Goal: Transaction & Acquisition: Obtain resource

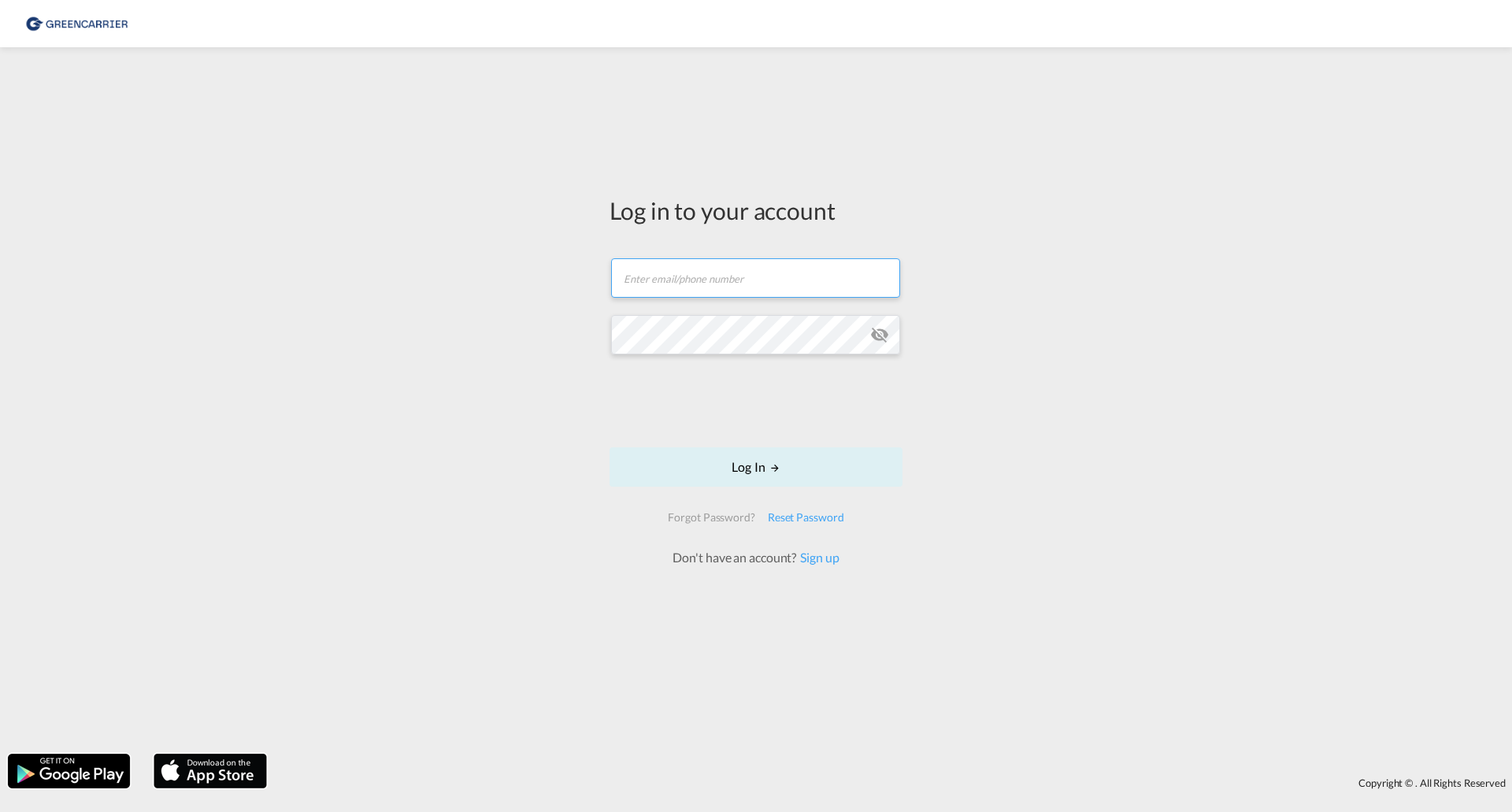
click at [699, 278] on input "text" at bounding box center [756, 278] width 289 height 40
type input "[PERSON_NAME][EMAIL_ADDRESS][DOMAIN_NAME]"
click at [764, 463] on button "Log In" at bounding box center [756, 467] width 293 height 40
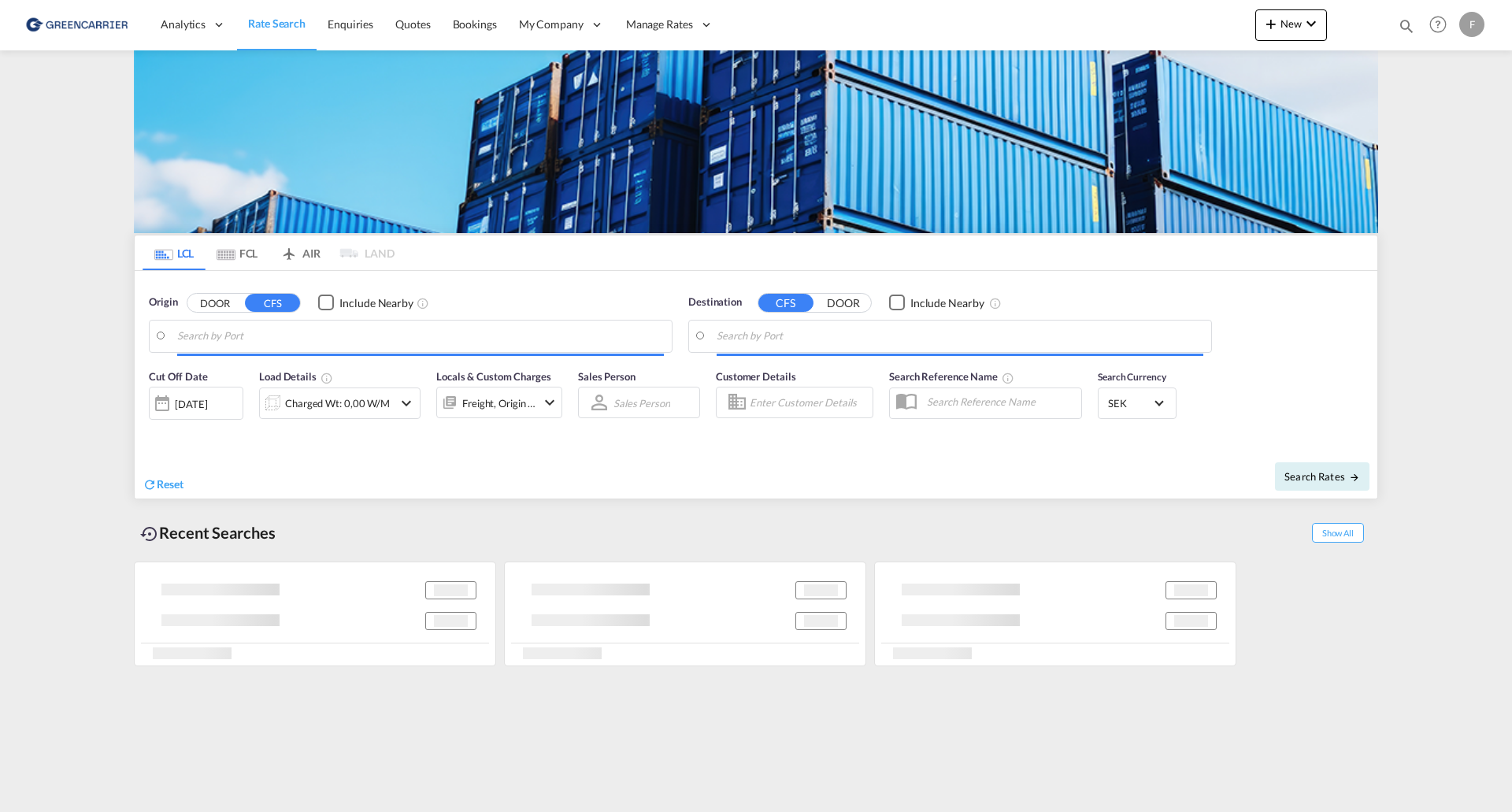
type input "[GEOGRAPHIC_DATA] ([GEOGRAPHIC_DATA]), [GEOGRAPHIC_DATA]"
type input "Santos, BRSSZ"
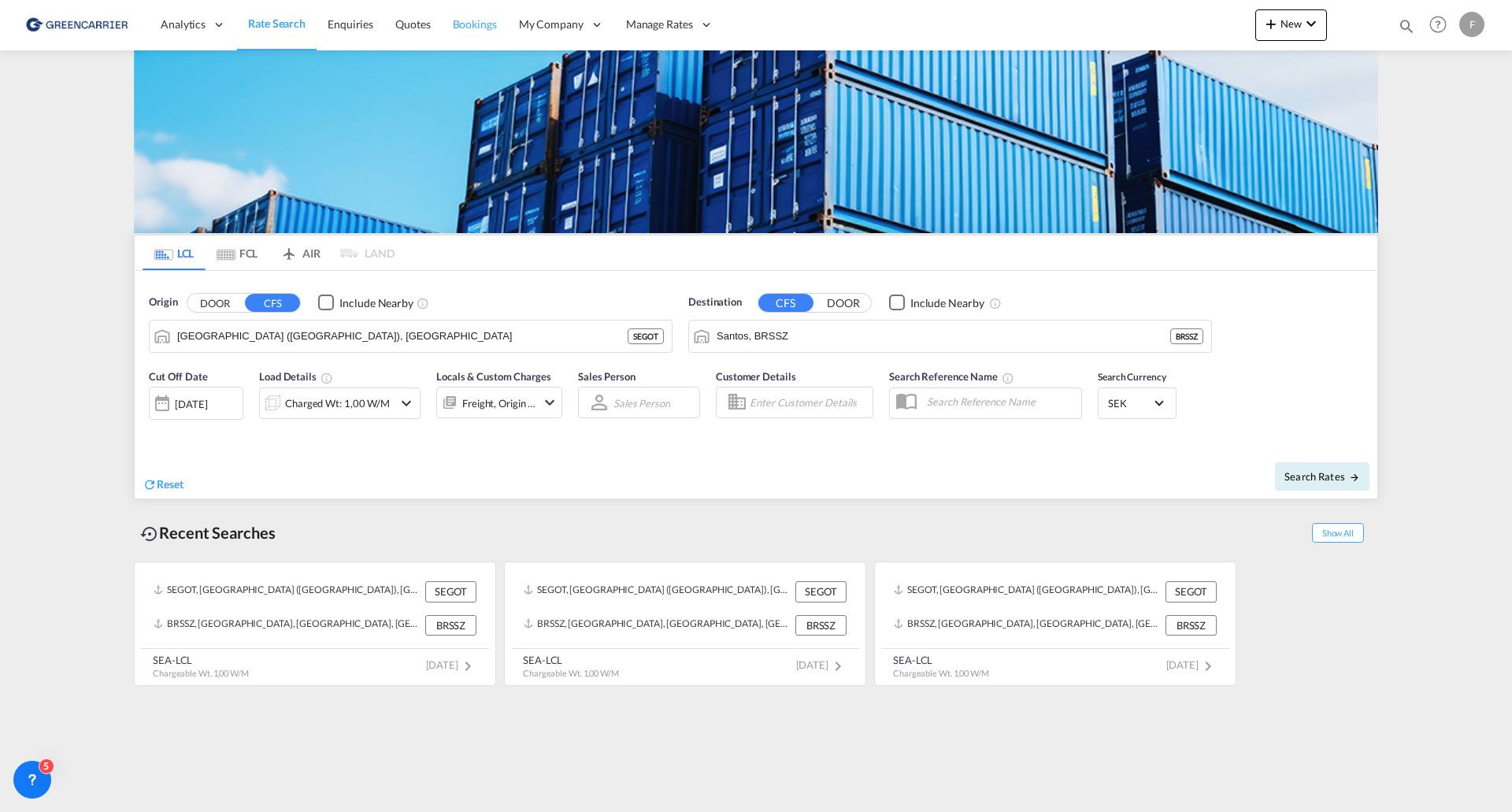
click at [472, 21] on span "Bookings" at bounding box center [475, 24] width 44 height 14
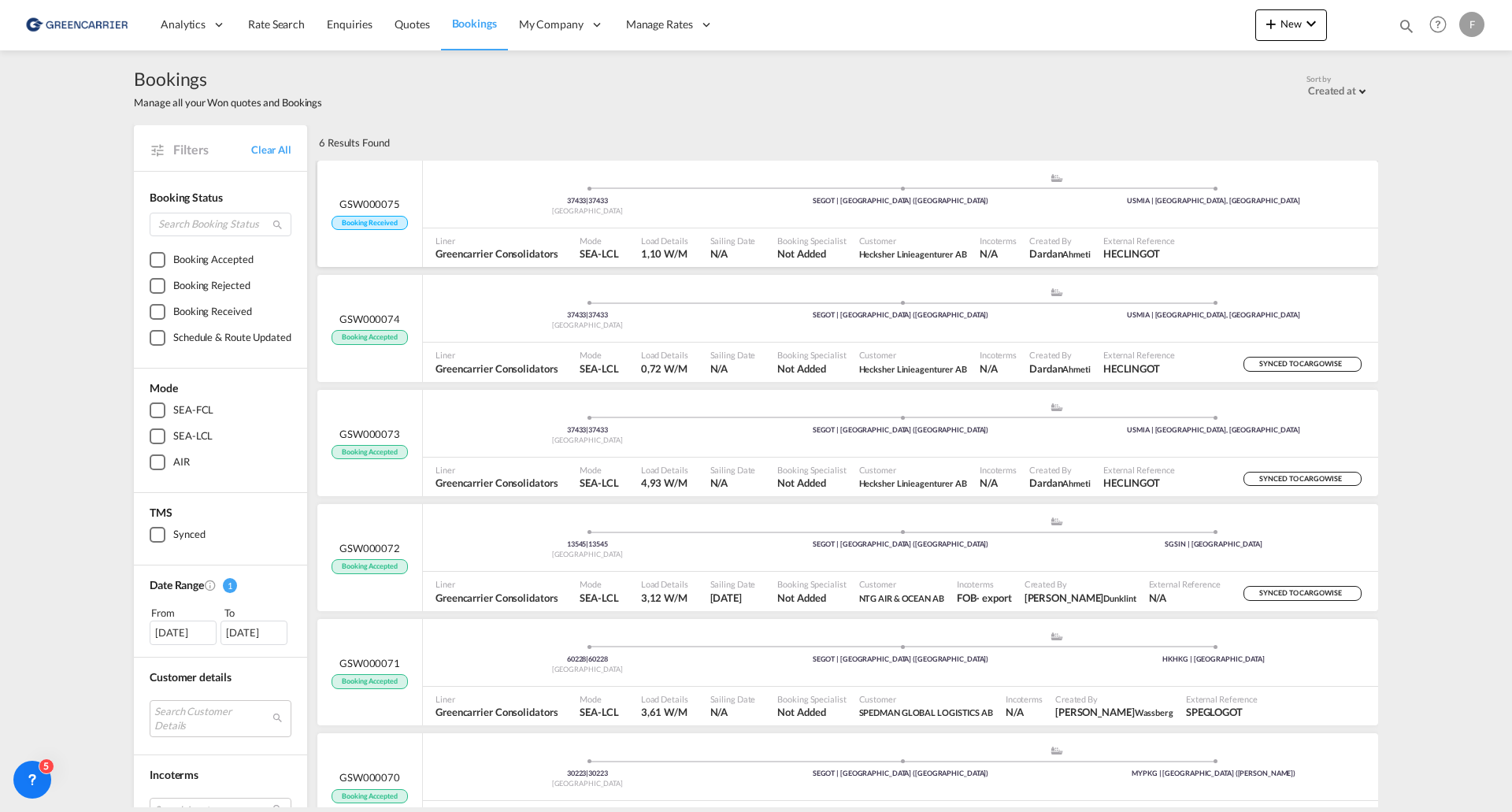
click at [959, 250] on div "Customer Hecksher Linieagenturer AB" at bounding box center [913, 247] width 120 height 40
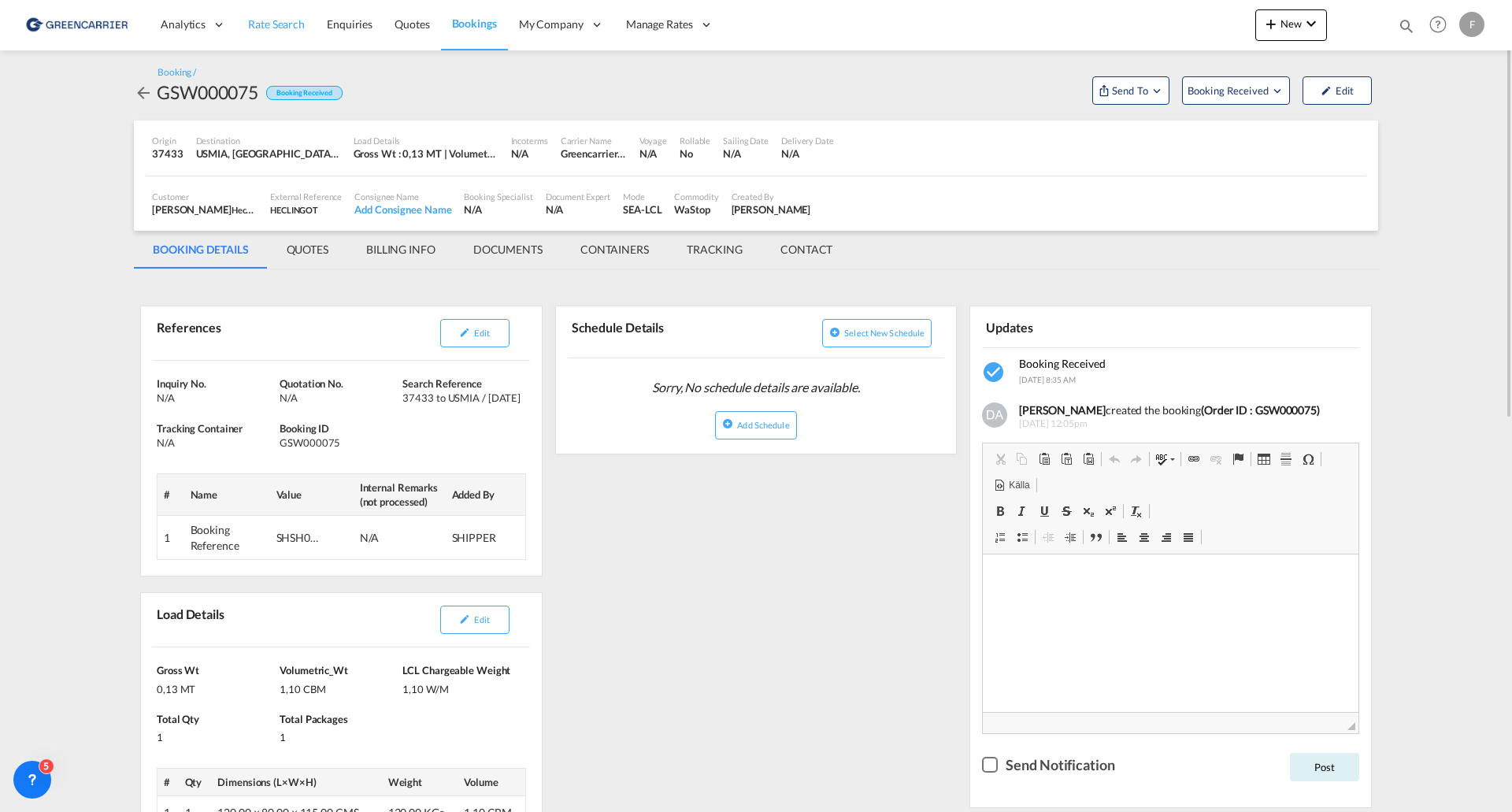
click at [287, 19] on span "Rate Search" at bounding box center [277, 24] width 57 height 14
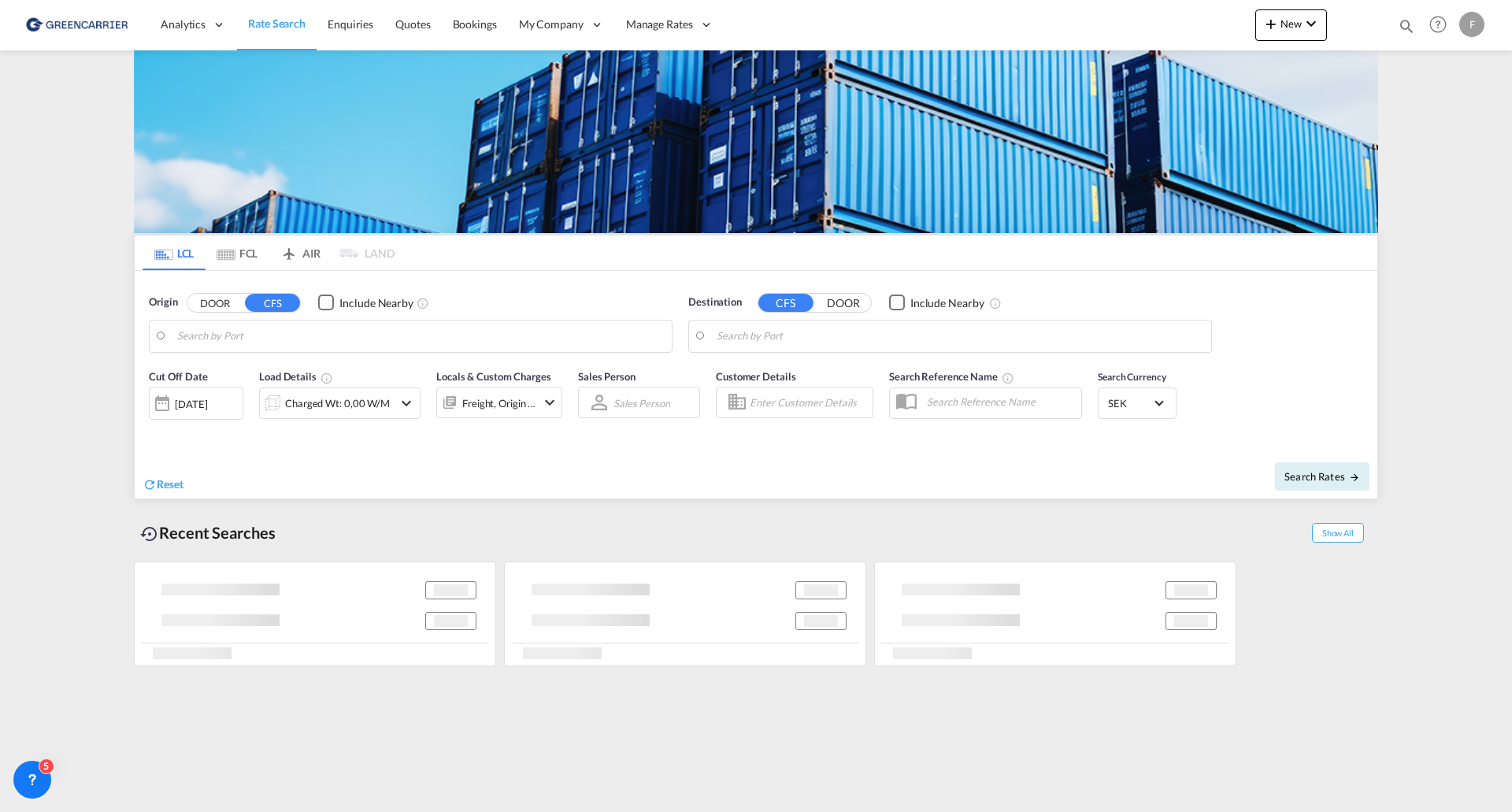
type input "[GEOGRAPHIC_DATA] ([GEOGRAPHIC_DATA]), [GEOGRAPHIC_DATA]"
type input "Santos, BRSSZ"
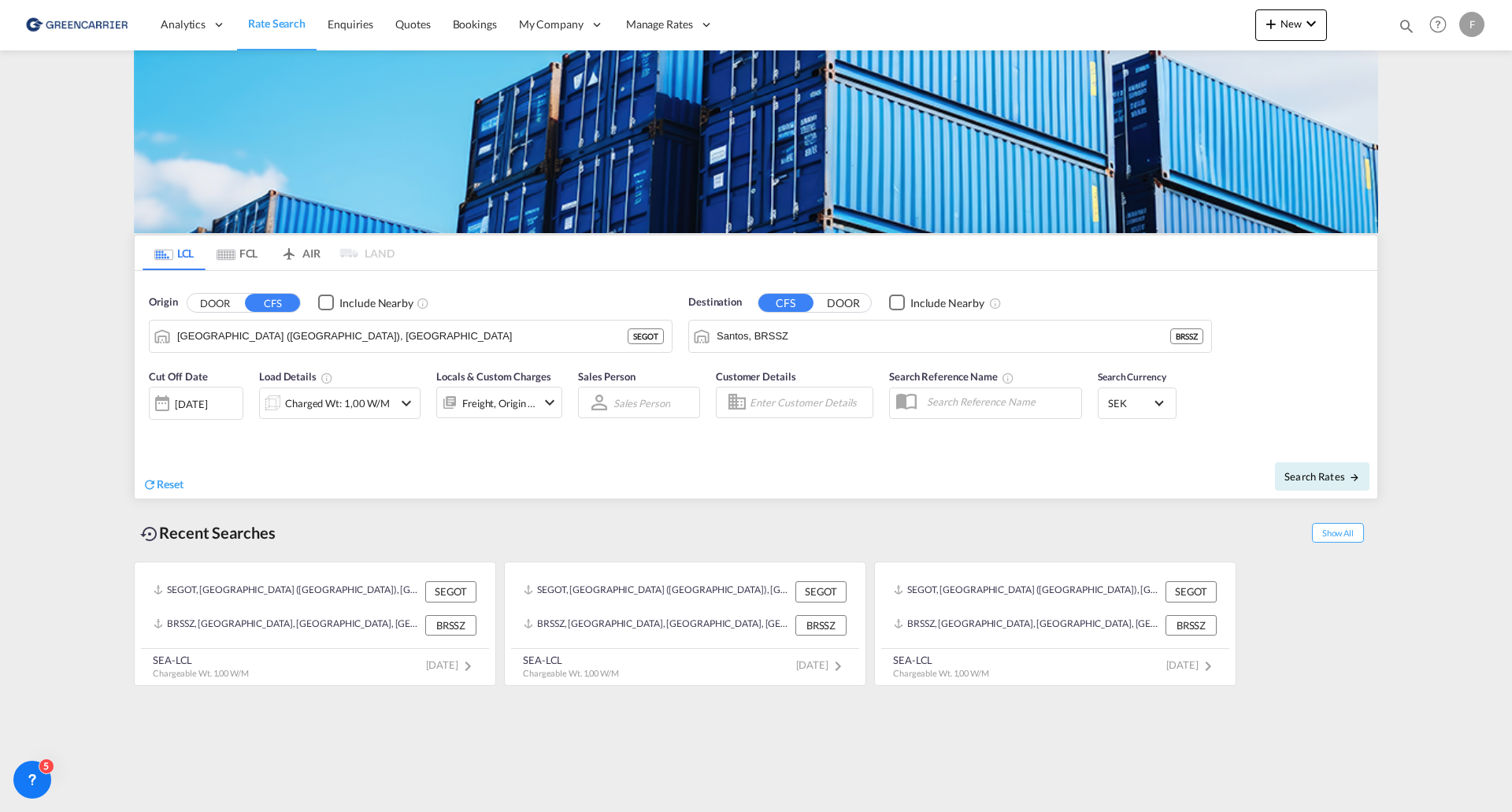
click at [220, 304] on button "DOOR" at bounding box center [215, 303] width 55 height 18
click at [237, 339] on body "Analytics Reports Dashboard Rate Search Enquiries Quotes Bookings" at bounding box center [756, 406] width 1512 height 812
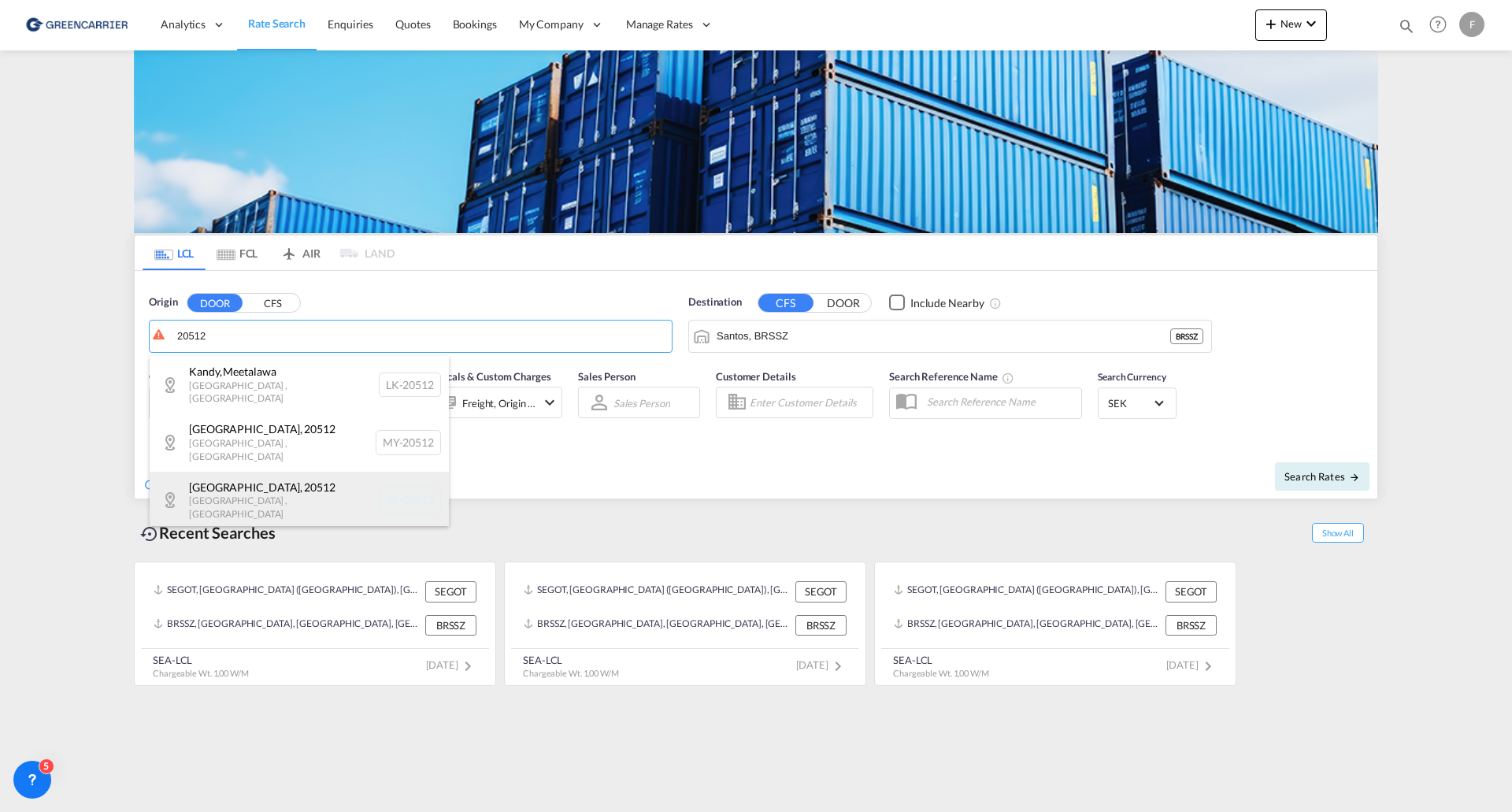
click at [229, 482] on div "[GEOGRAPHIC_DATA] , 20512 [GEOGRAPHIC_DATA] , [GEOGRAPHIC_DATA] SE-20512" at bounding box center [300, 500] width 300 height 58
type input "SE-20512, [GEOGRAPHIC_DATA], [GEOGRAPHIC_DATA]"
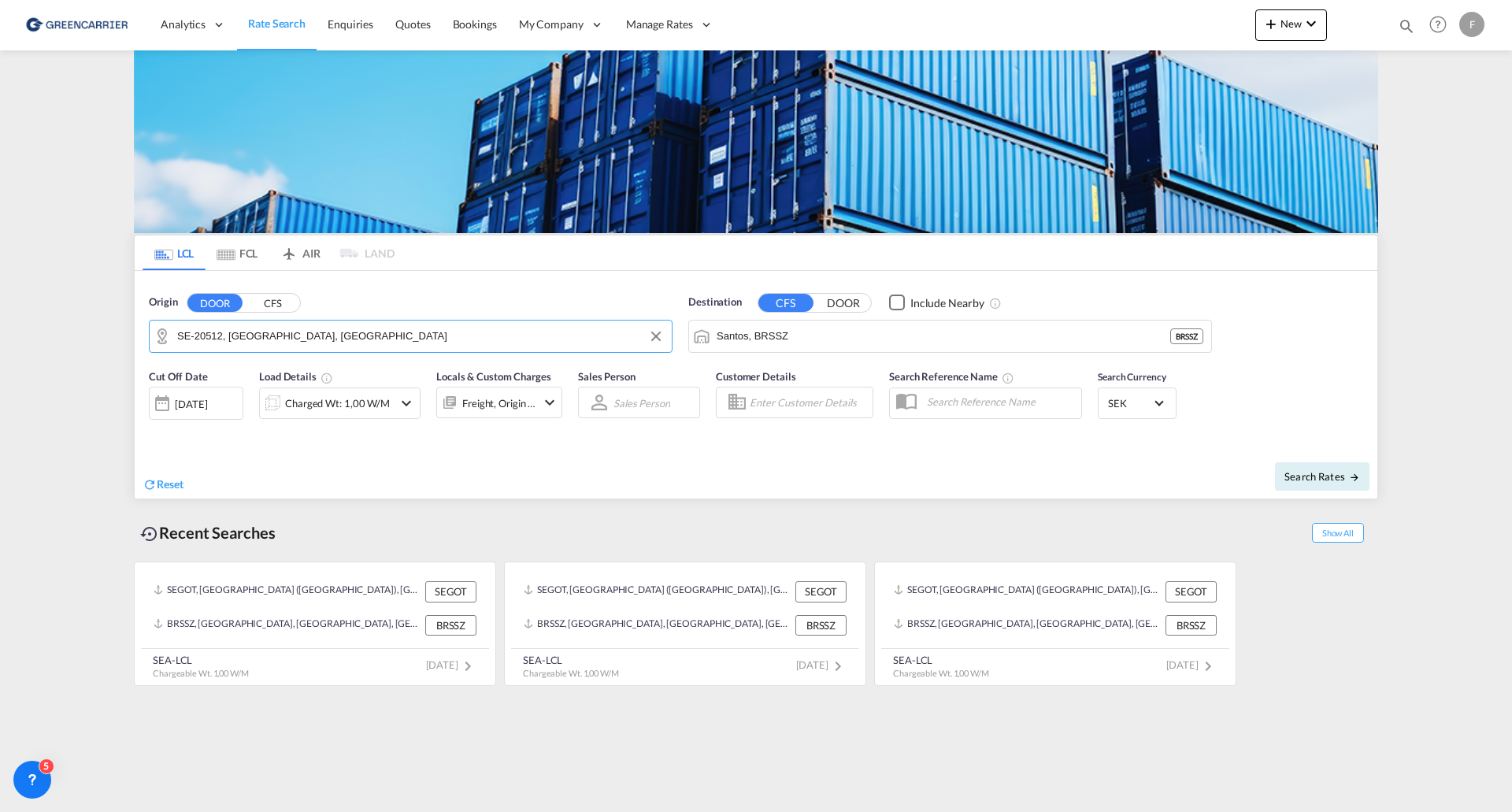
click at [817, 409] on input "Enter Customer Details" at bounding box center [809, 403] width 119 height 24
click at [804, 440] on div "shared . shared@ craft .com | CRAFT MULTIMODAL LTDA | CRAMULSAO" at bounding box center [892, 448] width 300 height 52
type input "CRAFT MULTIMODAL LTDA, shared ., [EMAIL_ADDRESS][DOMAIN_NAME]"
click at [343, 396] on div "Charged Wt: 1,00 W/M" at bounding box center [337, 404] width 105 height 22
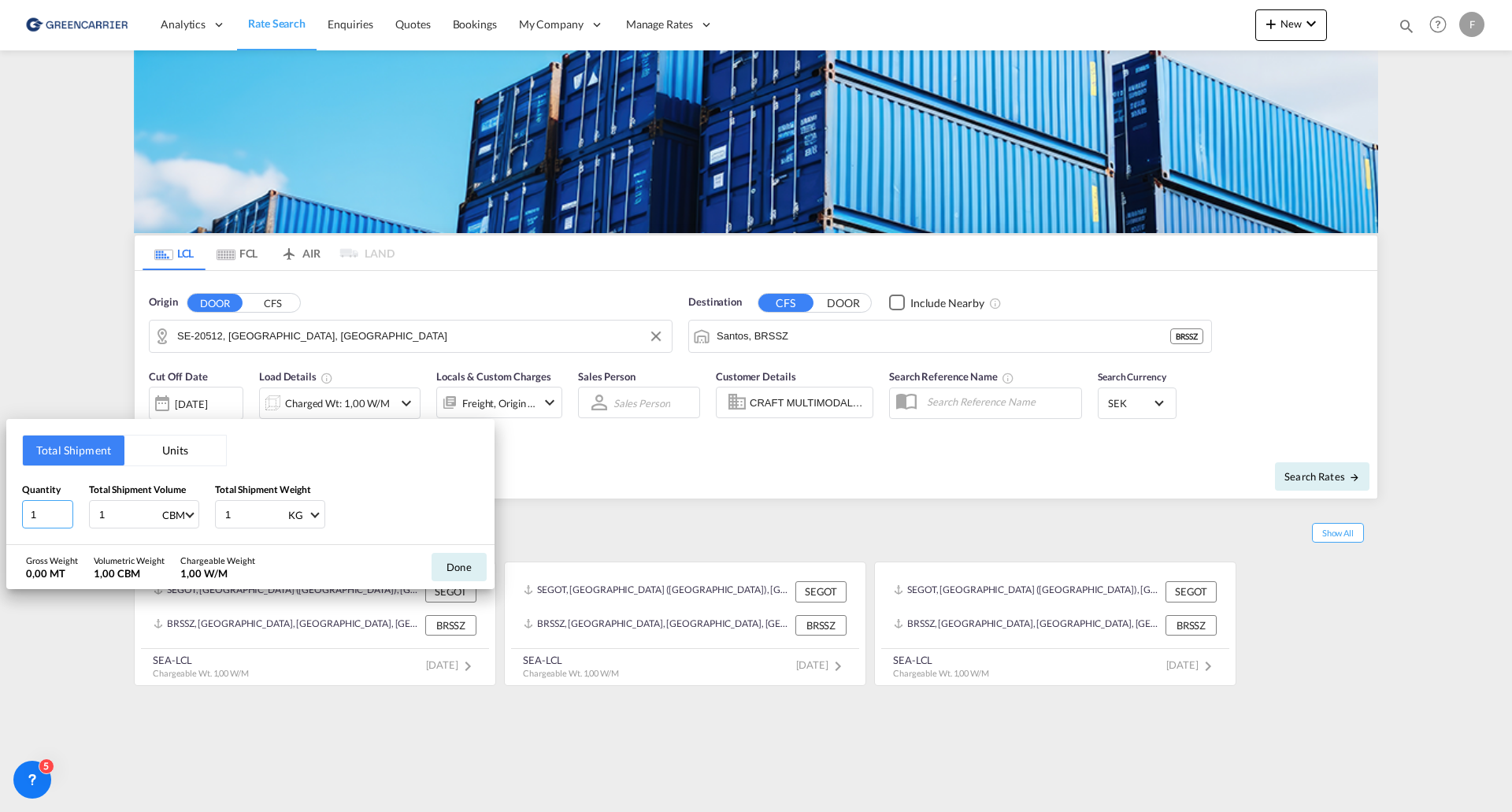
drag, startPoint x: 49, startPoint y: 510, endPoint x: -104, endPoint y: 494, distance: 153.8
click at [0, 494] on html "Analytics Reports Dashboard Rate Search Enquiries Quotes" at bounding box center [756, 406] width 1512 height 812
type input "2"
type input "3.456"
type input "800"
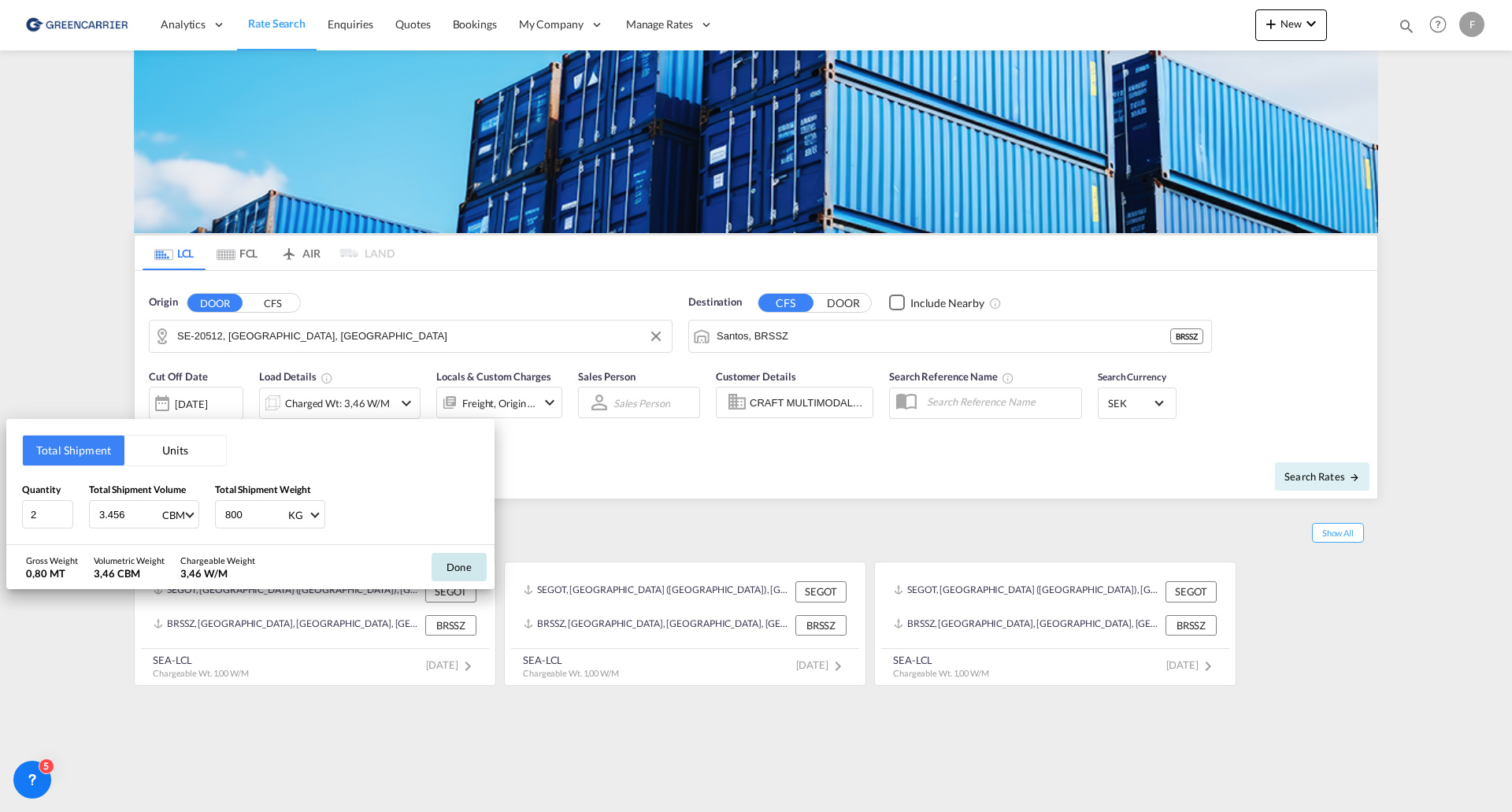
click at [465, 569] on button "Done" at bounding box center [460, 566] width 55 height 29
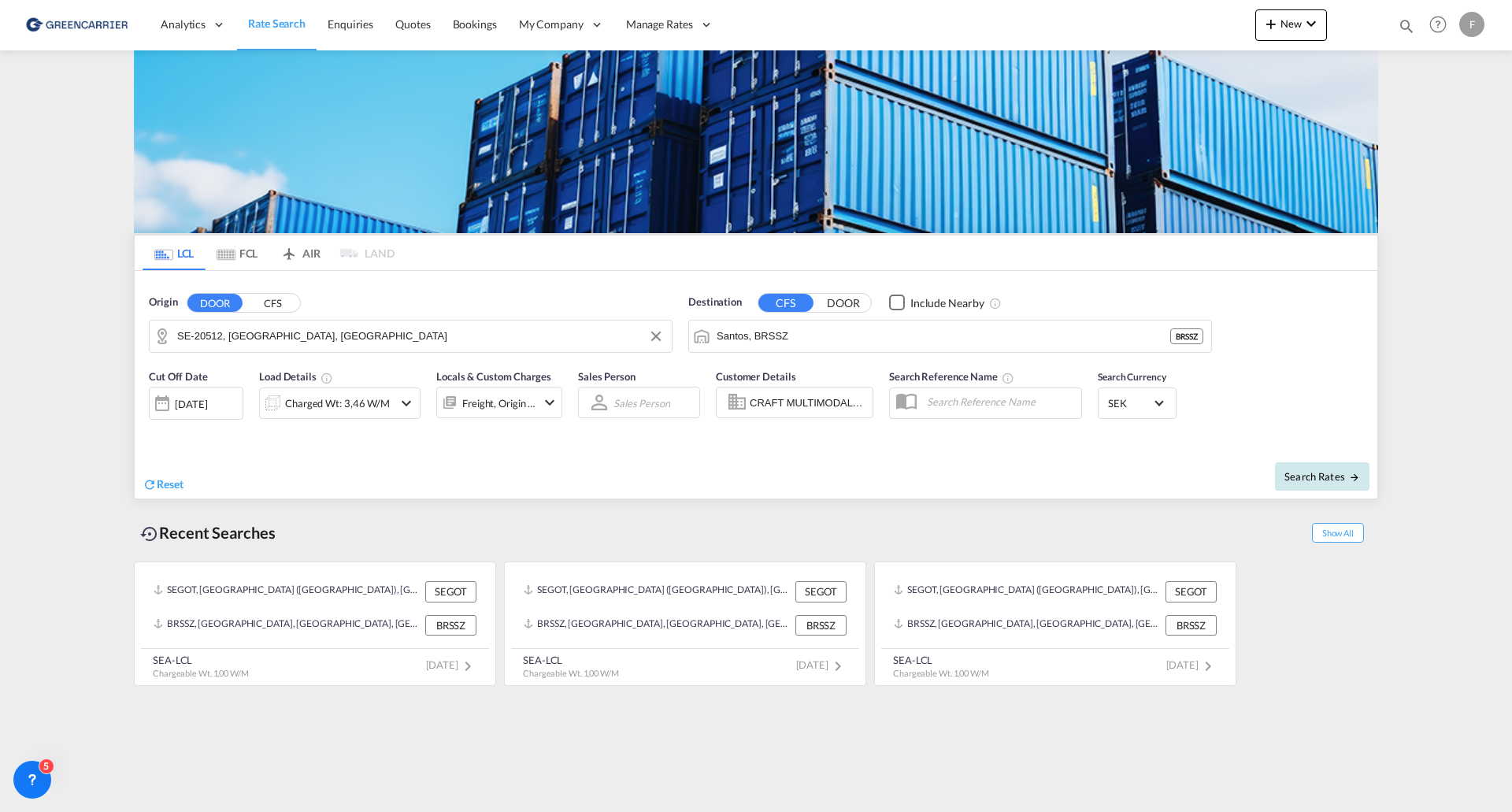
click at [1323, 473] on span "Search Rates" at bounding box center [1322, 477] width 75 height 13
type input "20512 to BRSSZ / [DATE]"
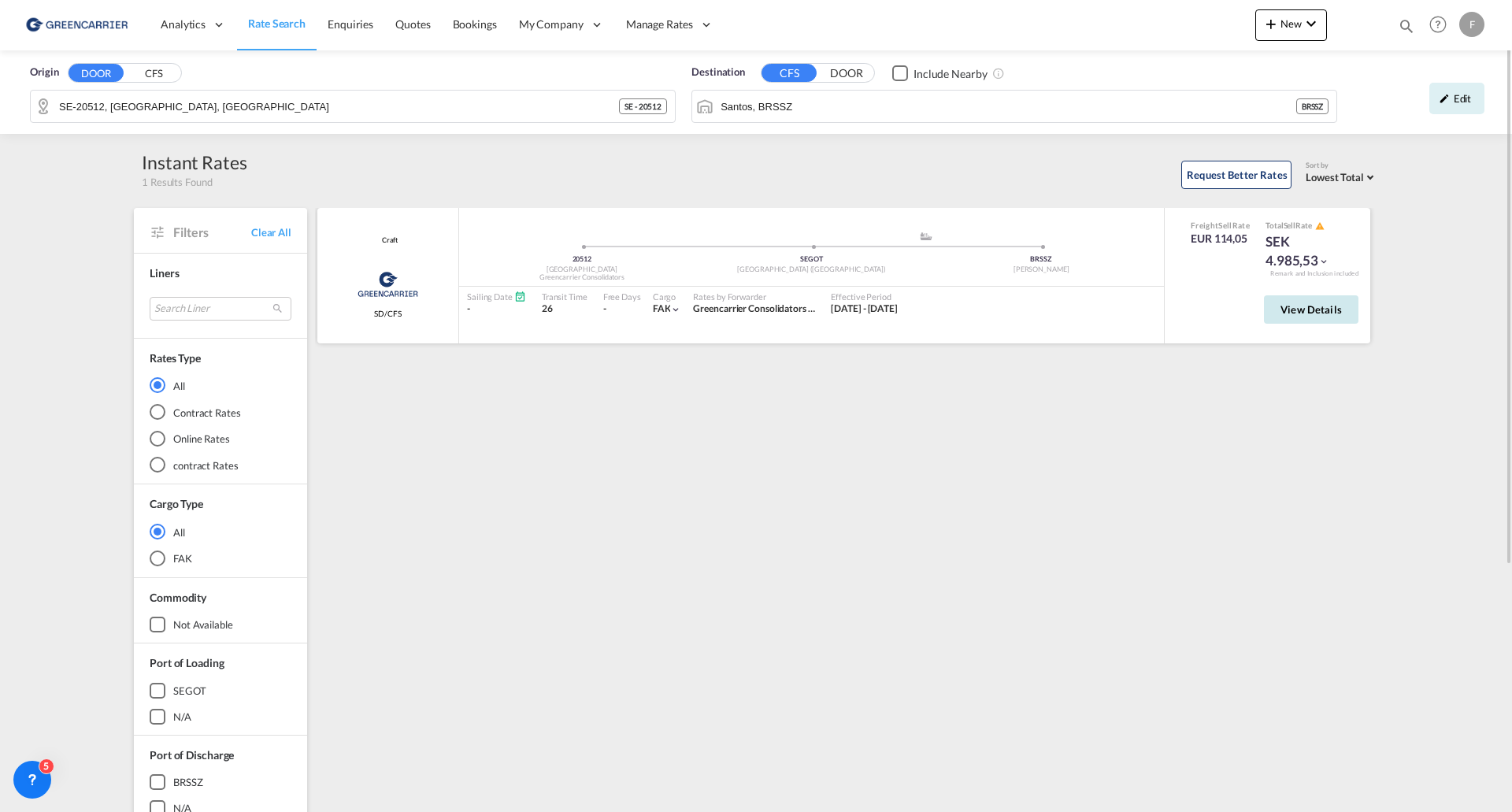
click at [1298, 303] on span "View Details" at bounding box center [1311, 310] width 62 height 13
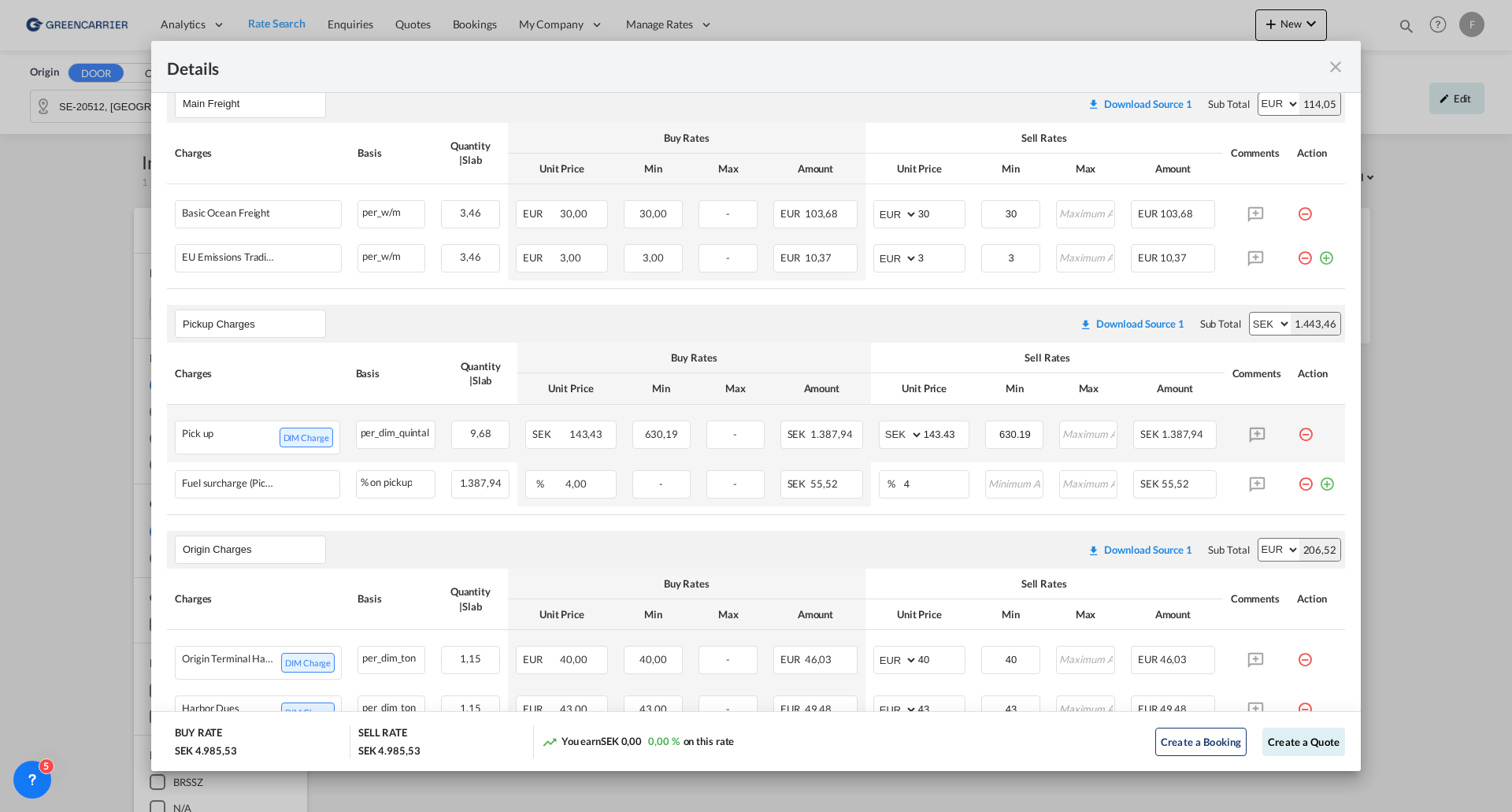
scroll to position [499, 0]
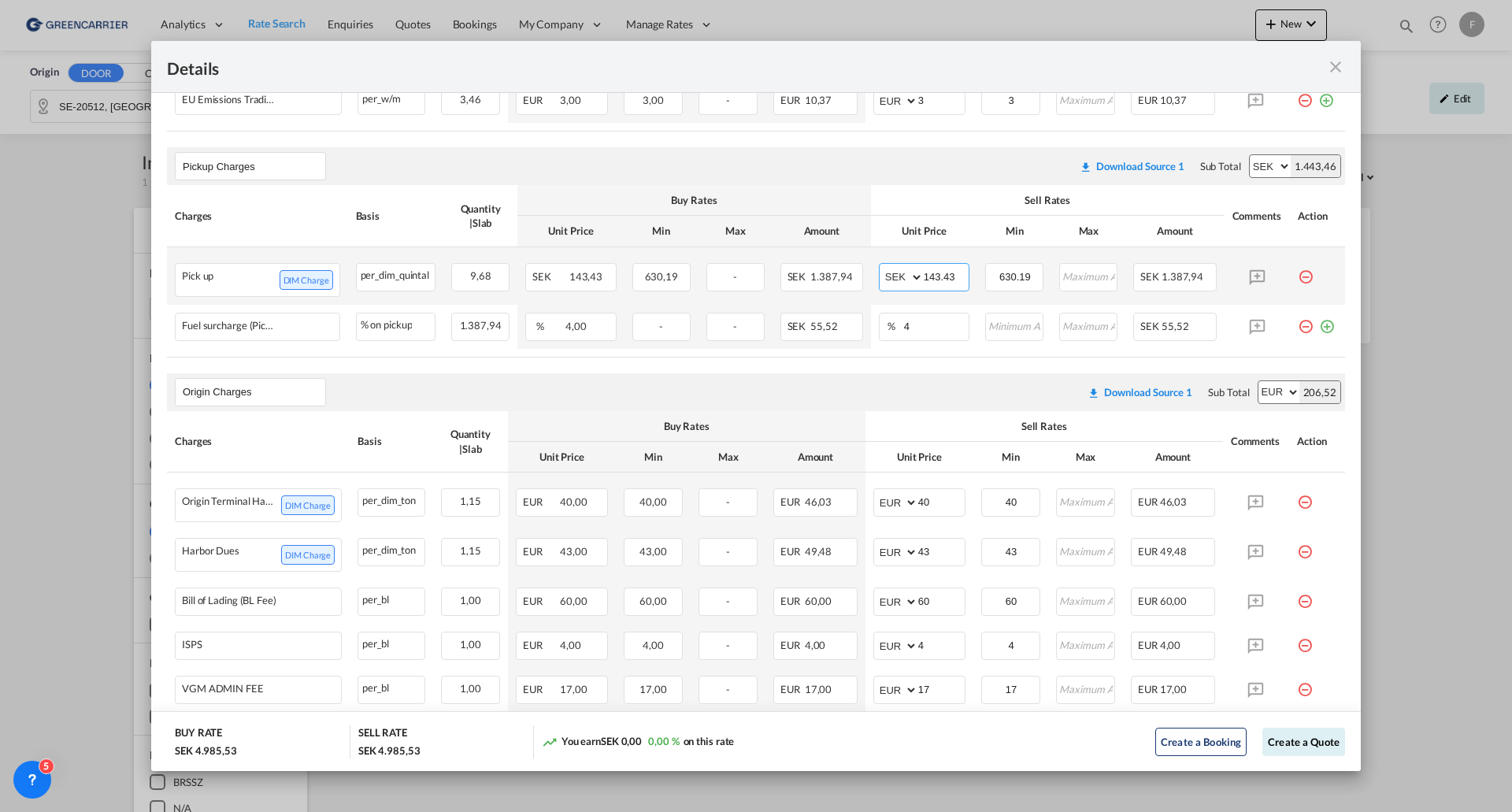
click at [899, 276] on select "AED AFN ALL AMD ANG AOA ARS AUD AWG AZN BAM BBD BDT BGN BHD BIF BMD BND BOB BRL…" at bounding box center [903, 278] width 41 height 22
select select "string:EUR"
click at [882, 267] on select "AED AFN ALL AMD ANG AOA ARS AUD AWG AZN BAM BBD BDT BGN BHD BIF BMD BND BOB BRL…" at bounding box center [903, 278] width 41 height 22
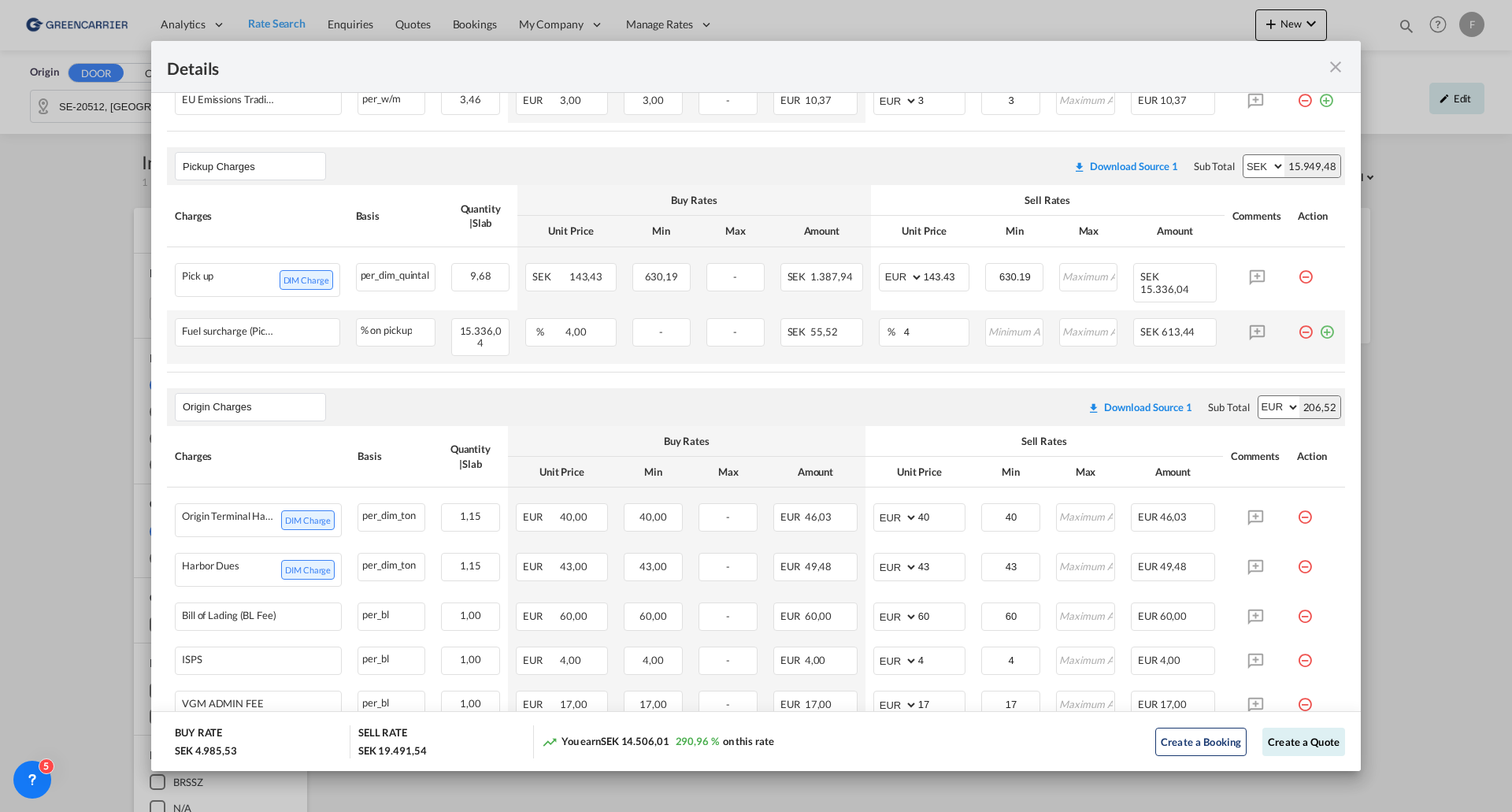
click at [1298, 326] on md-icon "icon-minus-circle-outline red-400-fg pt-7" at bounding box center [1305, 326] width 16 height 16
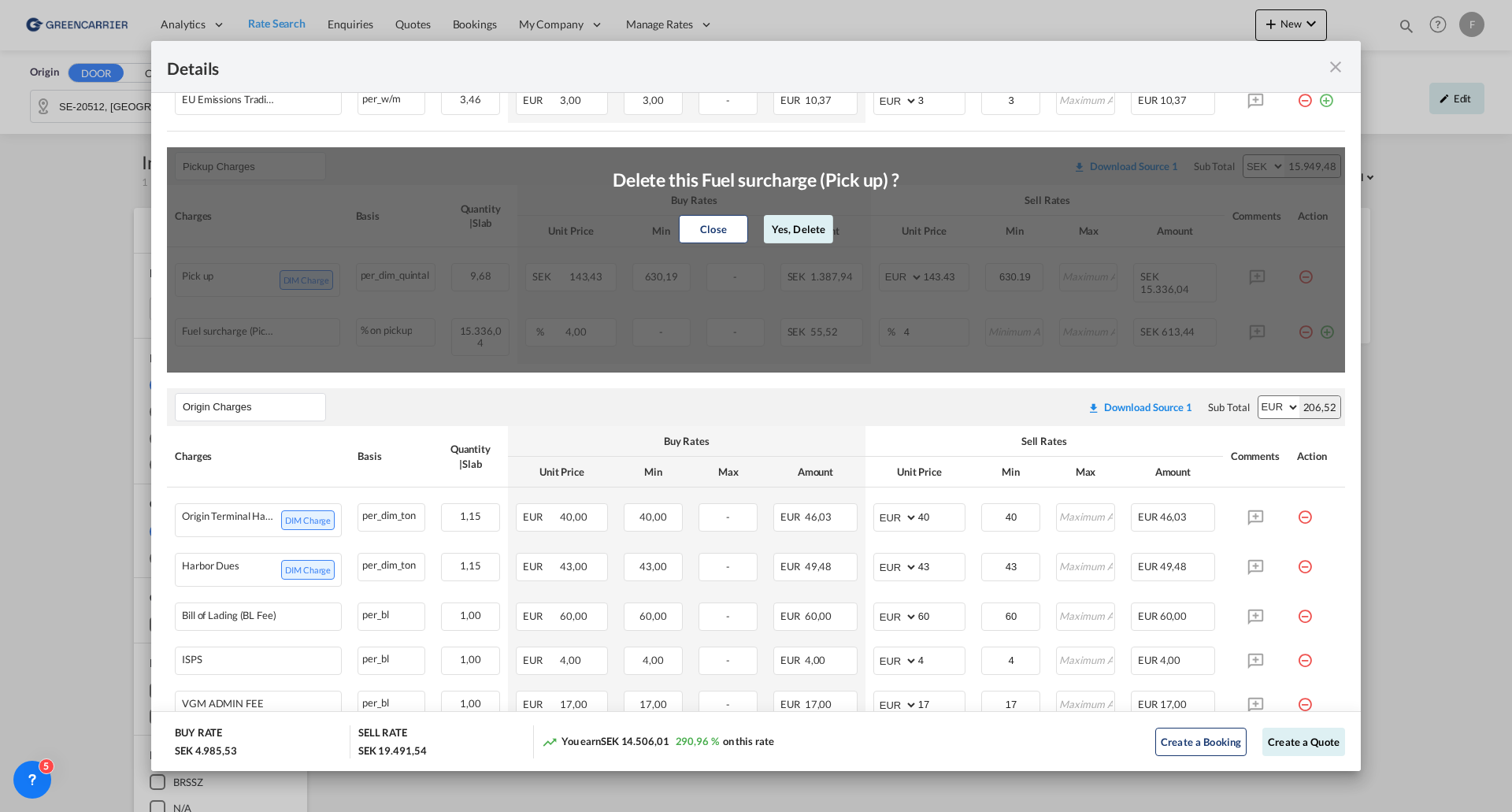
click at [801, 227] on button "Yes, Delete" at bounding box center [798, 229] width 69 height 29
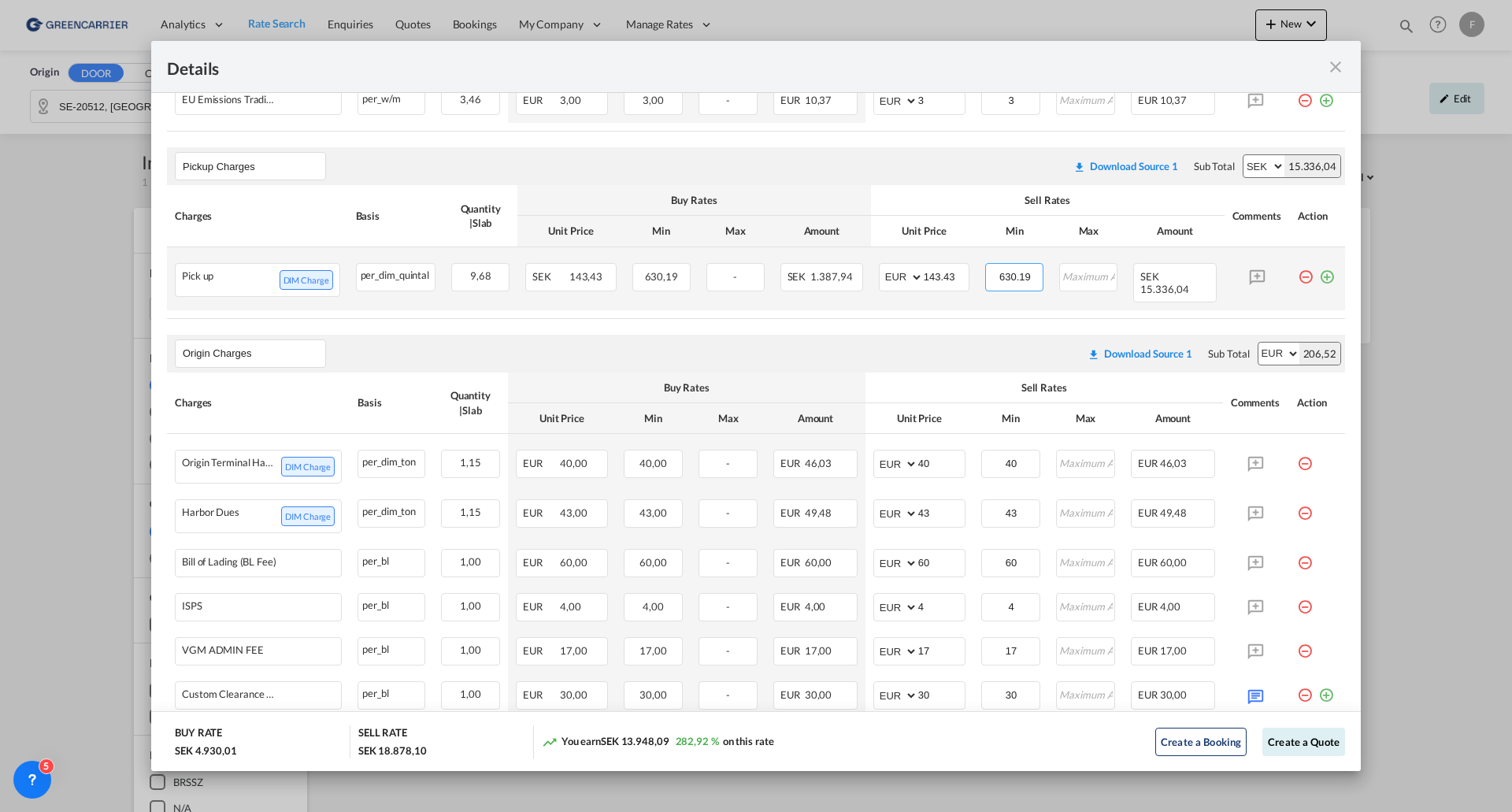
click at [1000, 278] on input "630.19" at bounding box center [1015, 276] width 56 height 24
drag, startPoint x: 1021, startPoint y: 277, endPoint x: 899, endPoint y: 266, distance: 122.5
click at [894, 263] on tr "Pick up DIM Charge Please Enter Already Exists per_dim_quintal per_dim_quintal …" at bounding box center [756, 279] width 1178 height 63
click at [1154, 283] on span "15.336,04" at bounding box center [1165, 290] width 48 height 13
click at [1072, 269] on input "Pickup Door ..." at bounding box center [1088, 276] width 56 height 24
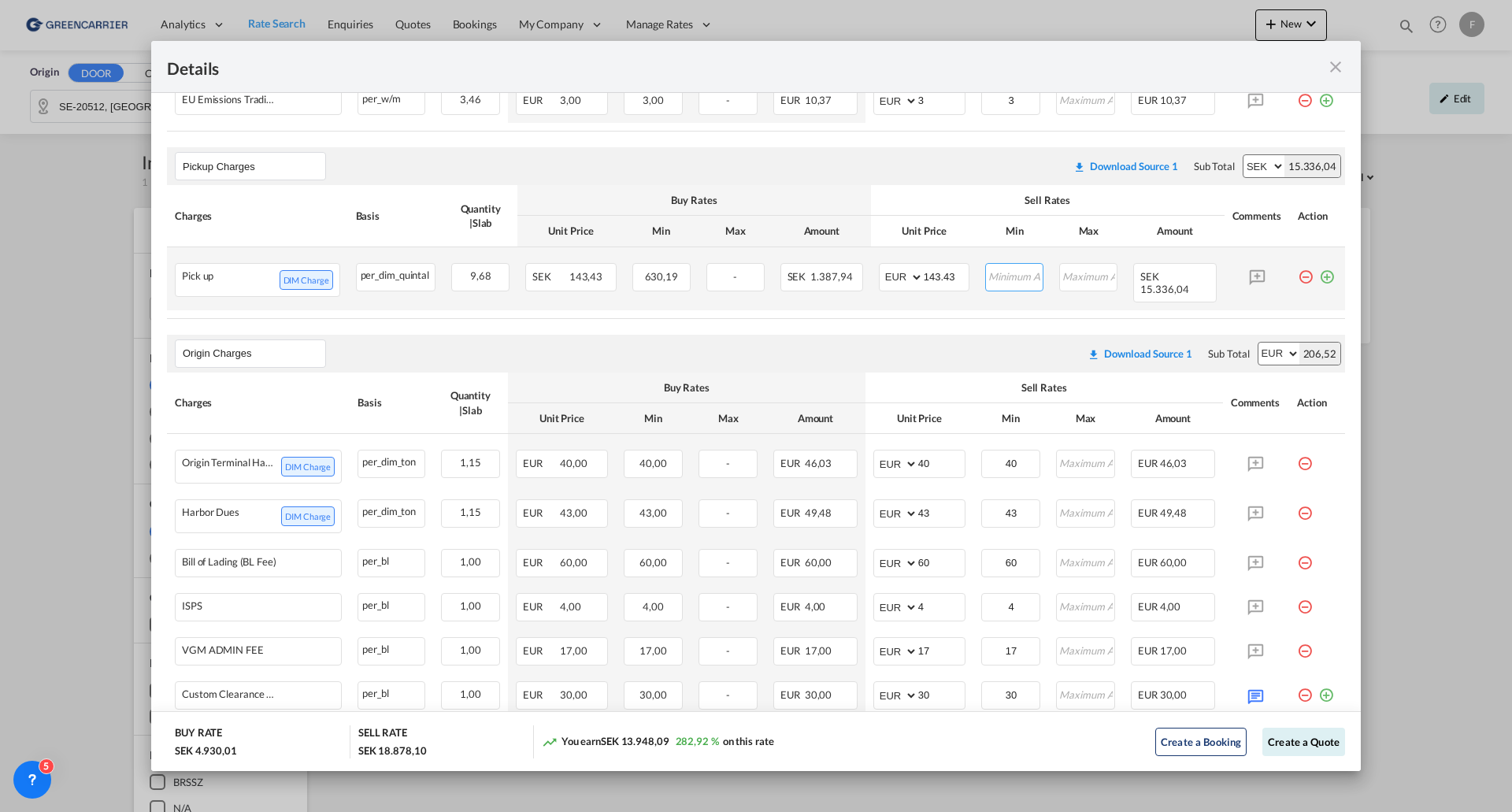
click at [1023, 278] on input "Pickup Door ..." at bounding box center [1015, 276] width 56 height 24
click at [942, 282] on input "143.43" at bounding box center [947, 276] width 46 height 24
click at [1031, 275] on input "Pickup Door ..." at bounding box center [1015, 276] width 56 height 24
click at [1298, 275] on md-icon "icon-minus-circle-outline red-400-fg pt-7" at bounding box center [1305, 270] width 16 height 16
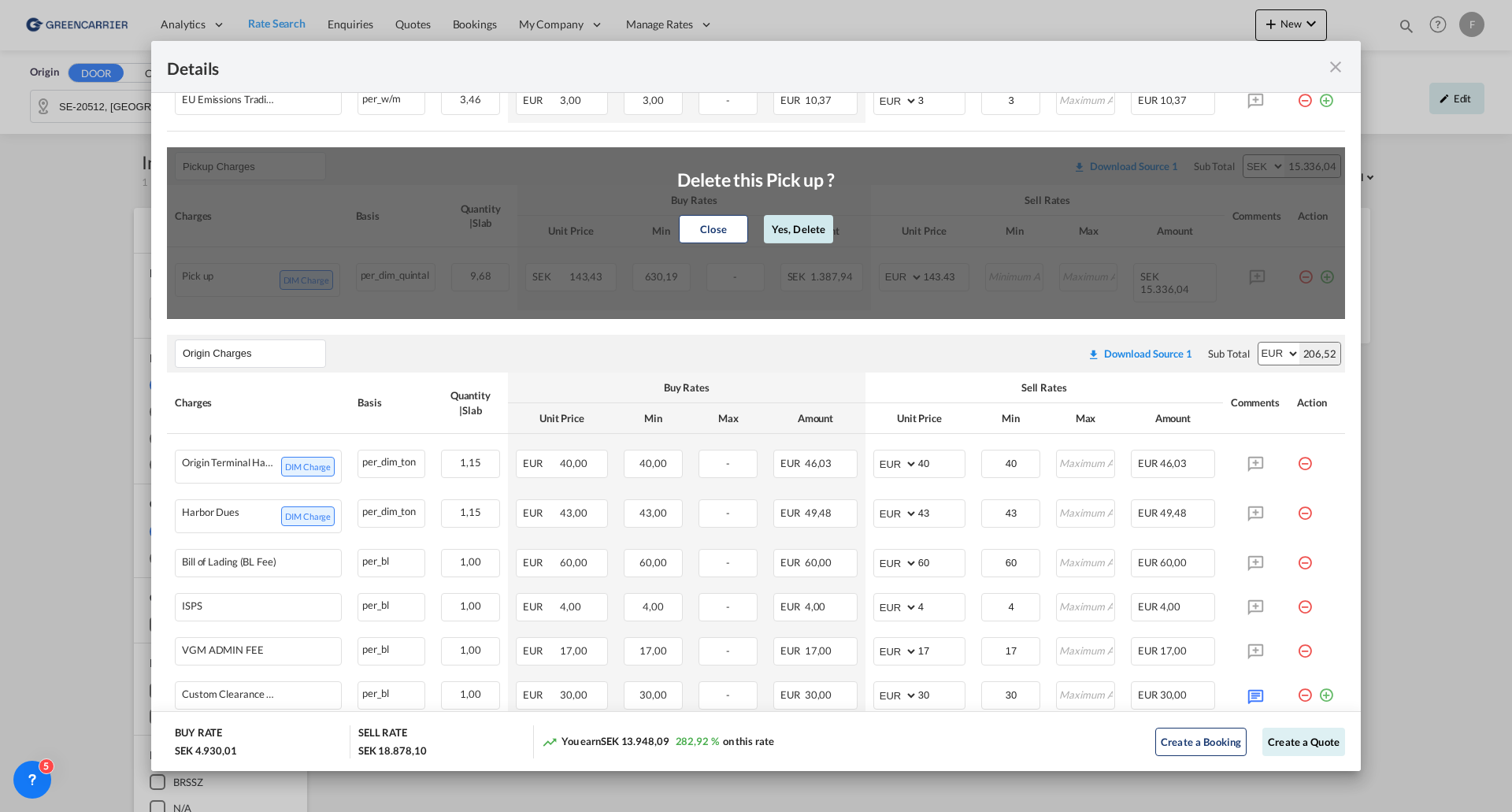
click at [794, 224] on button "Yes, Delete" at bounding box center [798, 229] width 69 height 29
type input "Origin Charges"
select select "string:EUR"
type input "40"
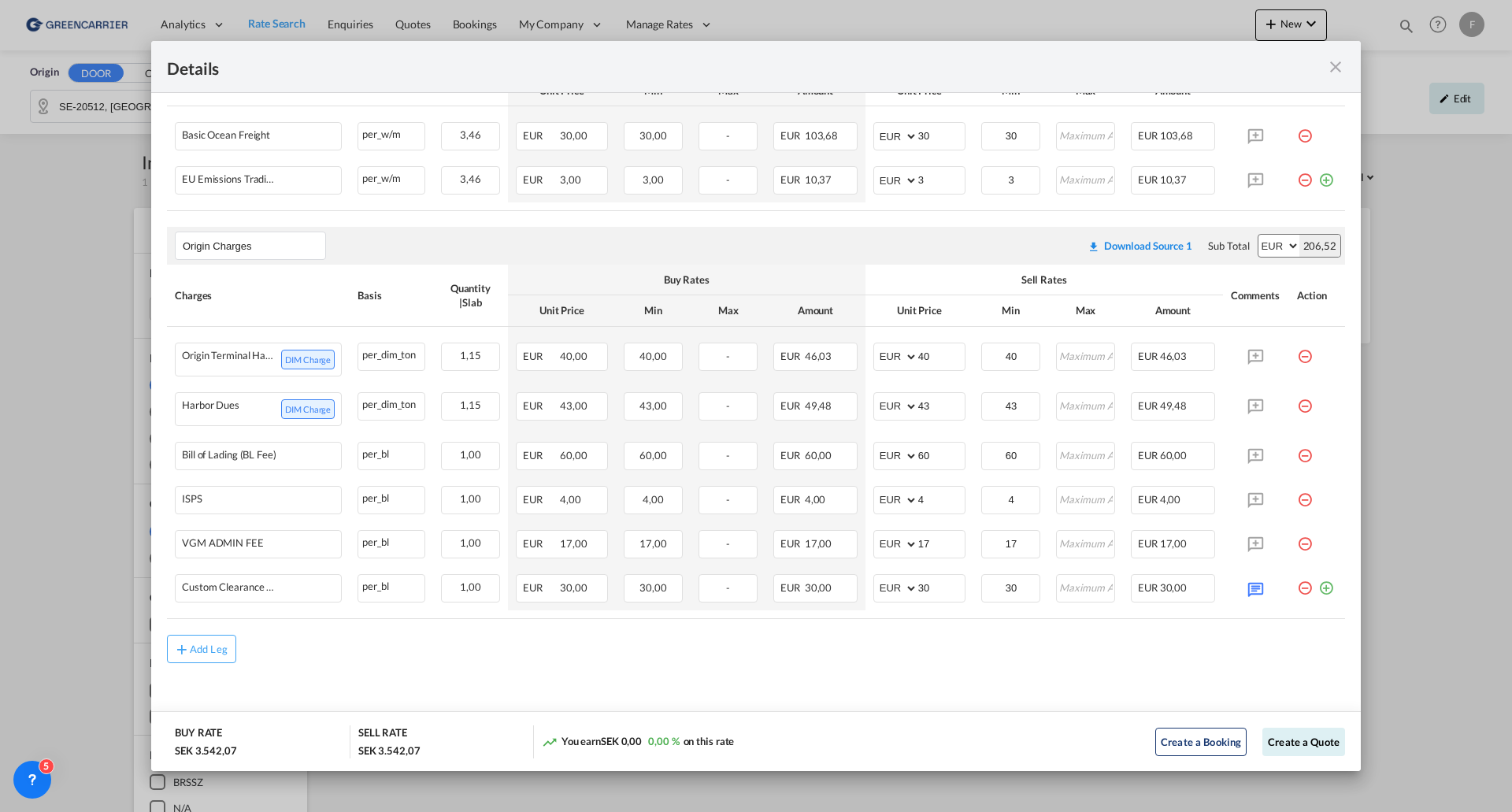
scroll to position [430, 0]
click at [281, 238] on input "Origin Charges" at bounding box center [254, 246] width 142 height 24
click at [231, 272] on span "Origin Charges" at bounding box center [231, 270] width 74 height 14
click at [1318, 590] on md-icon "icon-plus-circle-outline green-400-fg" at bounding box center [1325, 582] width 16 height 16
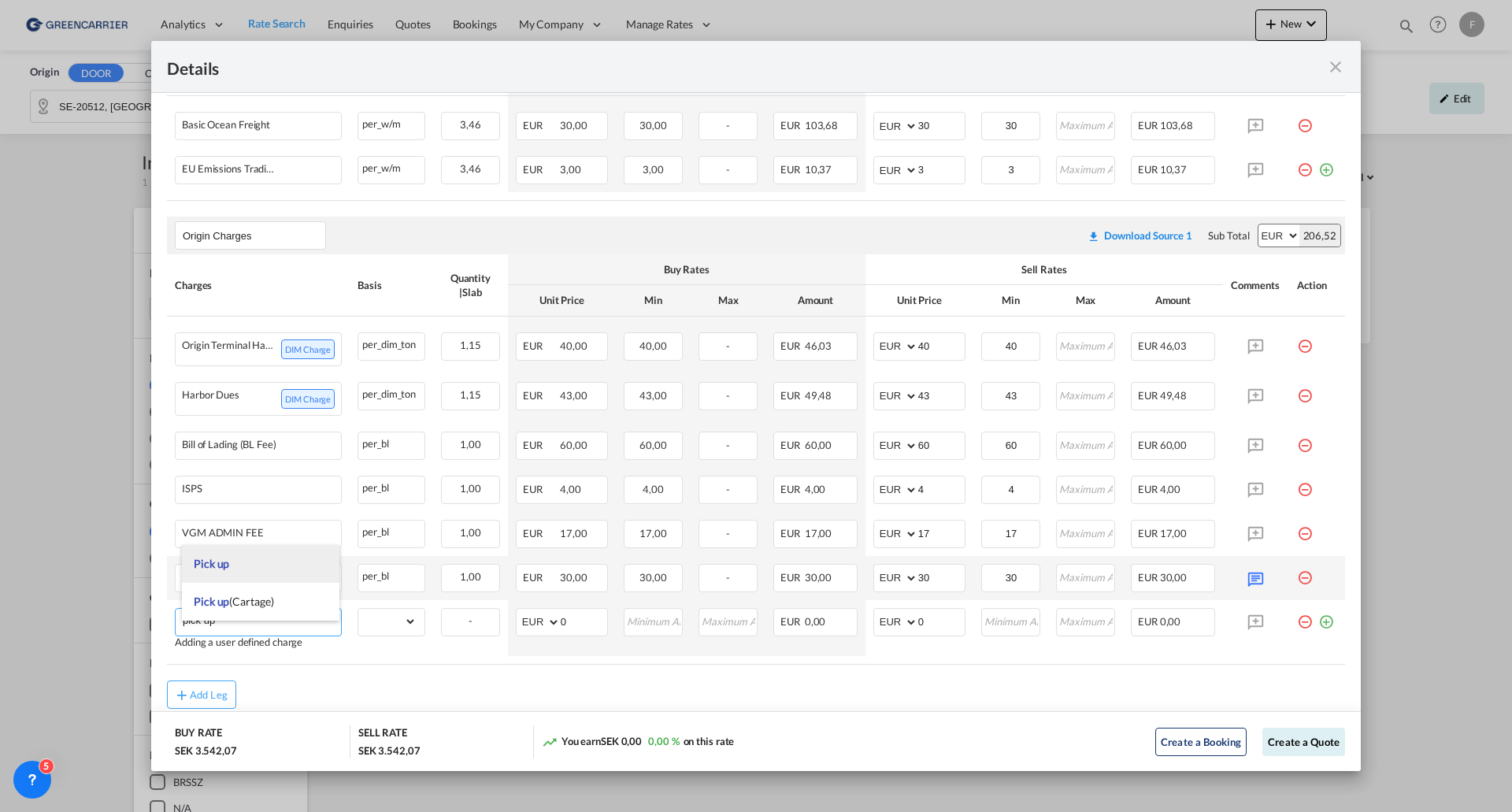
click at [239, 575] on li "Pick up" at bounding box center [260, 564] width 157 height 38
type input "Pick up"
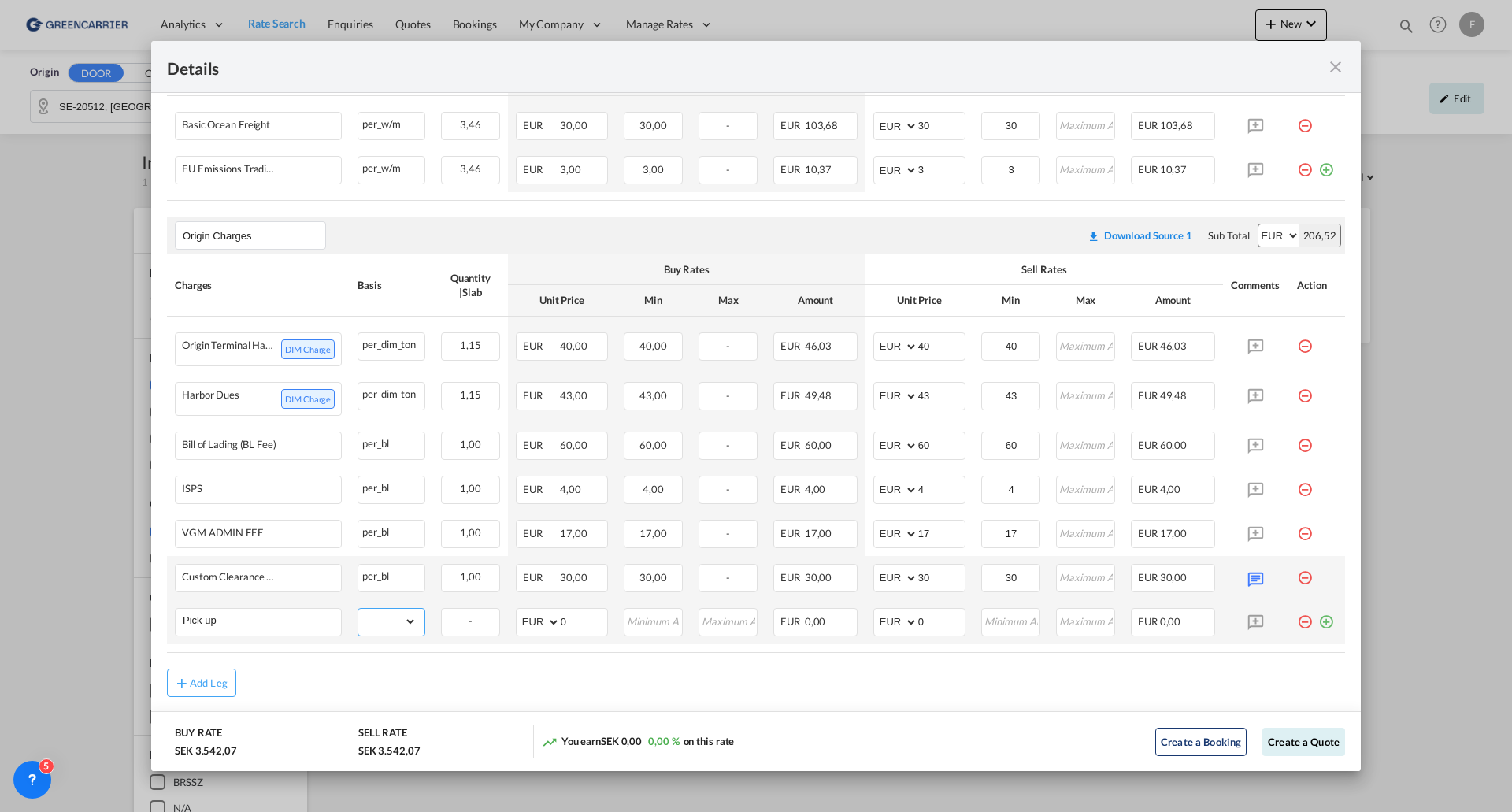
click at [407, 635] on select "gross_weight volumetric_weight per_shipment per_bl per_km per_hawb per_kg flat …" at bounding box center [387, 621] width 58 height 25
select select "per_shipment"
click at [358, 620] on select "gross_weight volumetric_weight per_shipment per_bl per_km per_hawb per_kg flat …" at bounding box center [387, 621] width 58 height 25
click at [1004, 633] on input "Pickup Door ..." at bounding box center [1011, 621] width 57 height 24
type input "120"
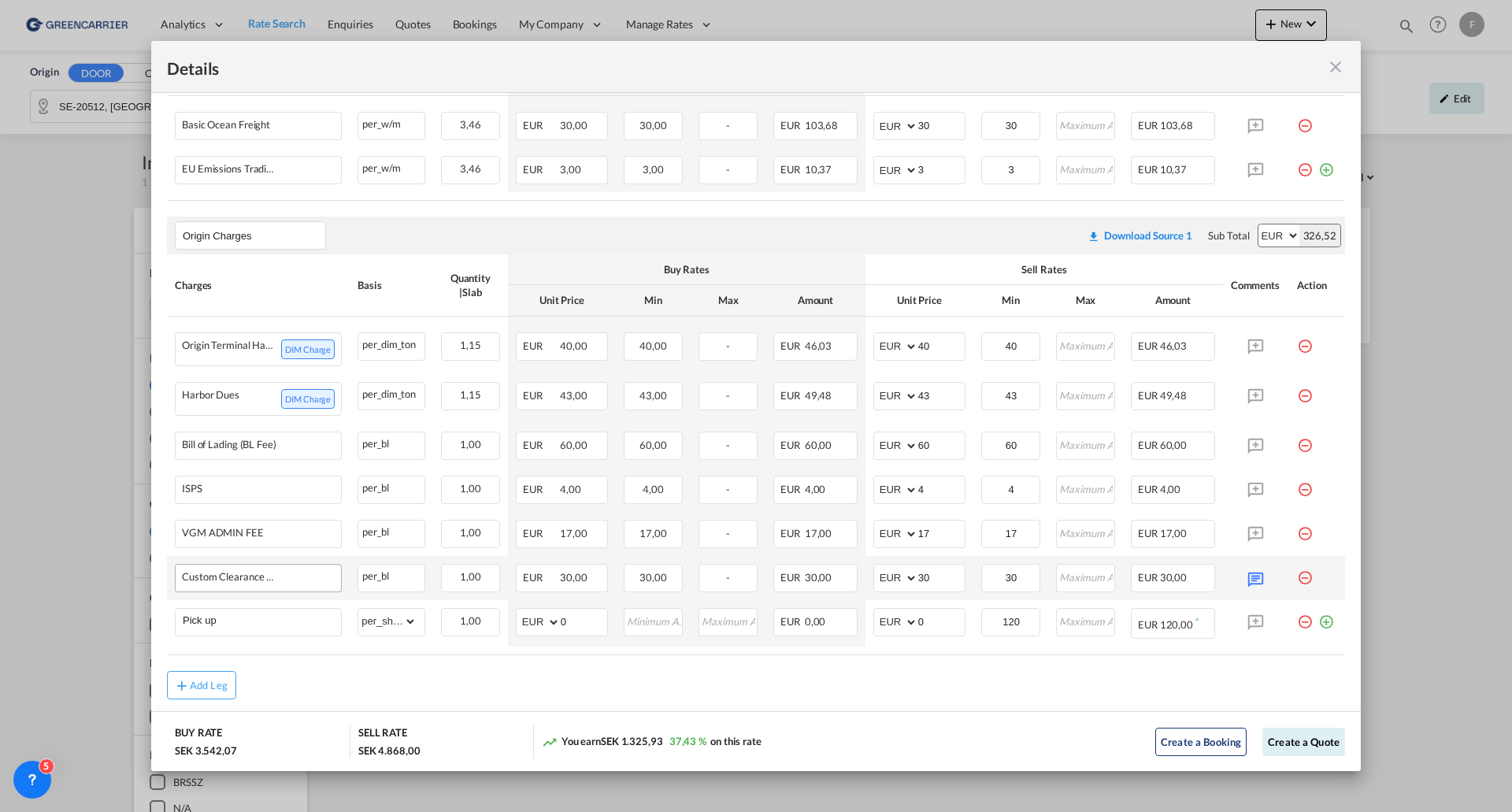
click at [304, 589] on div "Custom Clearance Charge" at bounding box center [258, 577] width 165 height 25
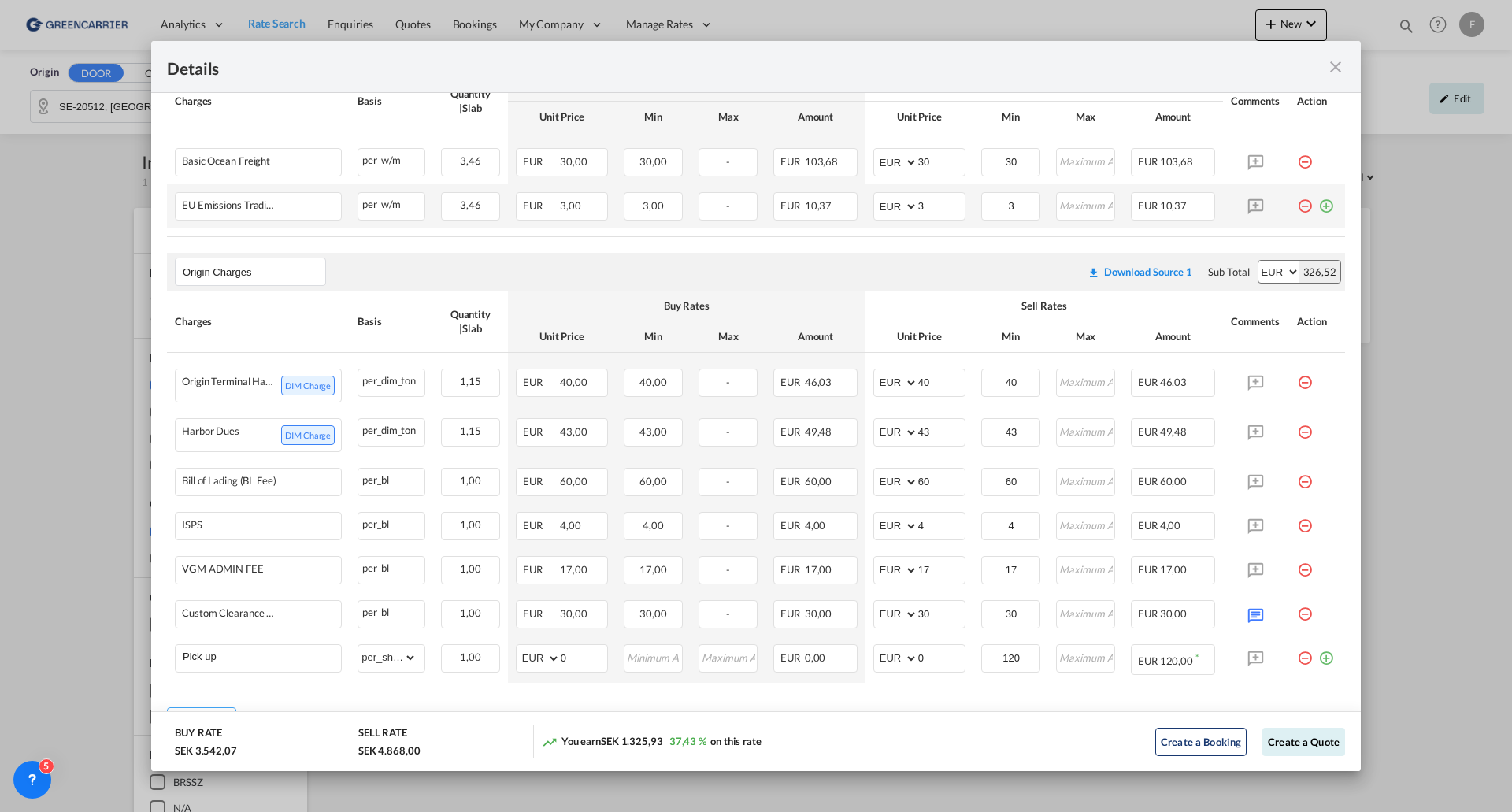
scroll to position [477, 0]
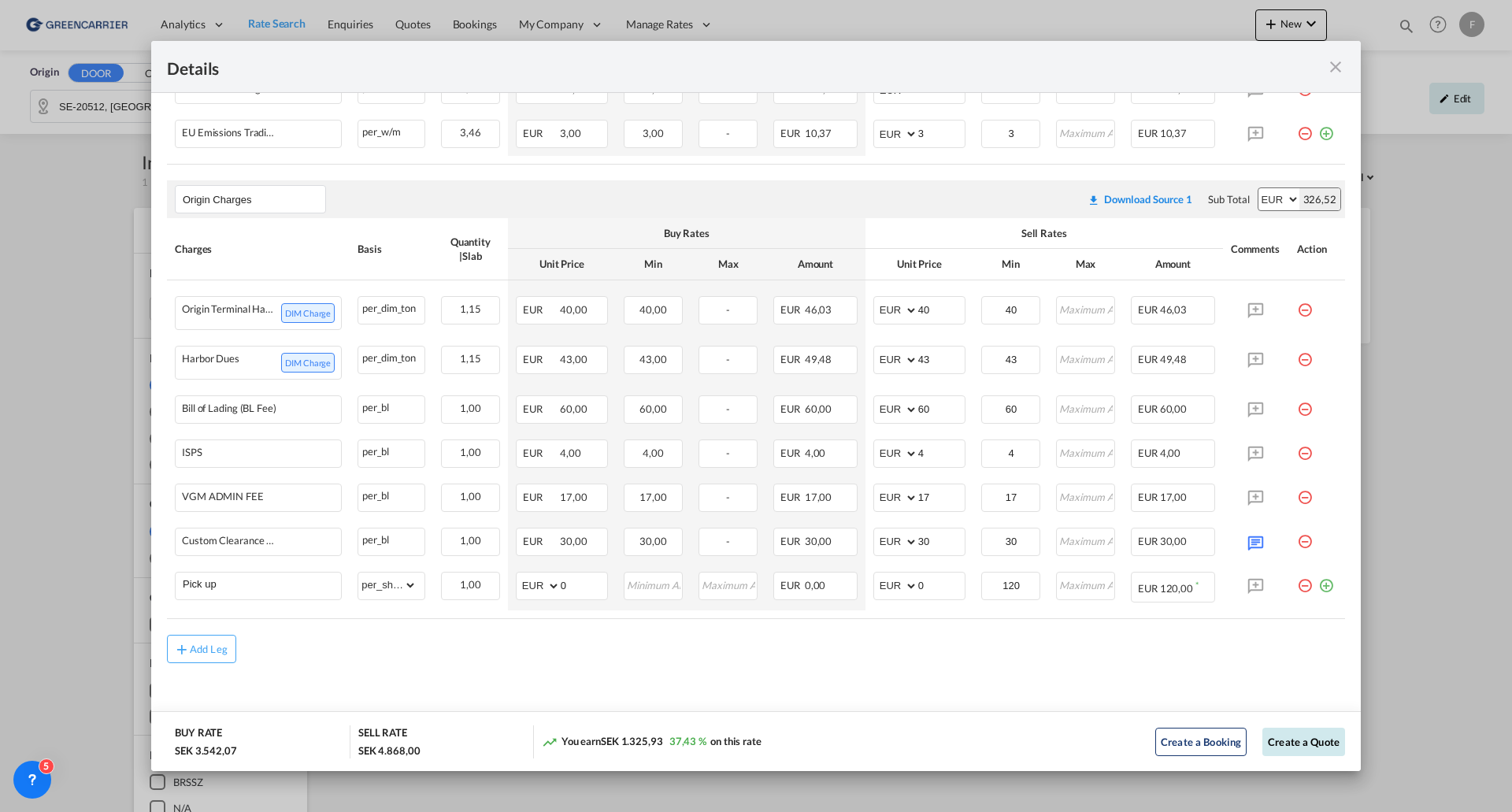
click at [1284, 739] on button "Create a Quote" at bounding box center [1303, 742] width 83 height 29
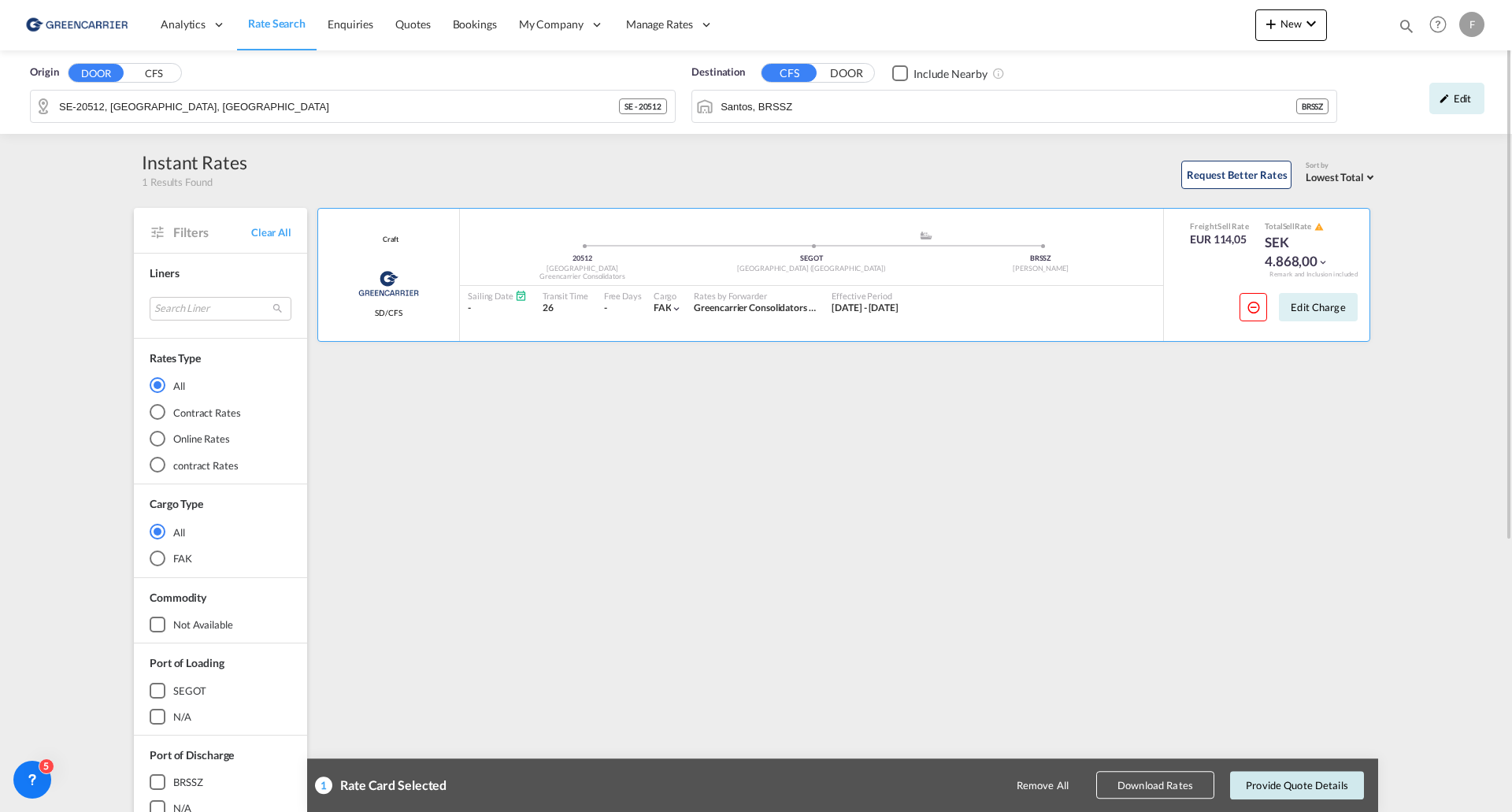
click at [1288, 786] on button "Provide Quote Details" at bounding box center [1297, 785] width 134 height 29
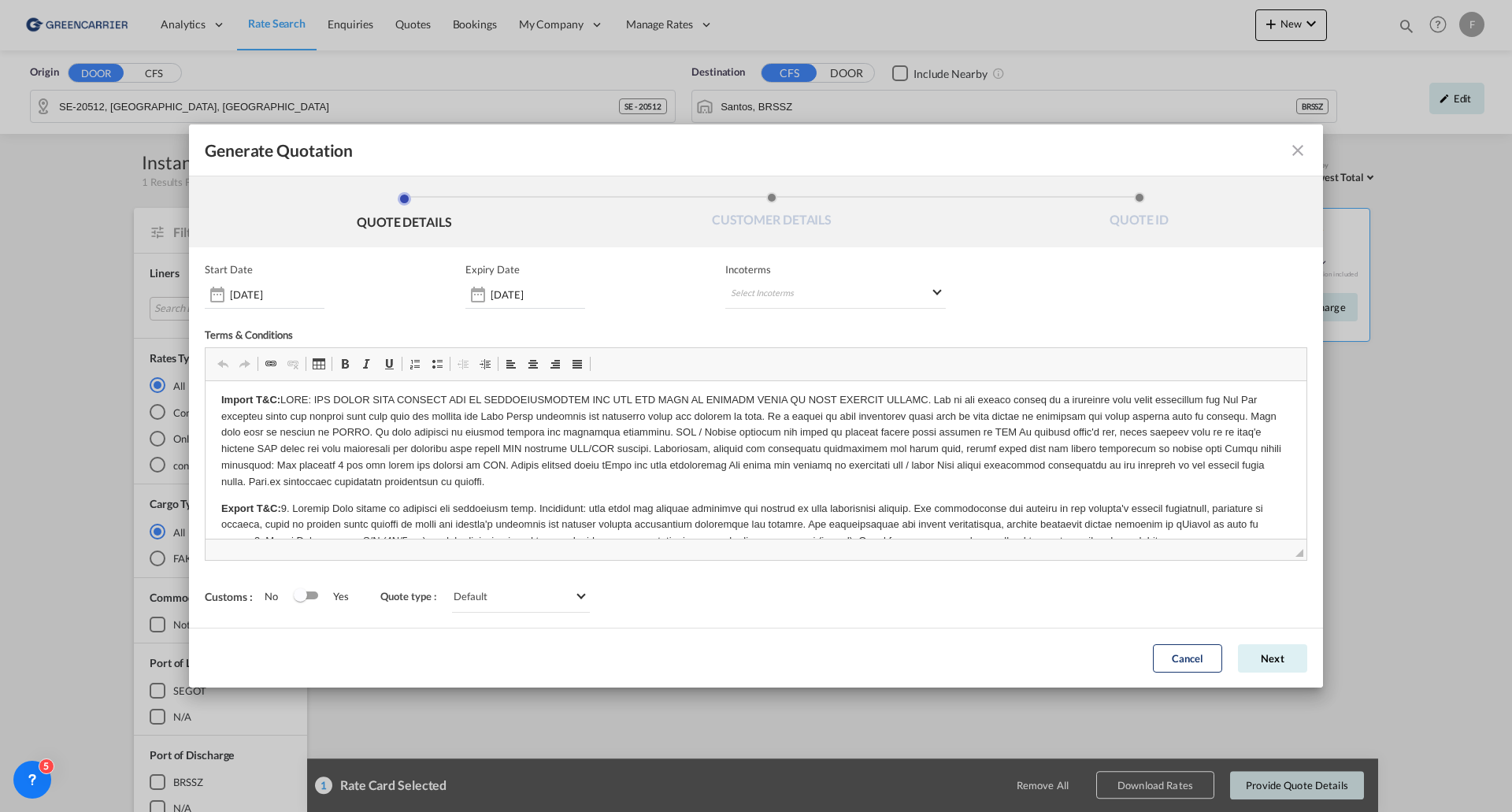
scroll to position [0, 0]
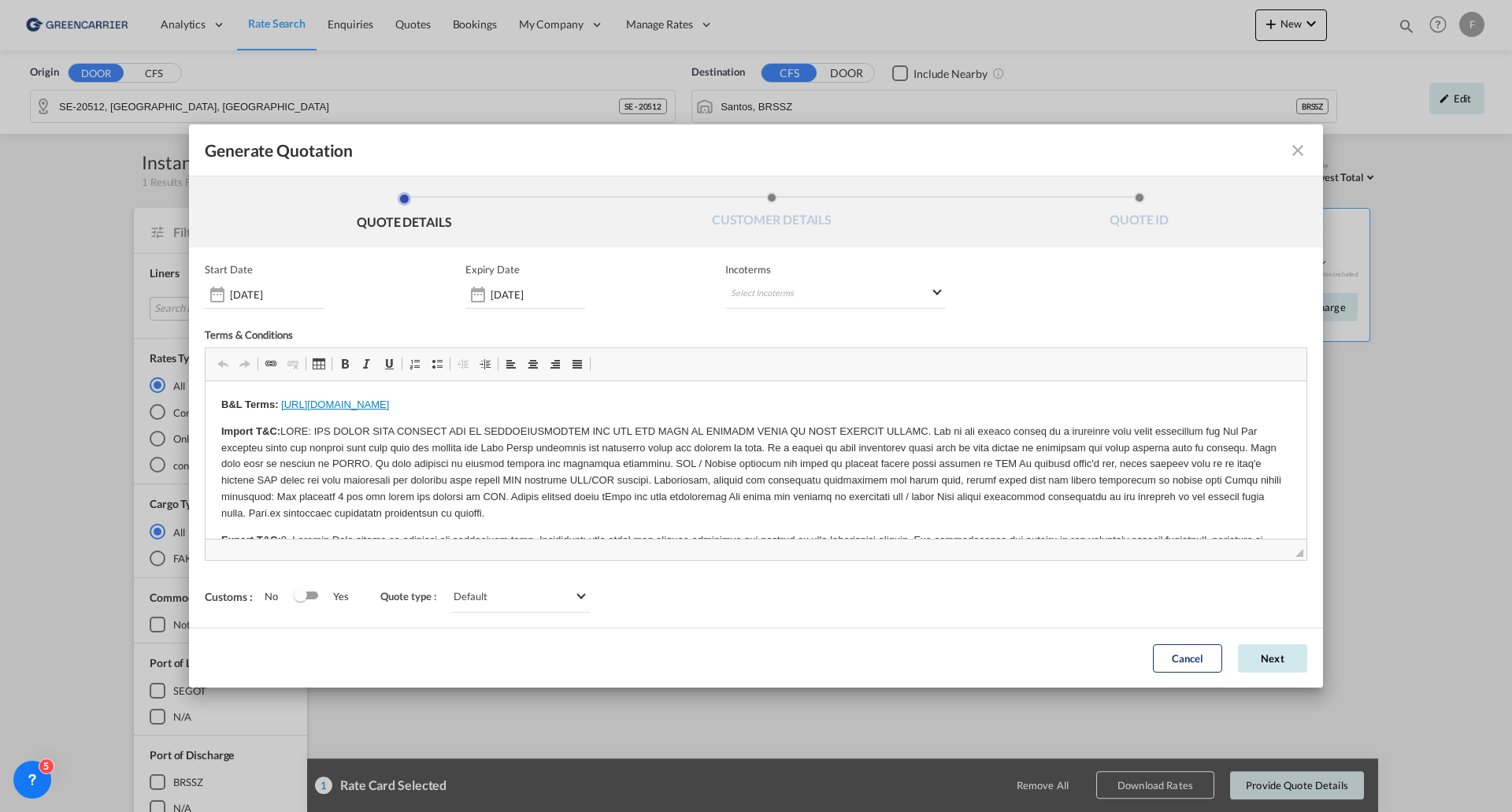
click at [1273, 658] on button "Next" at bounding box center [1272, 658] width 69 height 29
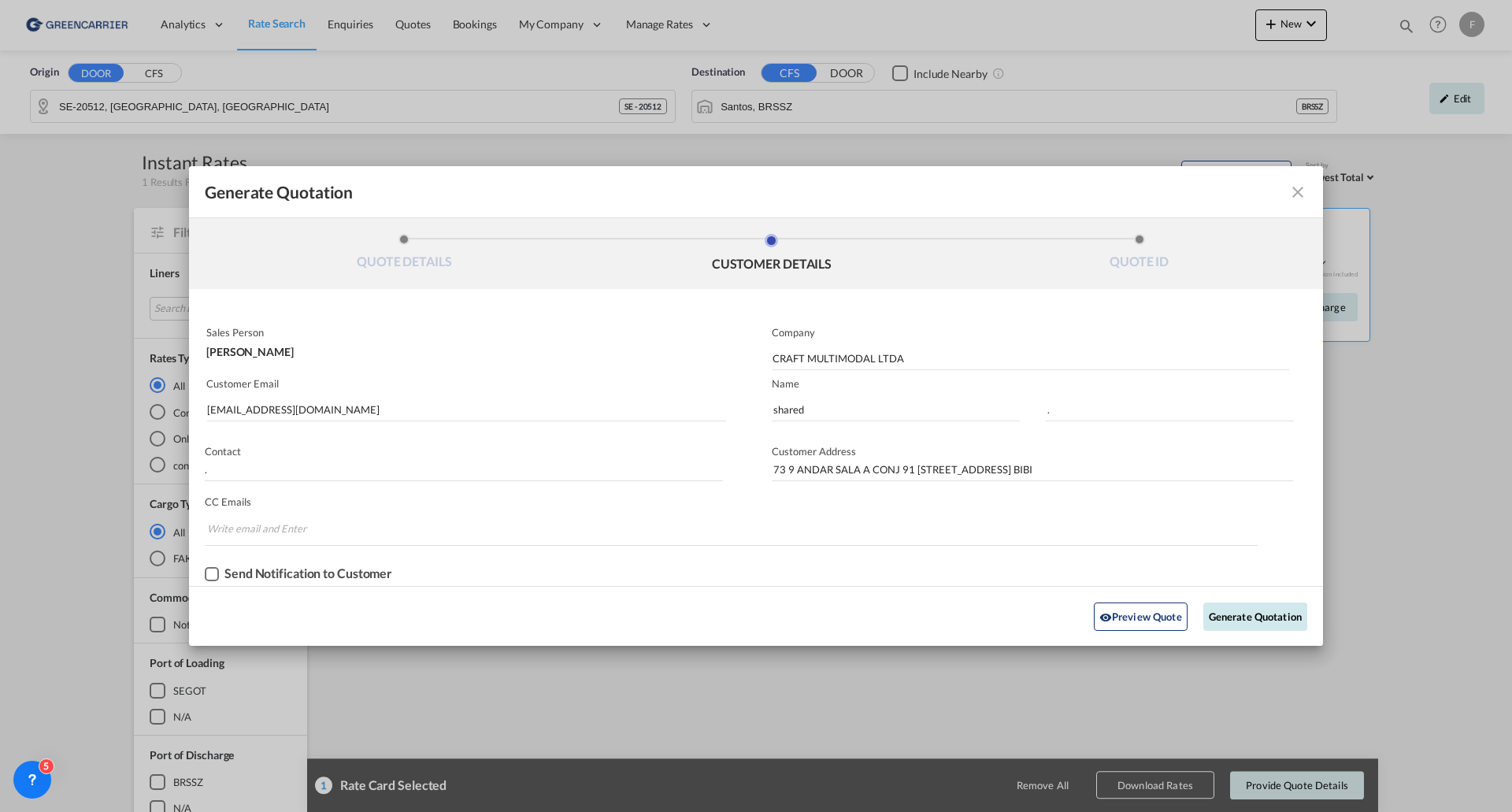
click at [1235, 616] on button "Generate Quotation" at bounding box center [1255, 616] width 104 height 29
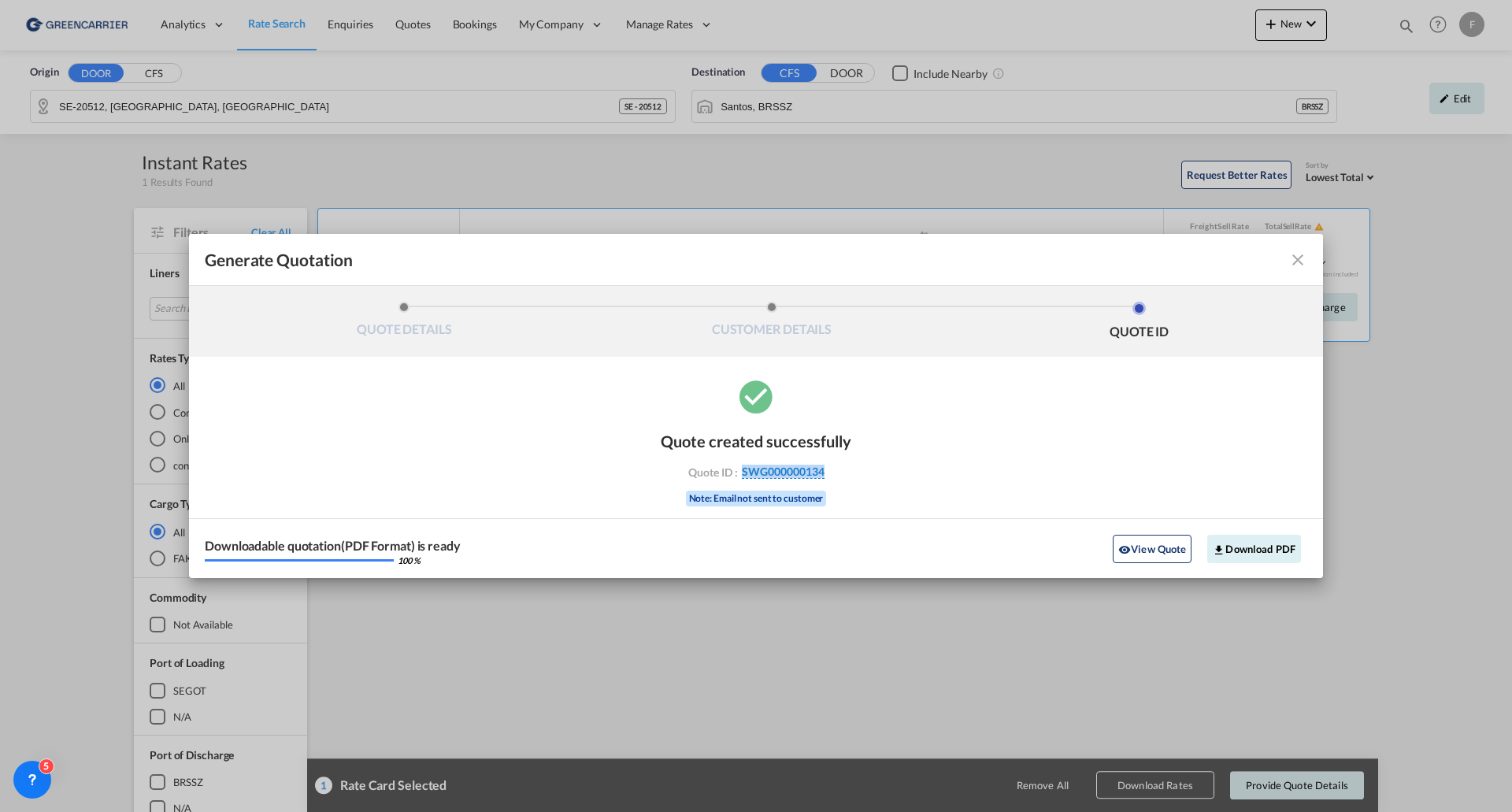
drag, startPoint x: 820, startPoint y: 464, endPoint x: 745, endPoint y: 468, distance: 75.1
click at [745, 468] on div "Quote created successfully Quote ID : SWG000000134 Note: Email not sent to cust…" at bounding box center [756, 477] width 1134 height 201
copy span "SWG000000134"
click at [1256, 554] on button "Download PDF" at bounding box center [1254, 549] width 94 height 29
click at [1294, 256] on md-icon "icon-close fg-AAA8AD cursor m-0" at bounding box center [1298, 259] width 19 height 19
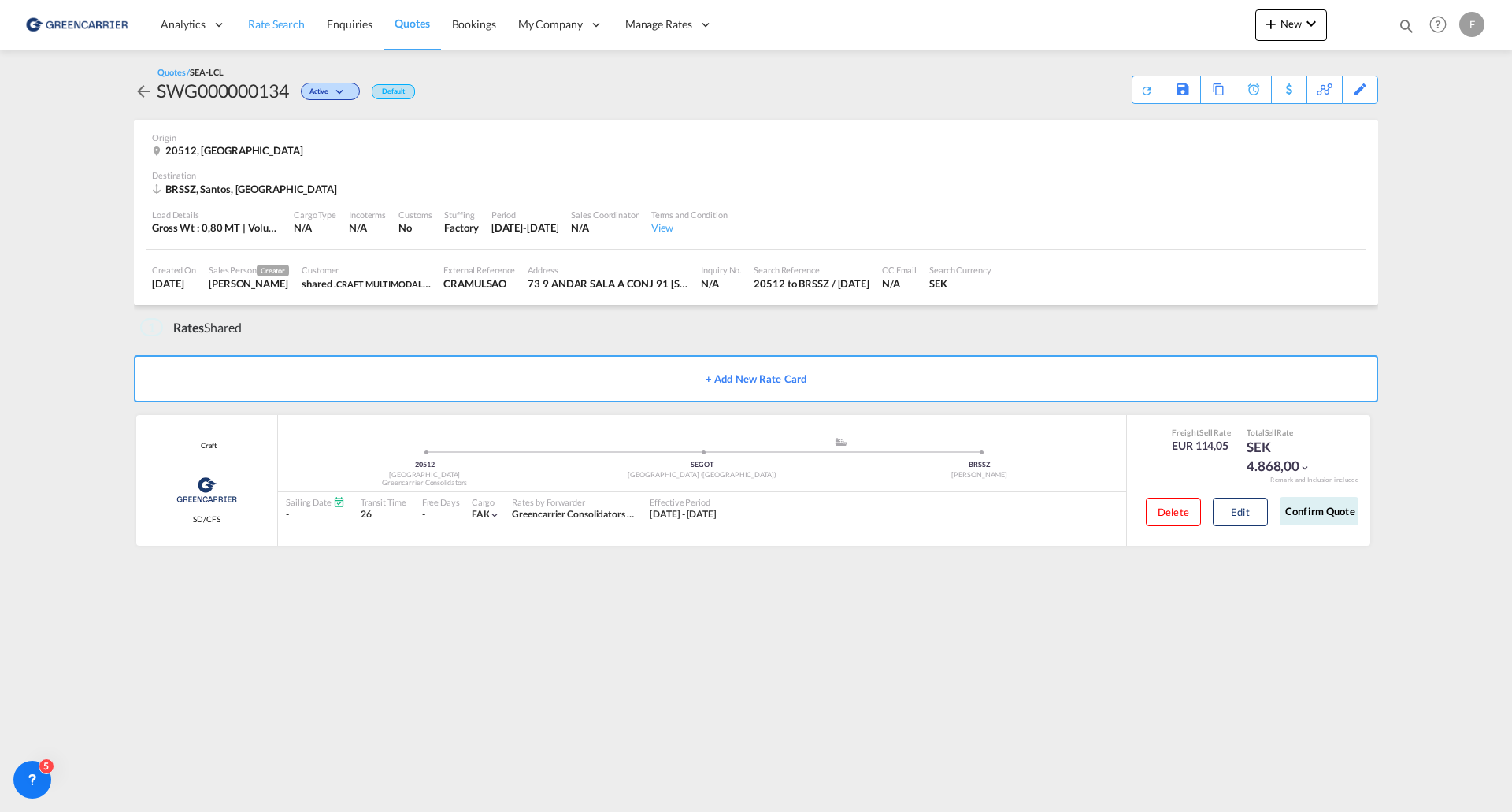
click at [284, 29] on span "Rate Search" at bounding box center [277, 24] width 57 height 14
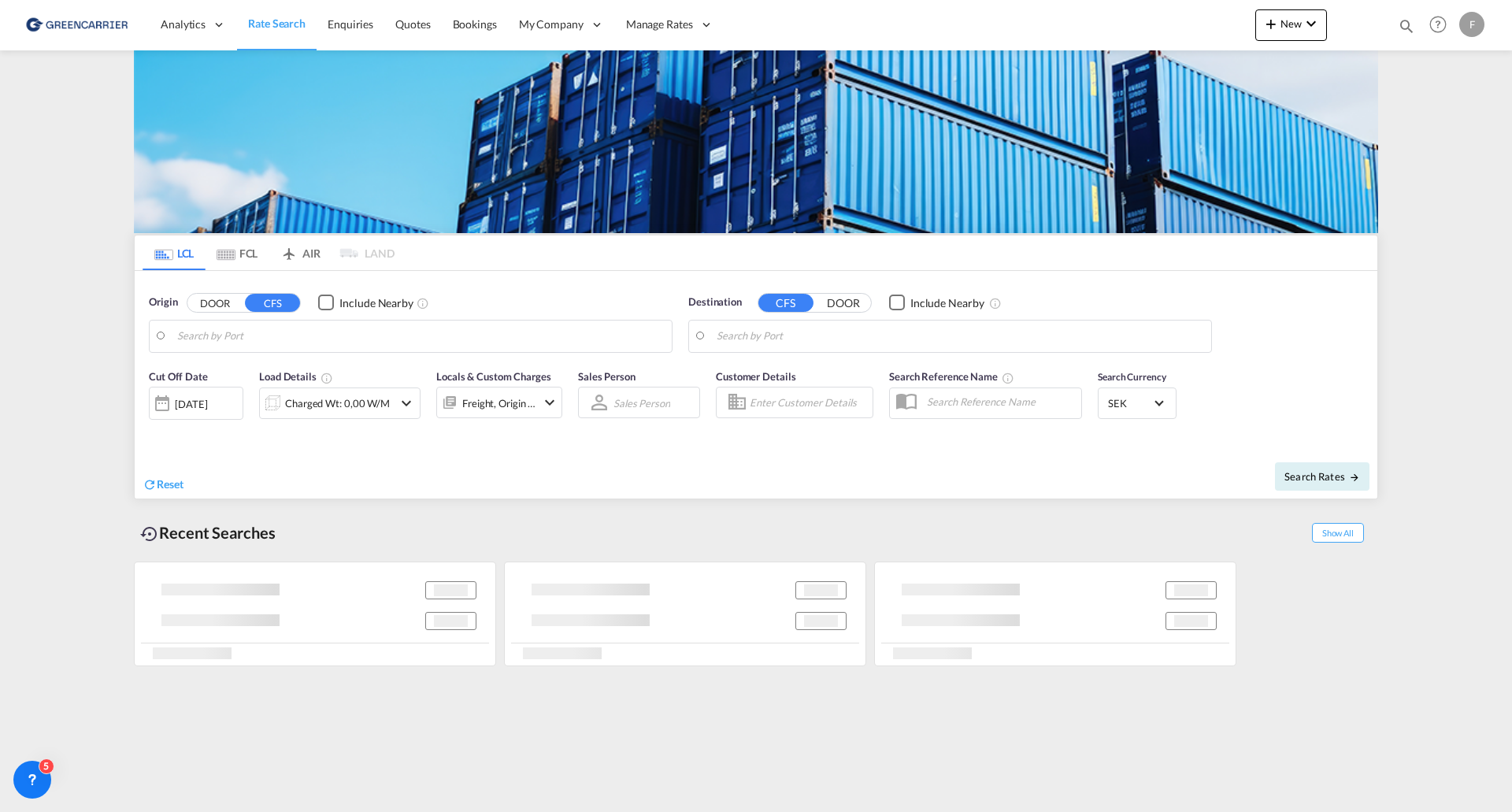
type input "SE-20512, [GEOGRAPHIC_DATA], [GEOGRAPHIC_DATA]"
type input "Santos, BRSSZ"
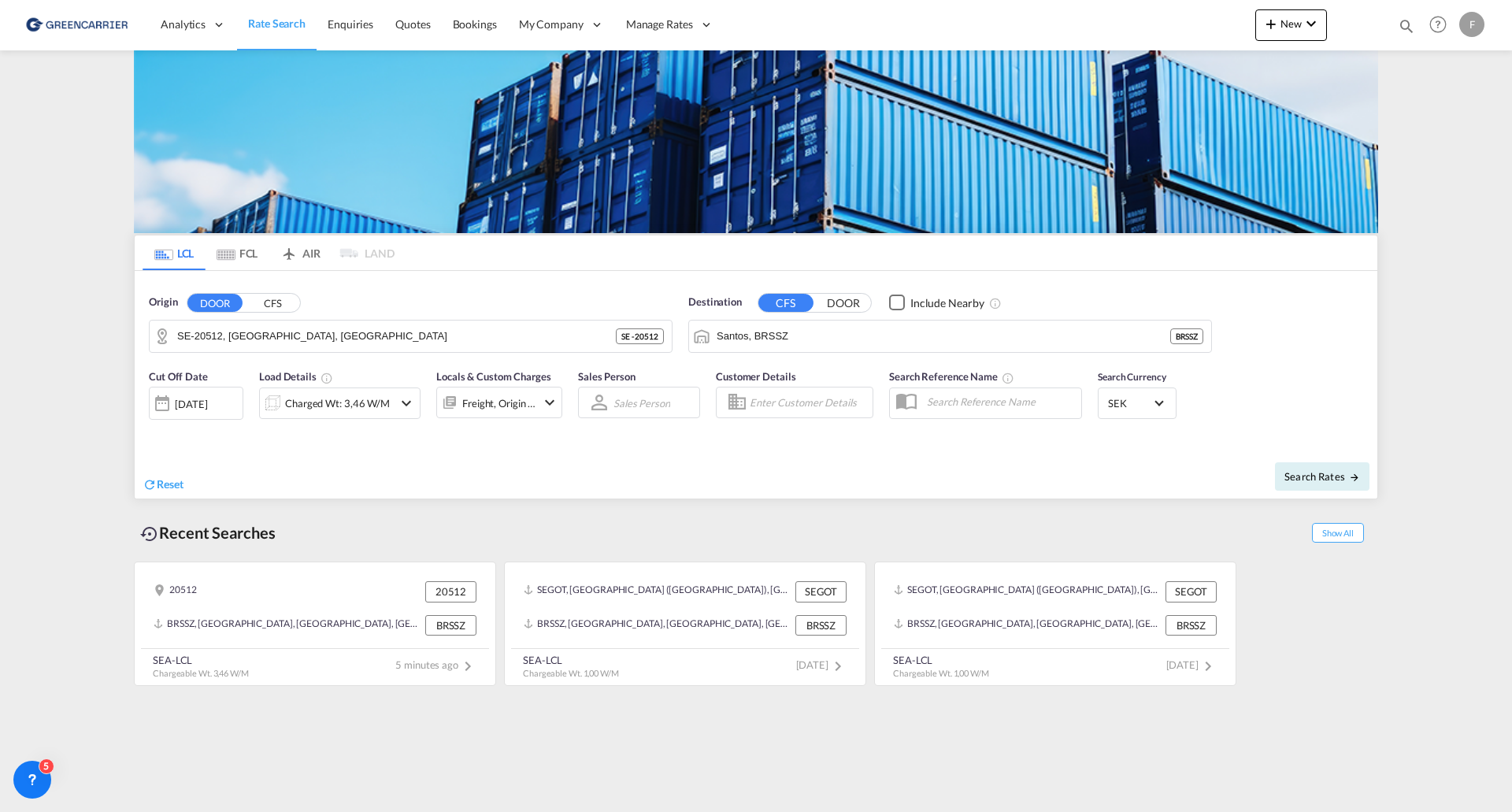
click at [260, 303] on button "CFS" at bounding box center [272, 303] width 55 height 18
click at [263, 327] on body "Analytics Reports Dashboard Rate Search Enquiries Quotes Bookings" at bounding box center [756, 406] width 1512 height 812
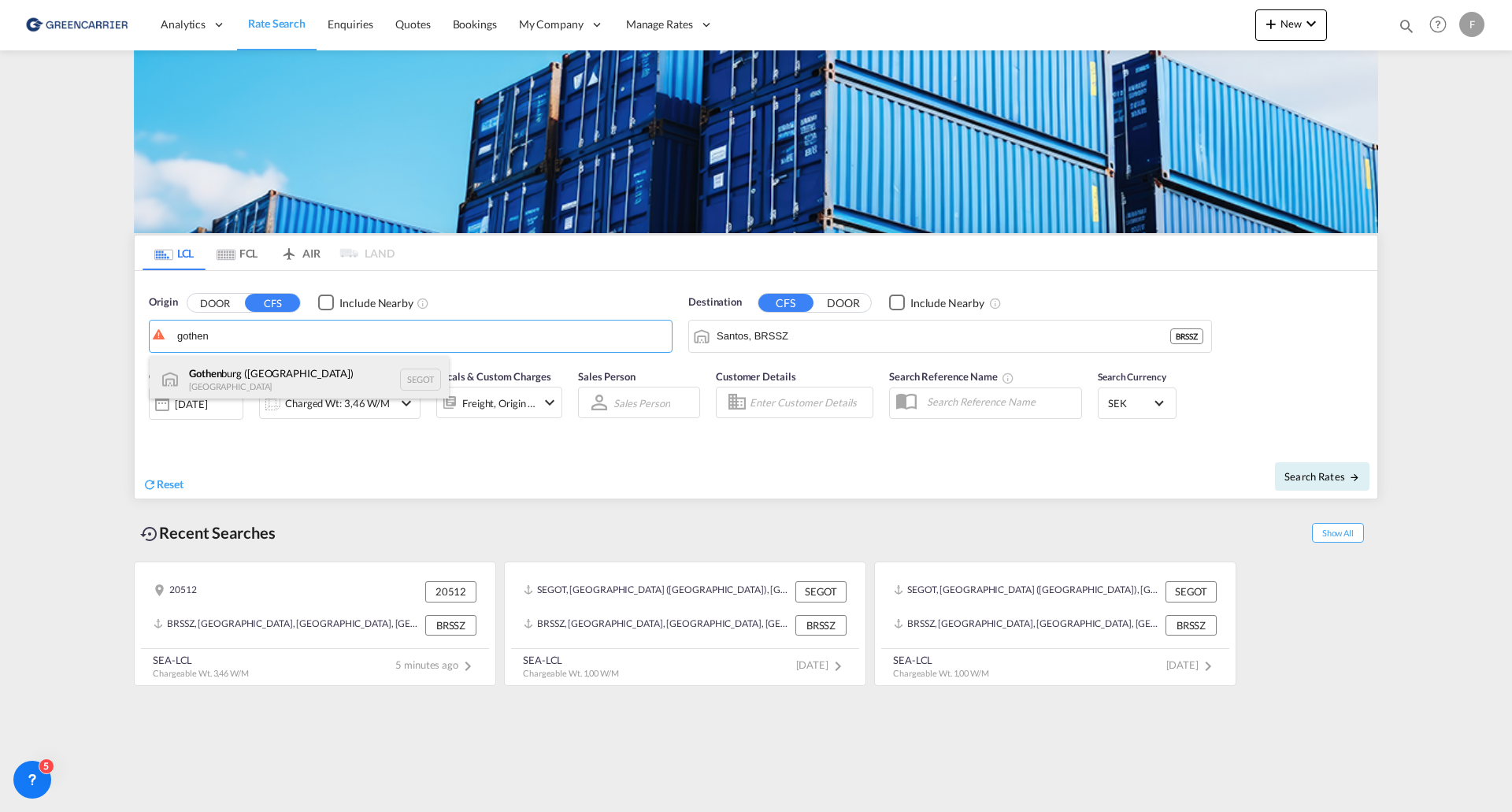
click at [253, 379] on div "Gothen burg ([GEOGRAPHIC_DATA]) [GEOGRAPHIC_DATA] SEGOT" at bounding box center [300, 379] width 300 height 47
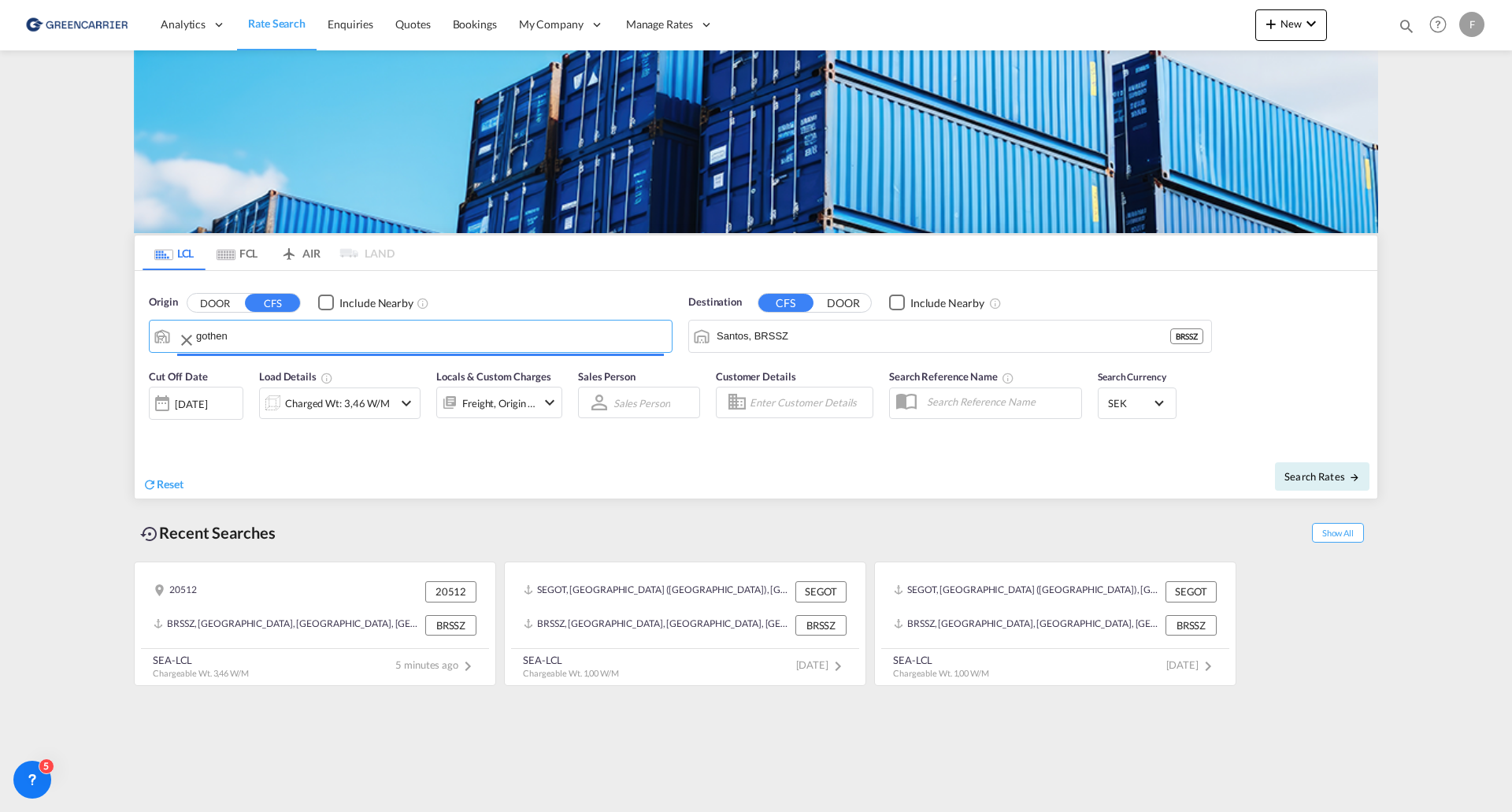
type input "[GEOGRAPHIC_DATA] ([GEOGRAPHIC_DATA]), [GEOGRAPHIC_DATA]"
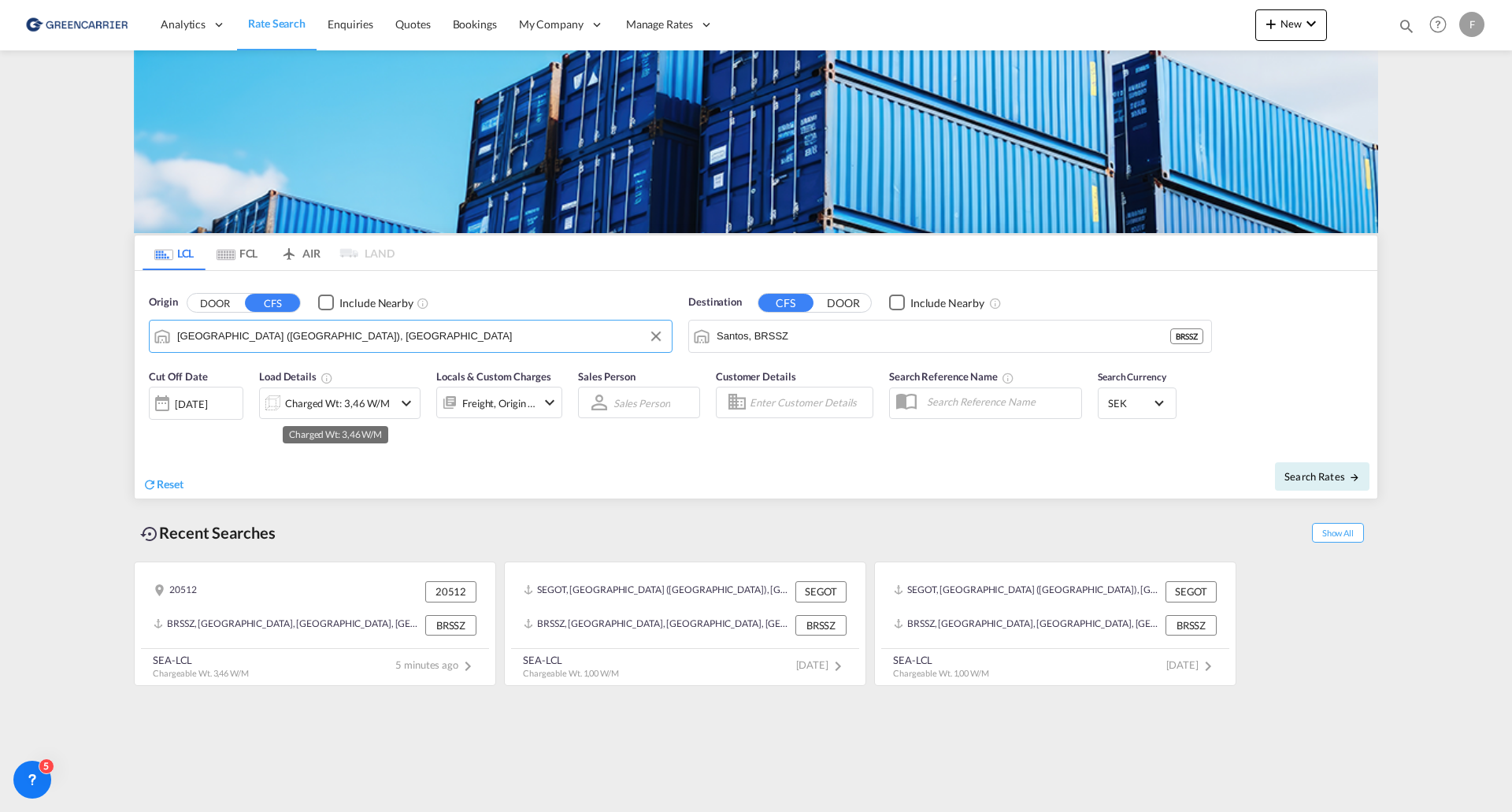
click at [310, 400] on div "Charged Wt: 3,46 W/M" at bounding box center [337, 404] width 105 height 22
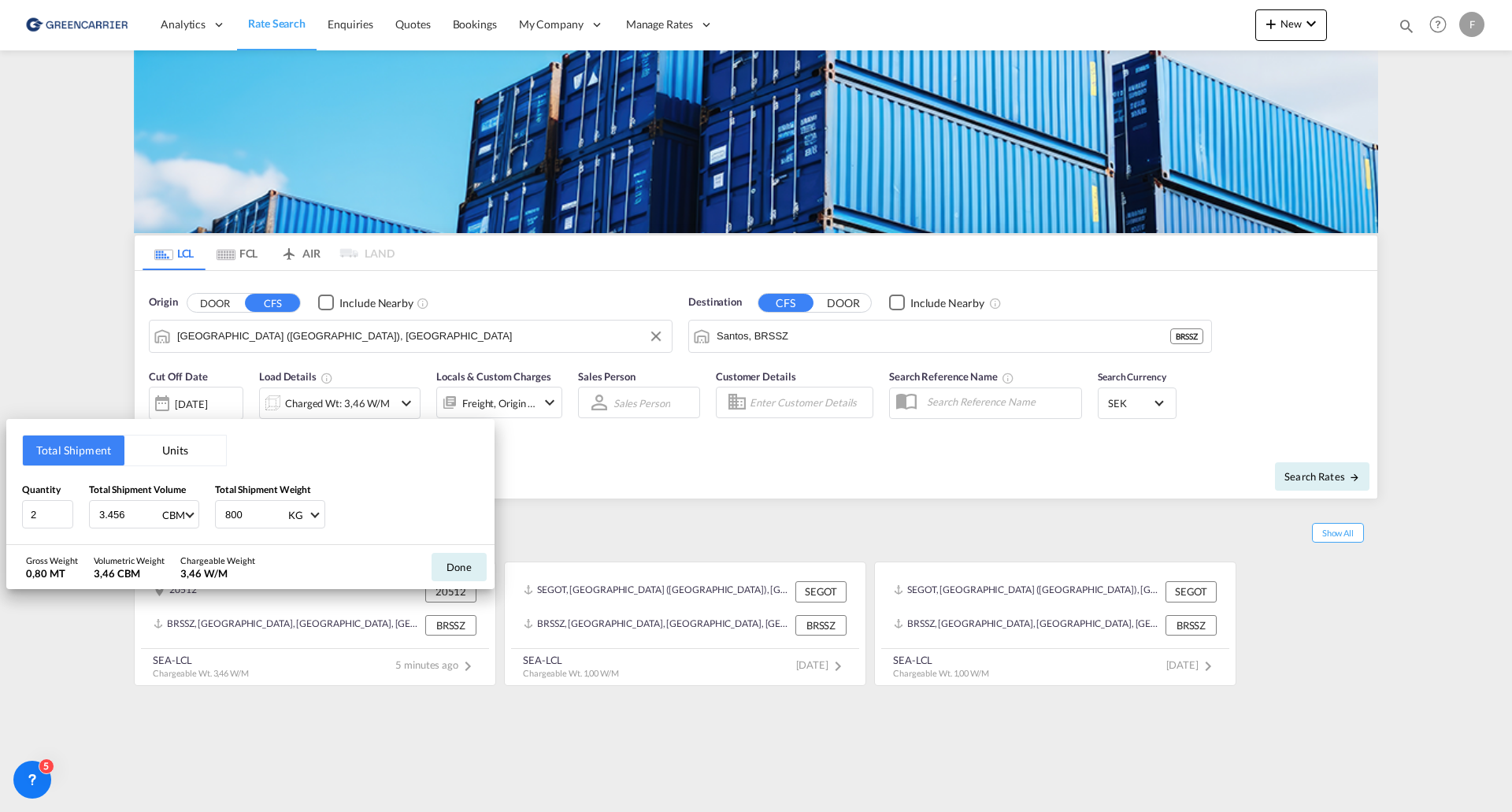
drag, startPoint x: 129, startPoint y: 522, endPoint x: 2, endPoint y: 507, distance: 127.9
click at [2, 507] on div "Total Shipment Units Quantity 2 Total Shipment Volume 3.456 CBM CBM CFT Total S…" at bounding box center [756, 406] width 1512 height 812
type input "0.682"
type input "495"
click at [452, 568] on button "Done" at bounding box center [460, 566] width 55 height 29
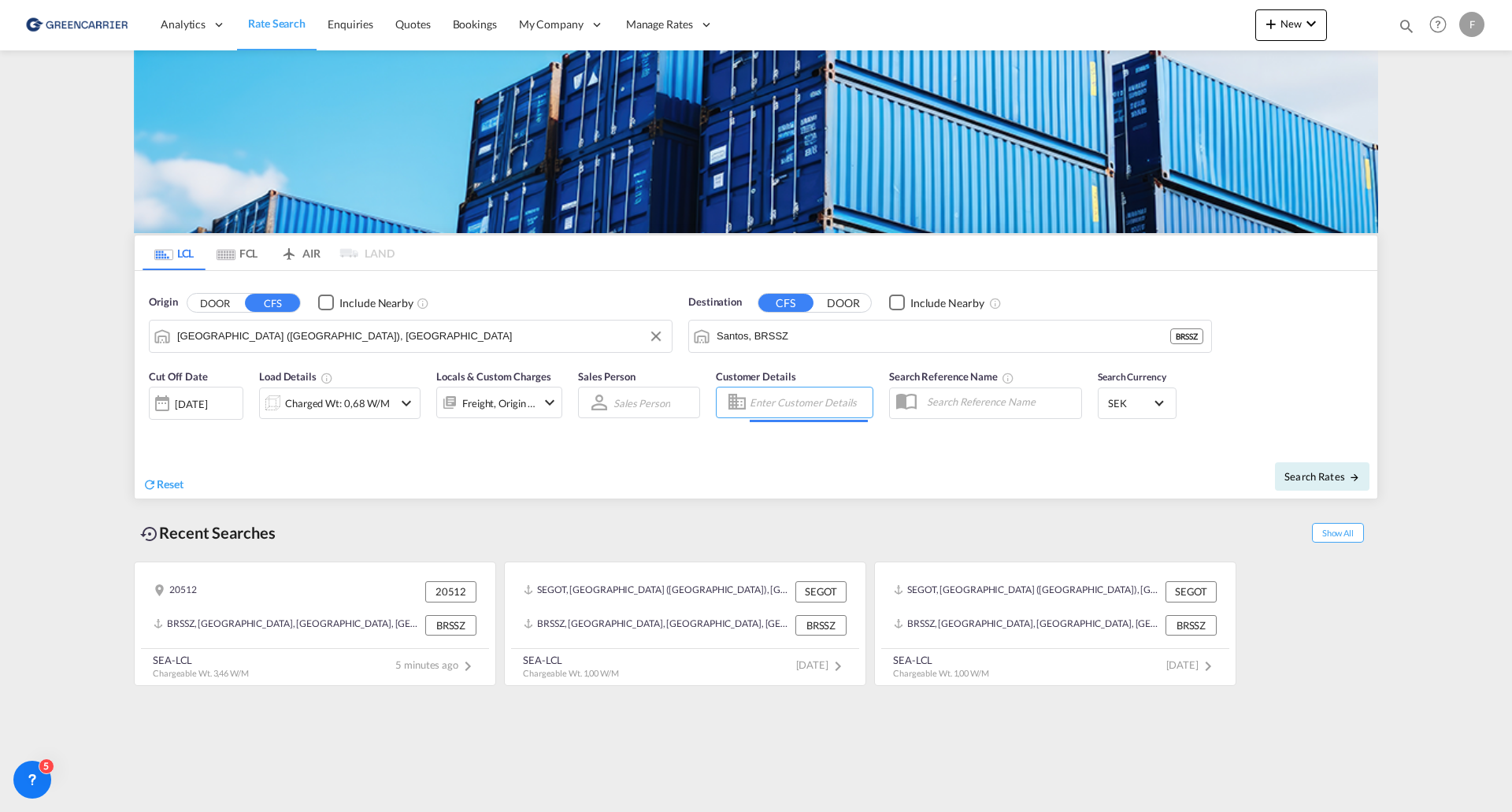
click at [847, 407] on input "Enter Customer Details" at bounding box center [809, 403] width 119 height 24
click at [820, 434] on div "shared . shared@ cra [DOMAIN_NAME] | CRA FT MULTIMODAL LTDA | CRA MULSAO" at bounding box center [892, 448] width 300 height 52
type input "CRAFT MULTIMODAL LTDA, shared ., [EMAIL_ADDRESS][DOMAIN_NAME]"
click at [969, 410] on input "text" at bounding box center [1000, 402] width 163 height 24
type input "2025208345"
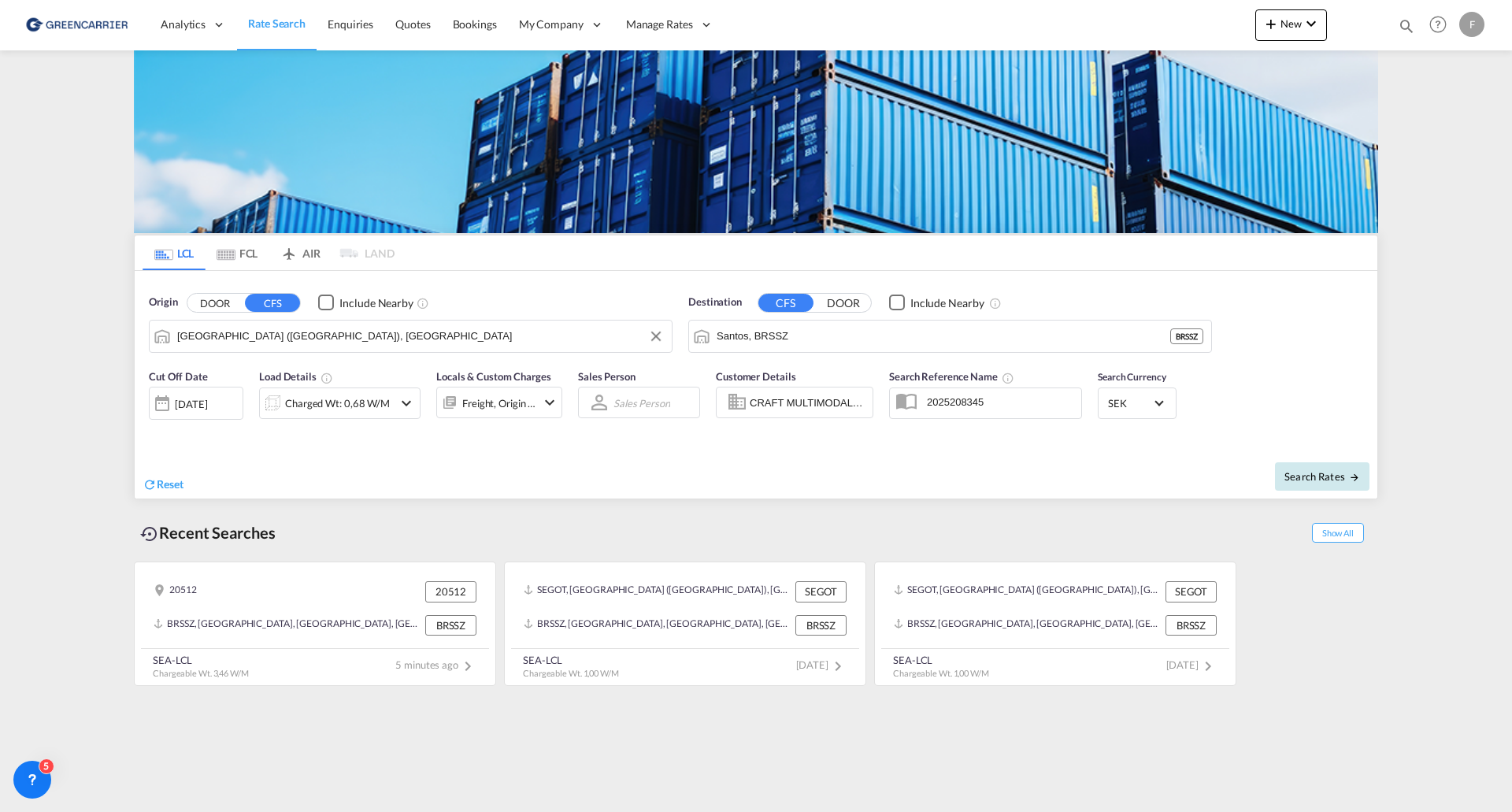
click at [1347, 481] on span "Search Rates" at bounding box center [1322, 477] width 75 height 13
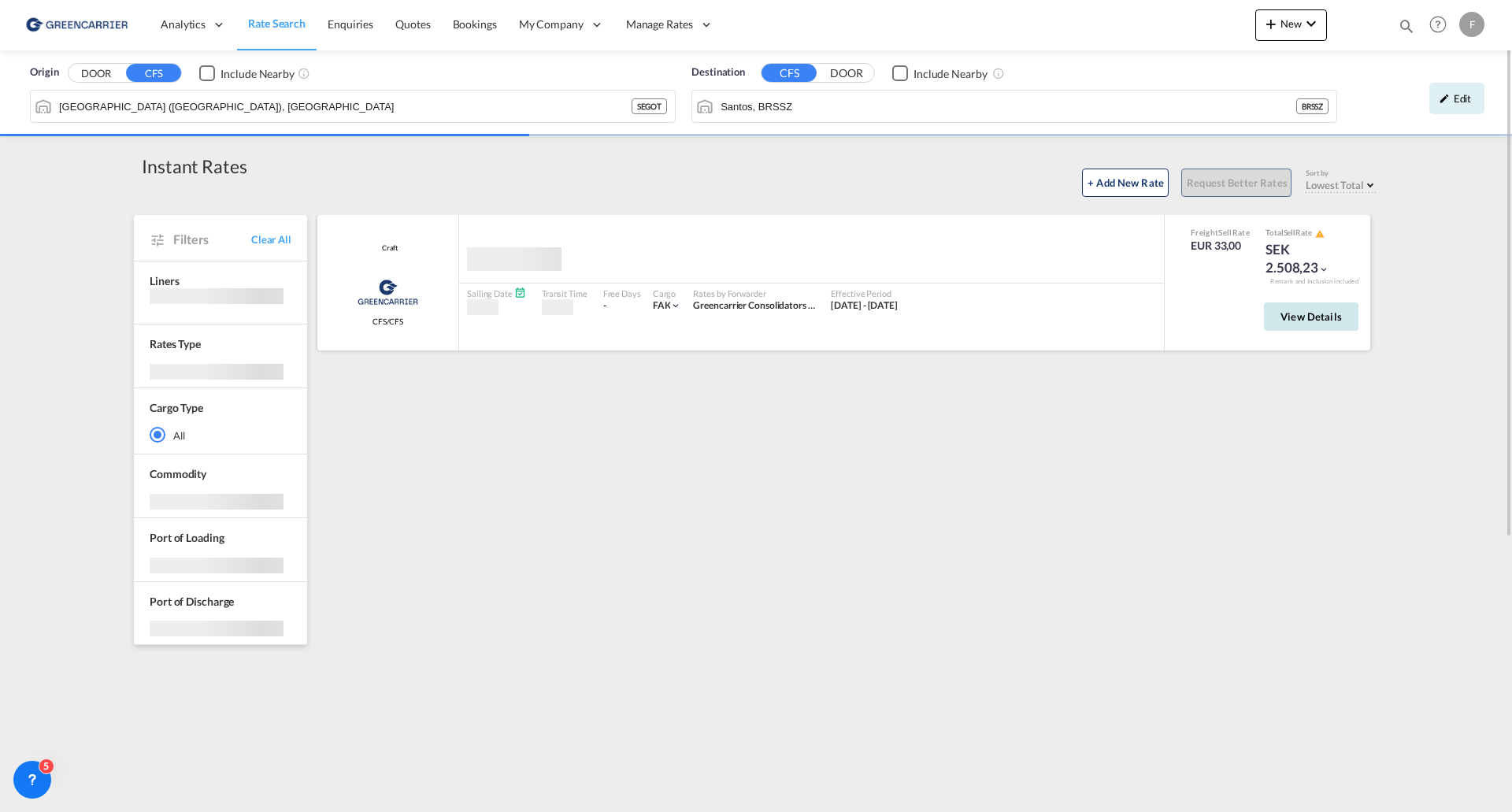
click at [1329, 315] on span "View Details" at bounding box center [1311, 317] width 62 height 13
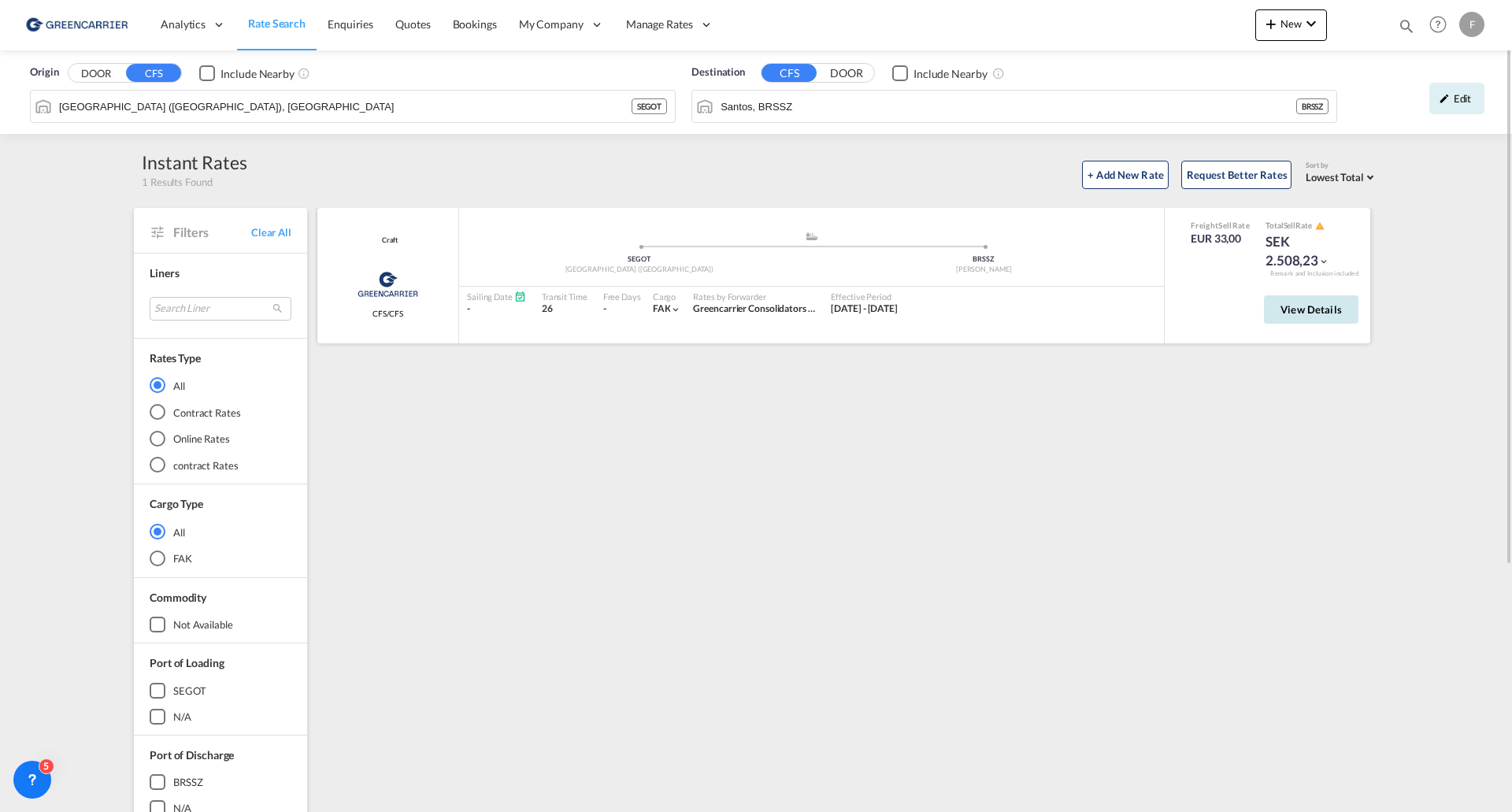
click at [1322, 313] on span "View Details" at bounding box center [1311, 310] width 62 height 13
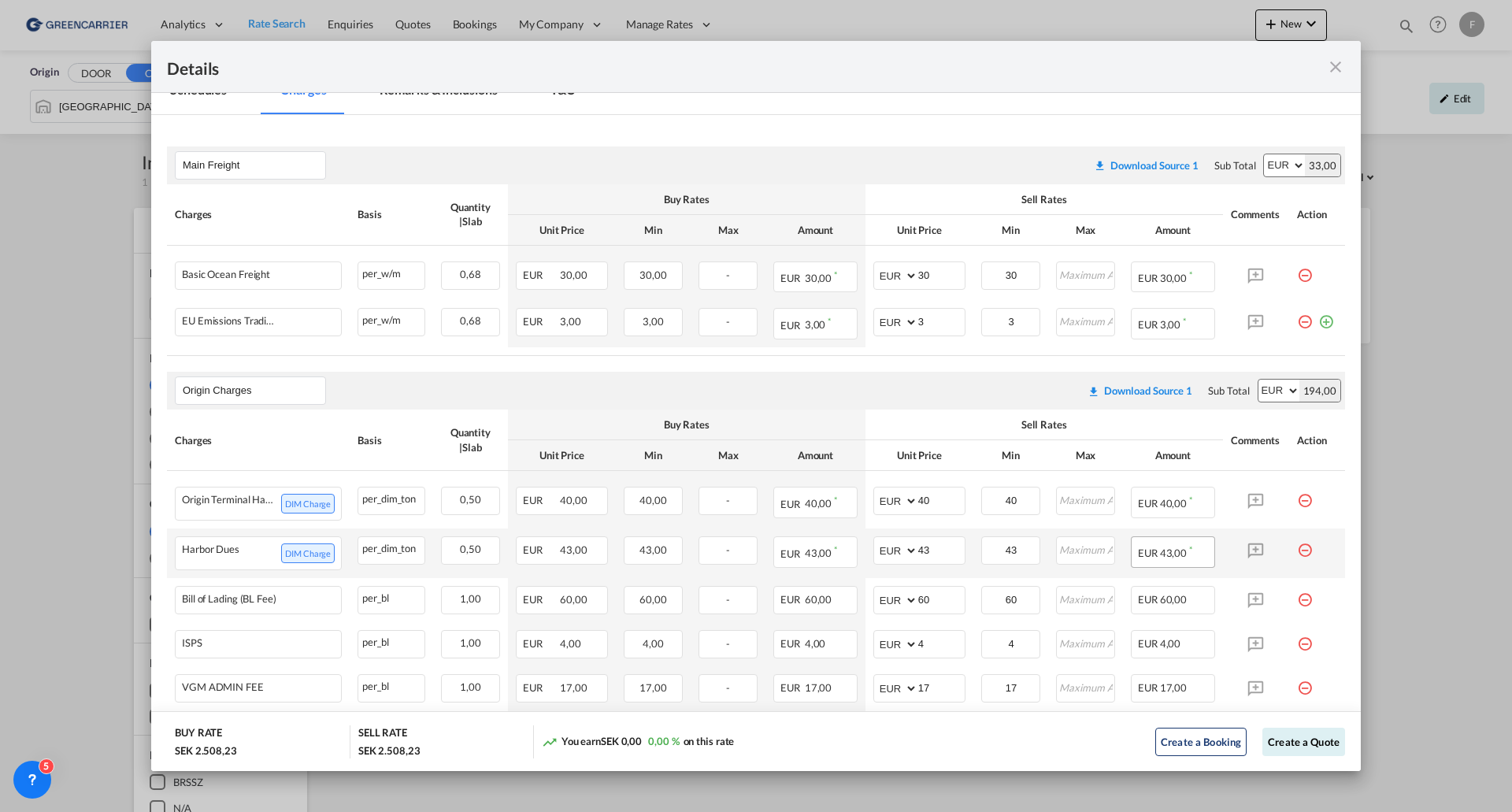
scroll to position [392, 0]
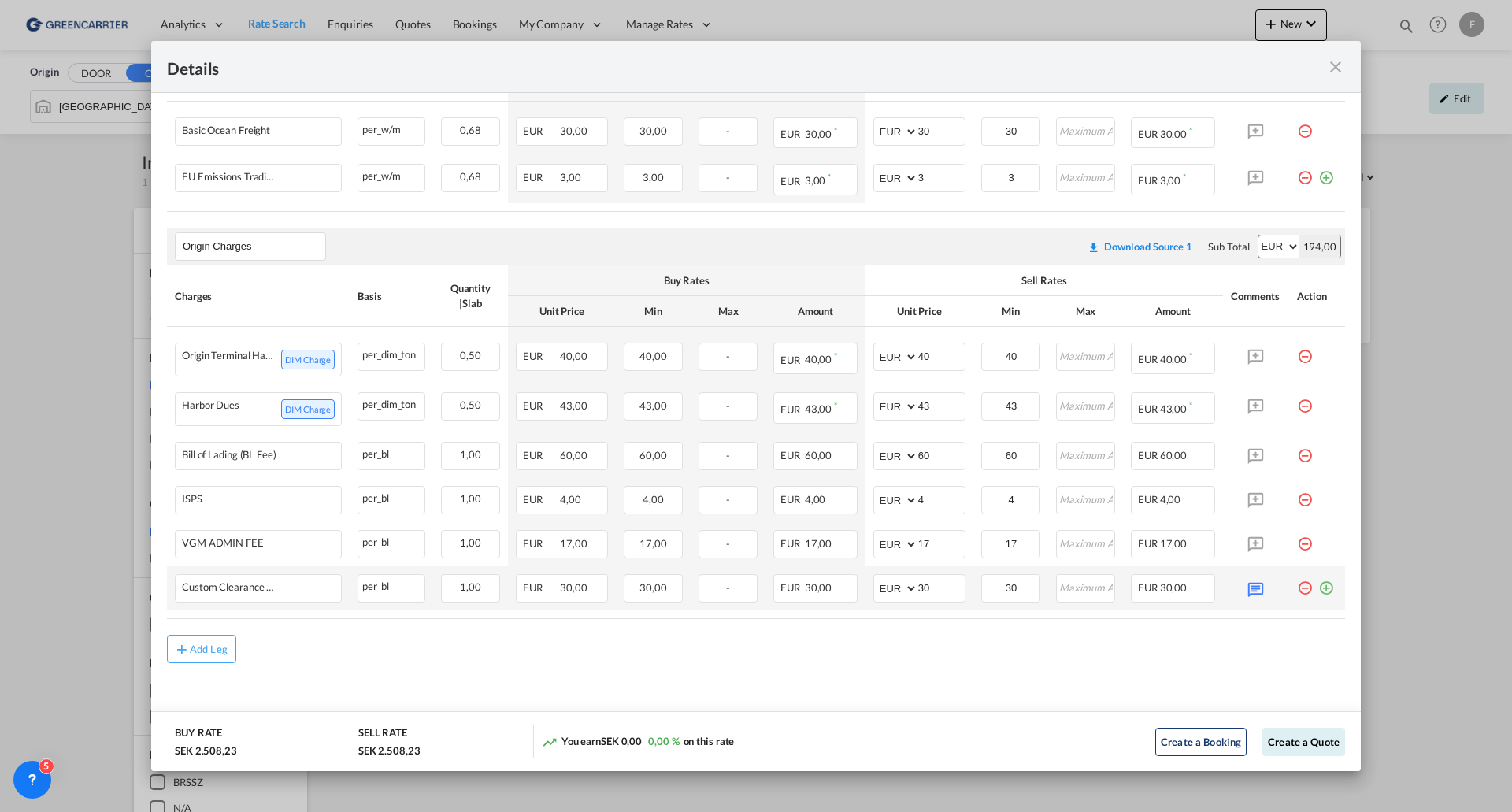
click at [1318, 590] on md-icon "icon-plus-circle-outline green-400-fg" at bounding box center [1325, 582] width 16 height 16
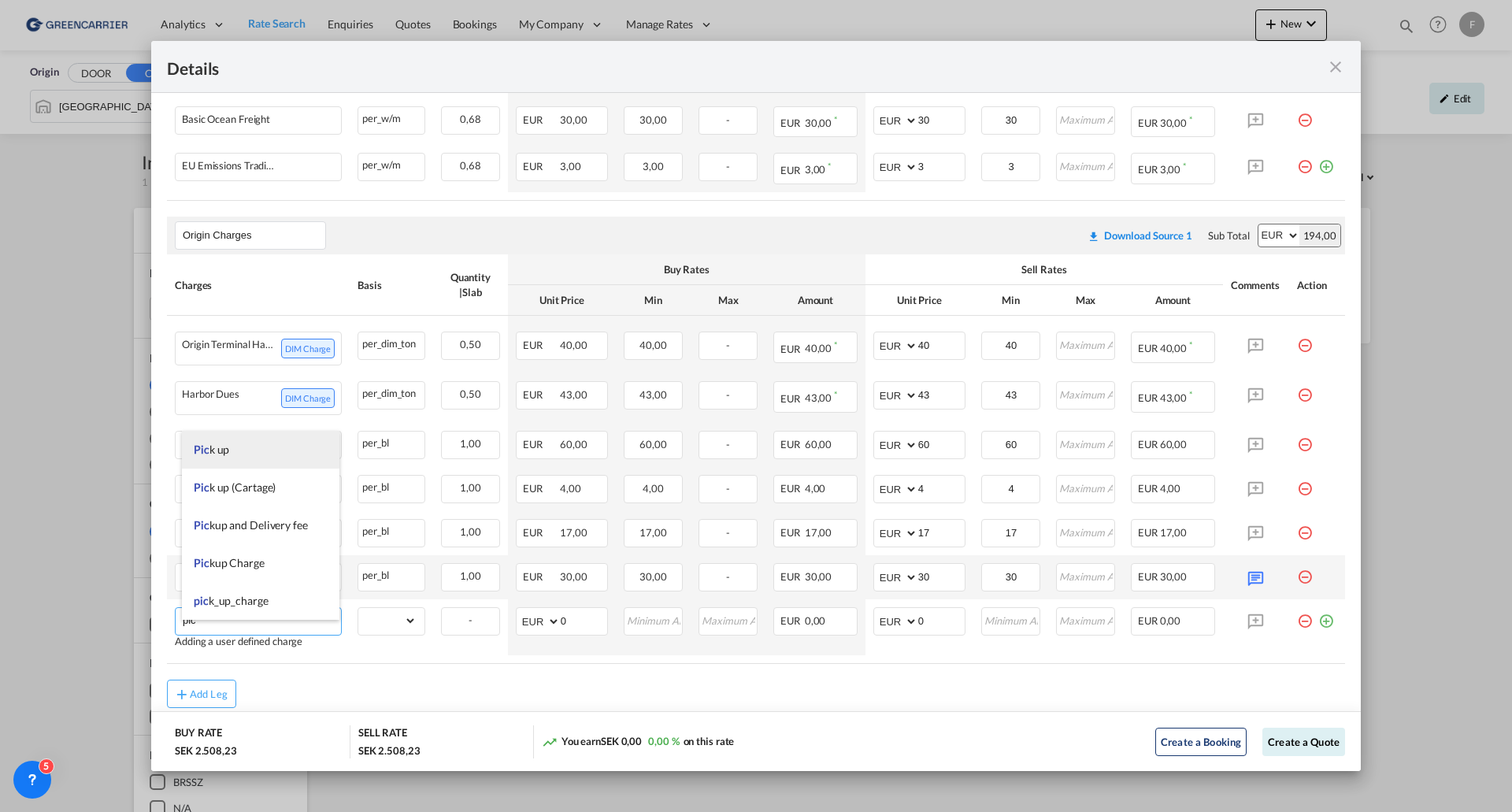
click at [238, 451] on li "Pic k up" at bounding box center [260, 450] width 157 height 38
type input "Pick up"
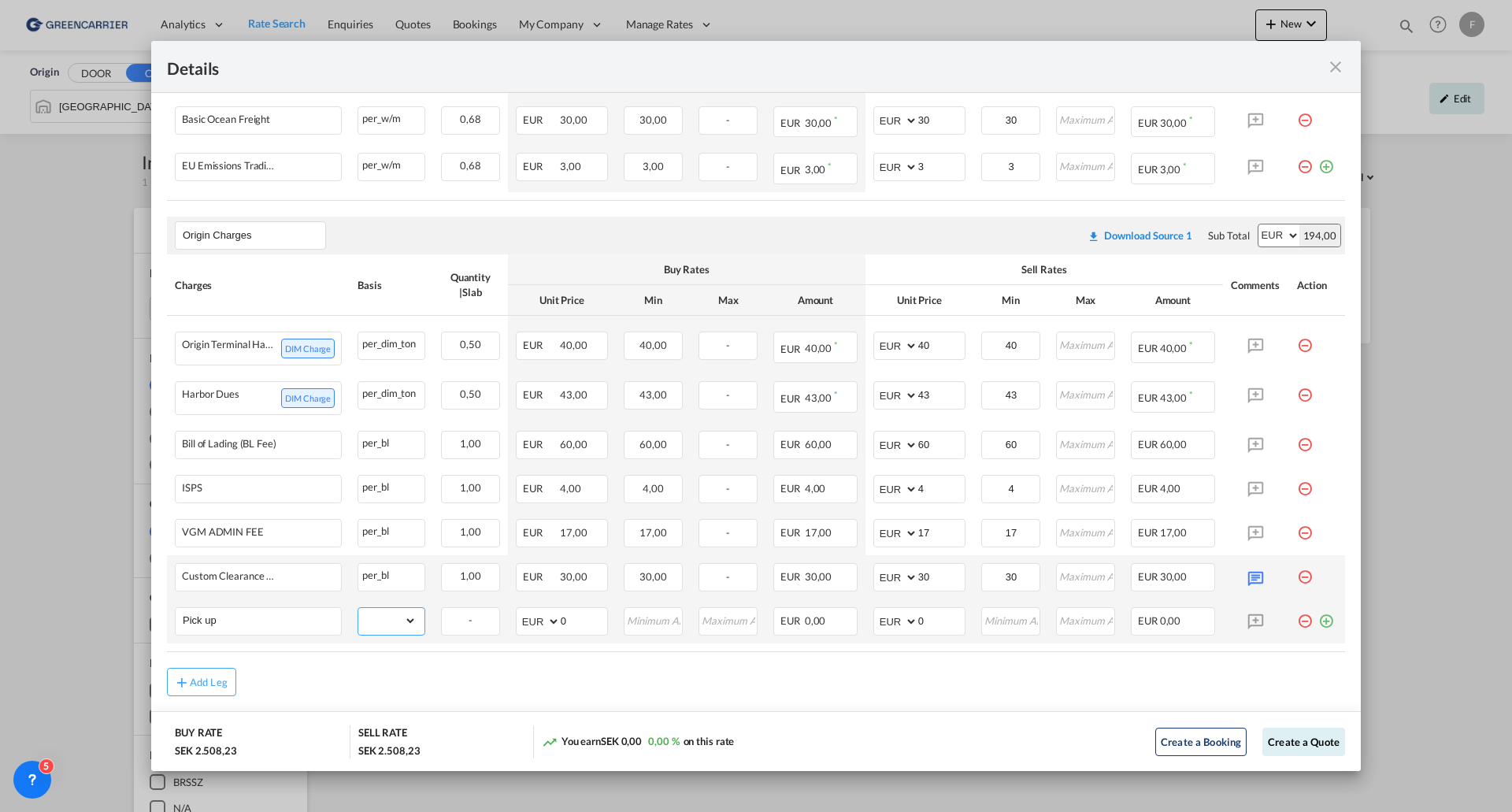
click at [406, 634] on select "gross_weight volumetric_weight per_shipment per_bl per_km per_hawb per_kg flat …" at bounding box center [387, 620] width 58 height 25
select select "per_shipment"
click at [358, 620] on select "gross_weight volumetric_weight per_shipment per_bl per_km per_hawb per_kg flat …" at bounding box center [387, 620] width 58 height 25
click at [918, 632] on input "0" at bounding box center [941, 620] width 47 height 24
drag, startPoint x: 931, startPoint y: 636, endPoint x: 901, endPoint y: 646, distance: 31.6
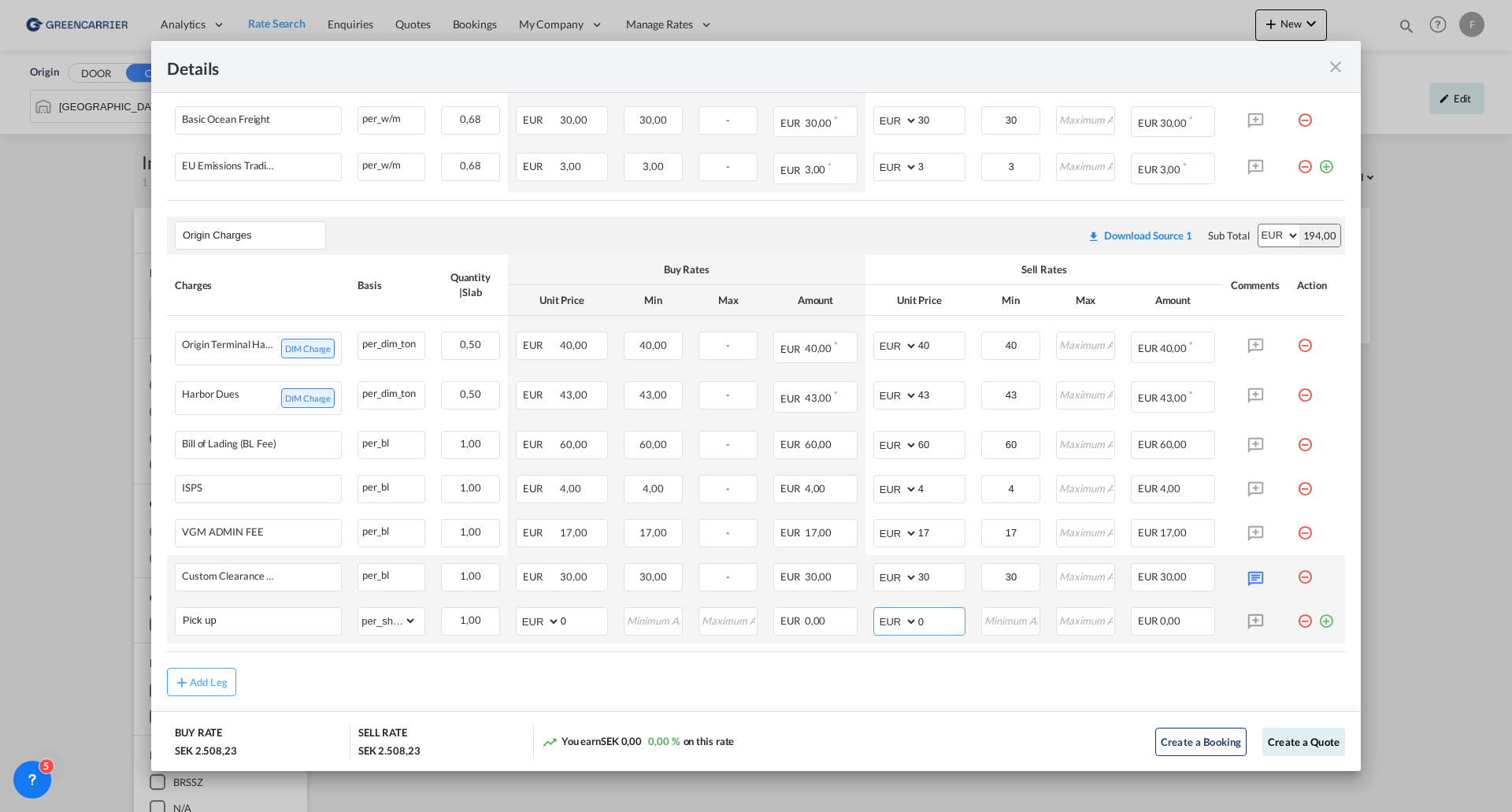
click at [901, 635] on md-input-container "AED AFN ALL AMD ANG AOA ARS AUD AWG AZN BAM BBD BDT BGN BHD BIF BMD BND BOB BRL…" at bounding box center [919, 622] width 92 height 29
type input "145"
click at [1298, 740] on button "Create a Quote" at bounding box center [1303, 742] width 83 height 29
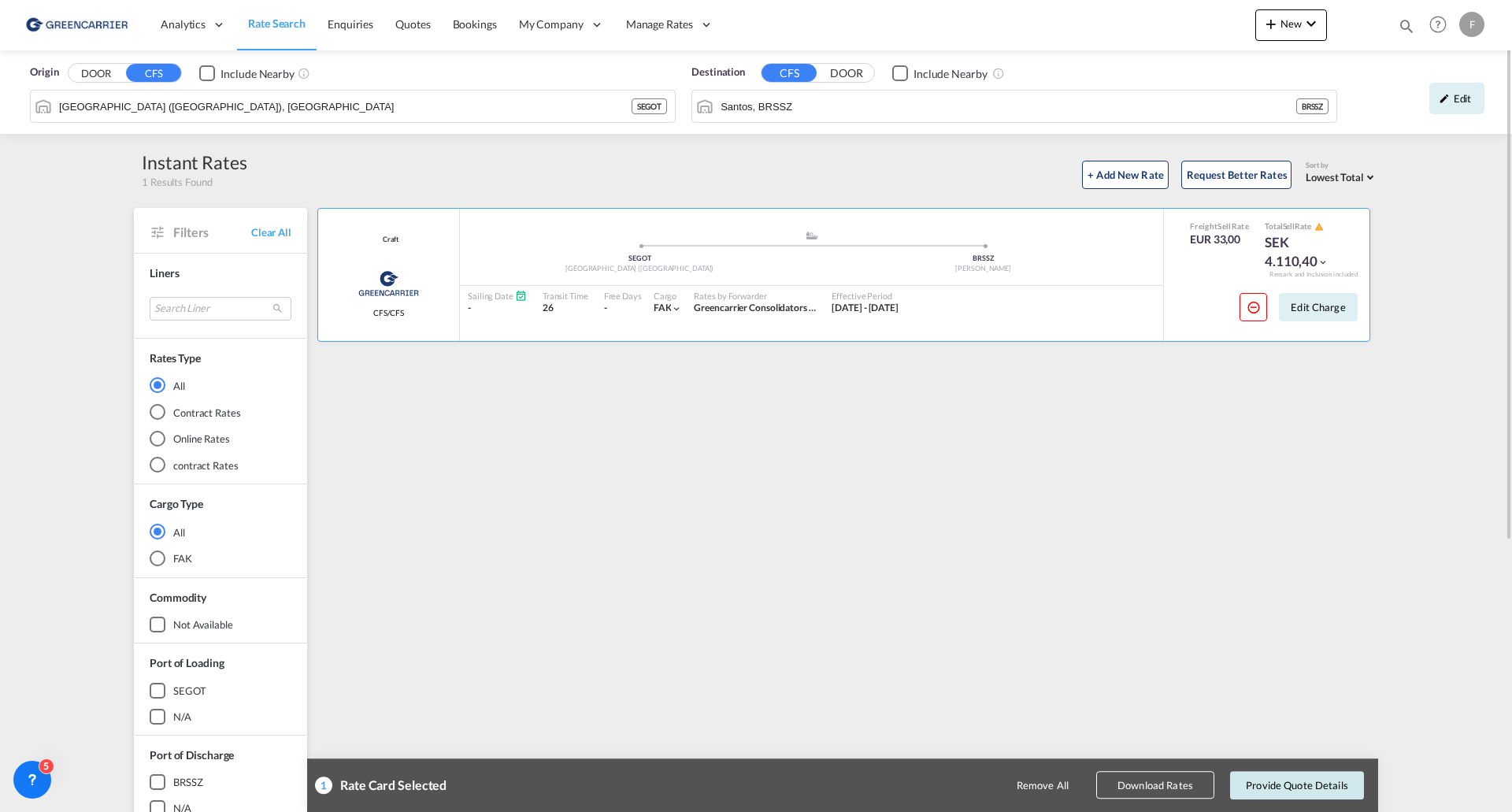
click at [1312, 787] on button "Provide Quote Details" at bounding box center [1297, 785] width 134 height 29
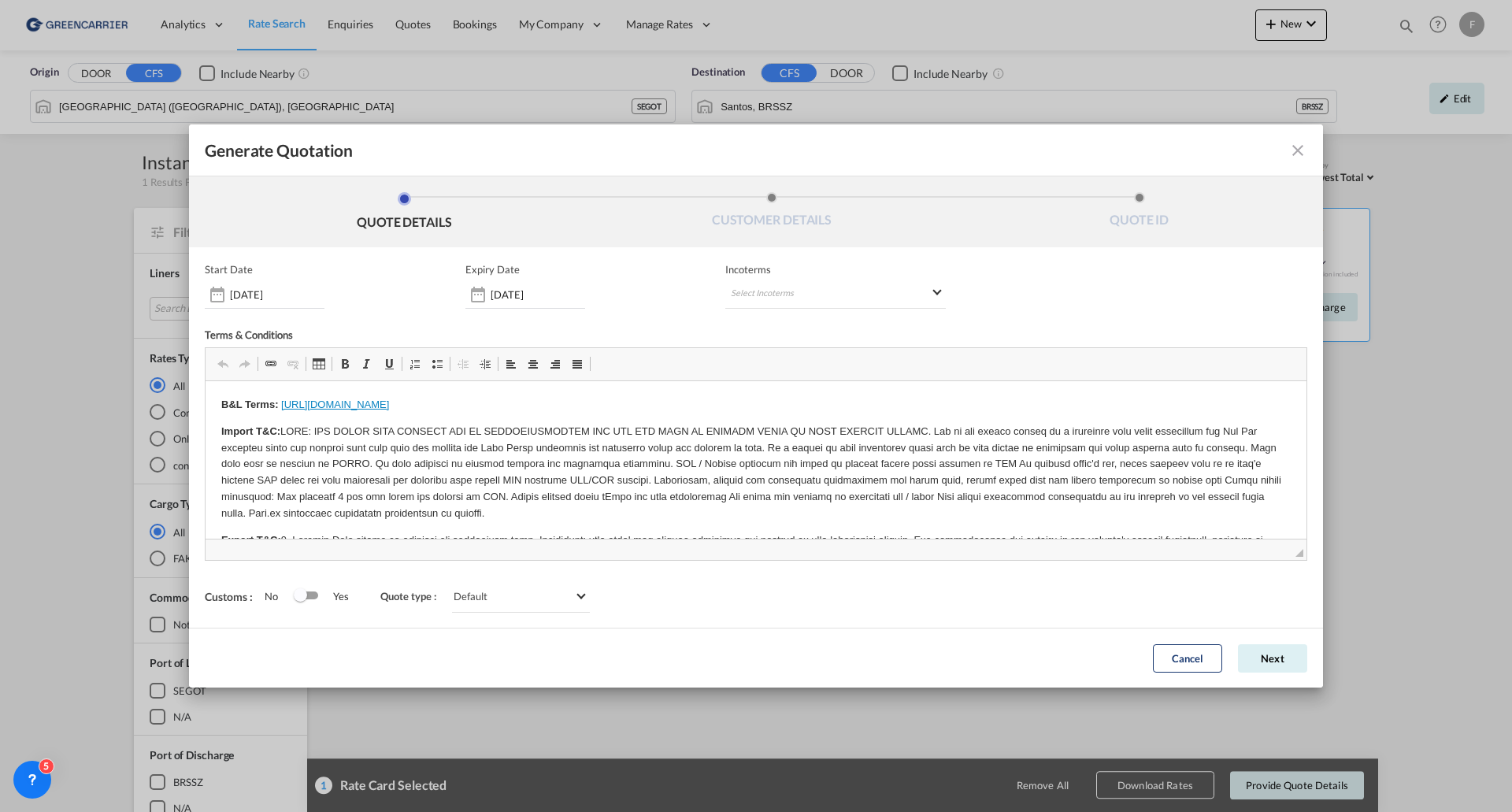
scroll to position [0, 0]
click at [790, 300] on md-select "Select Incoterms CFR - export Cost and Freight CPT - import Carrier Paid to DDP…" at bounding box center [836, 294] width 221 height 29
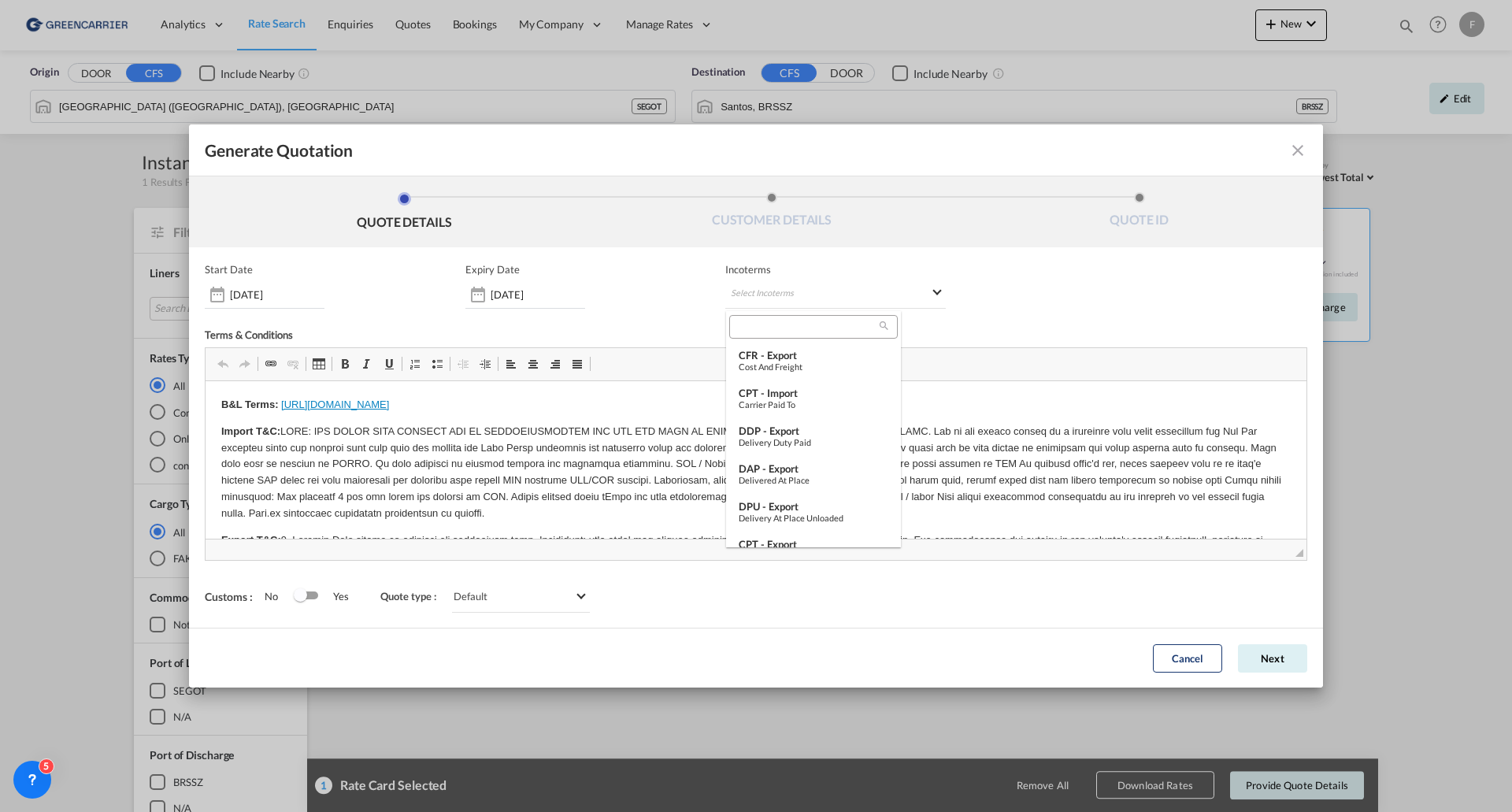
type md-option "[object Object]"
click at [799, 326] on input "search" at bounding box center [807, 326] width 146 height 14
type input "exw"
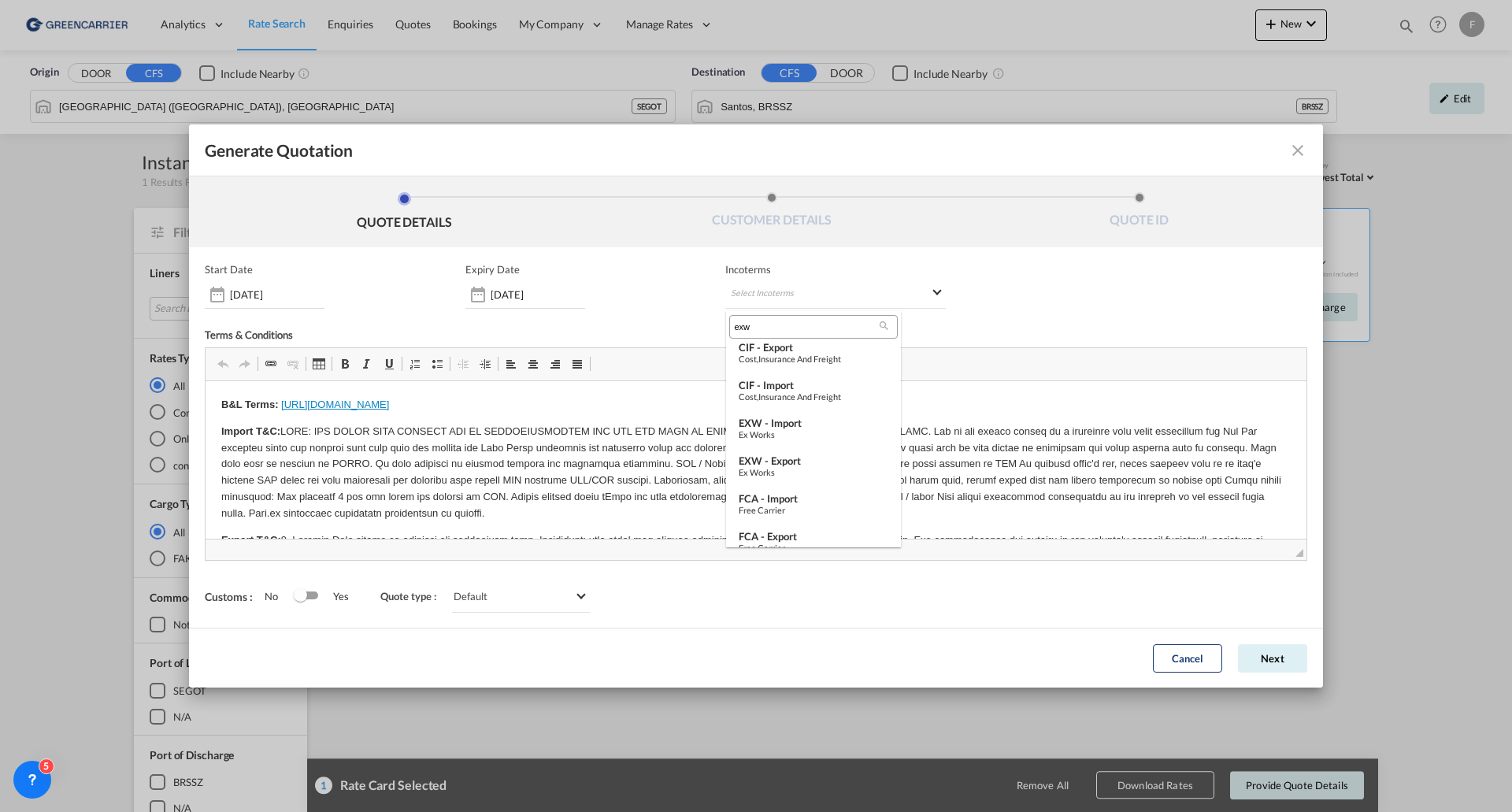
scroll to position [0, 0]
click at [771, 326] on input "exw" at bounding box center [807, 326] width 146 height 14
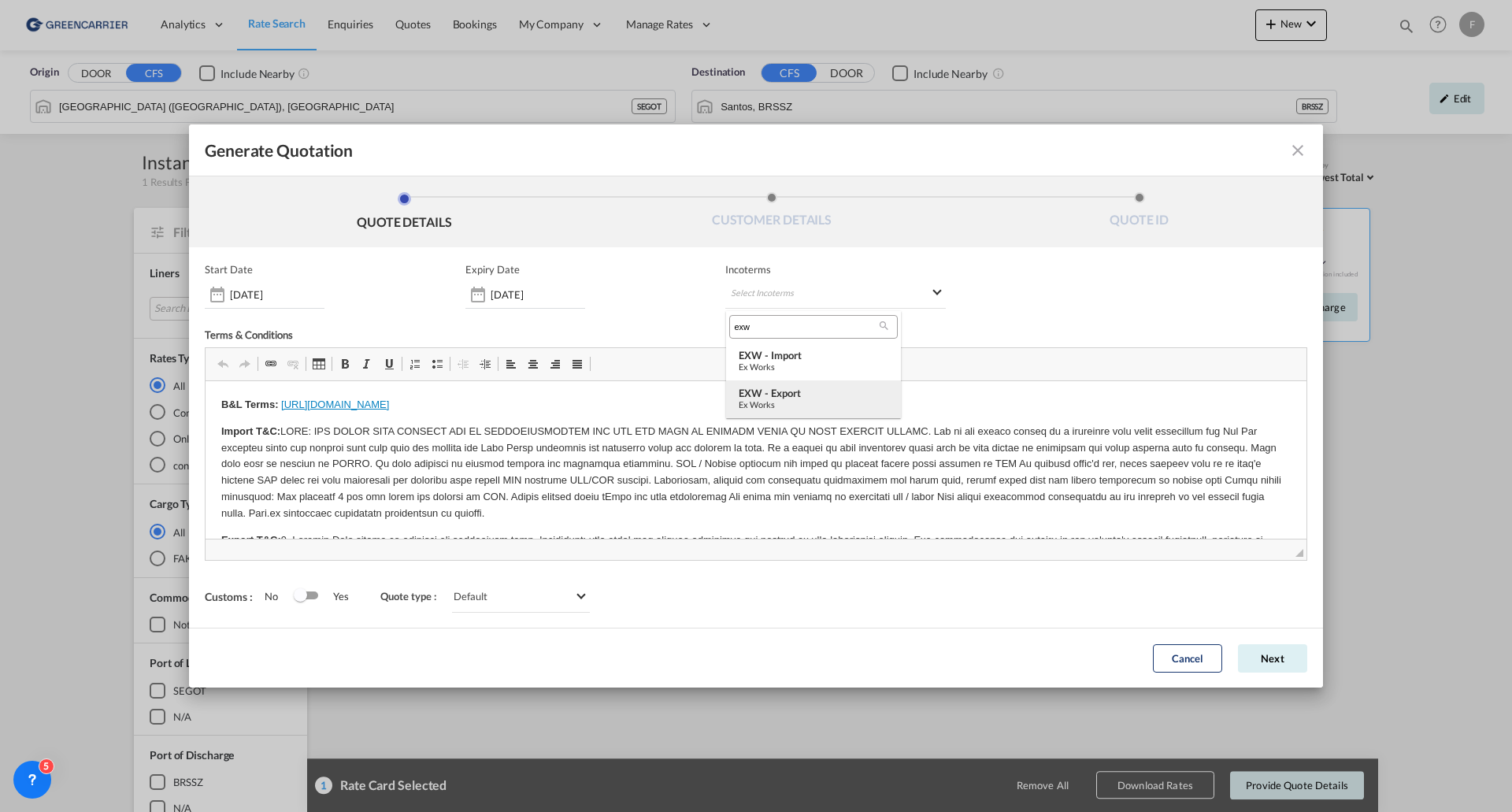
click at [775, 398] on div "EXW - export" at bounding box center [813, 394] width 150 height 13
click at [1268, 651] on button "Next" at bounding box center [1272, 658] width 69 height 29
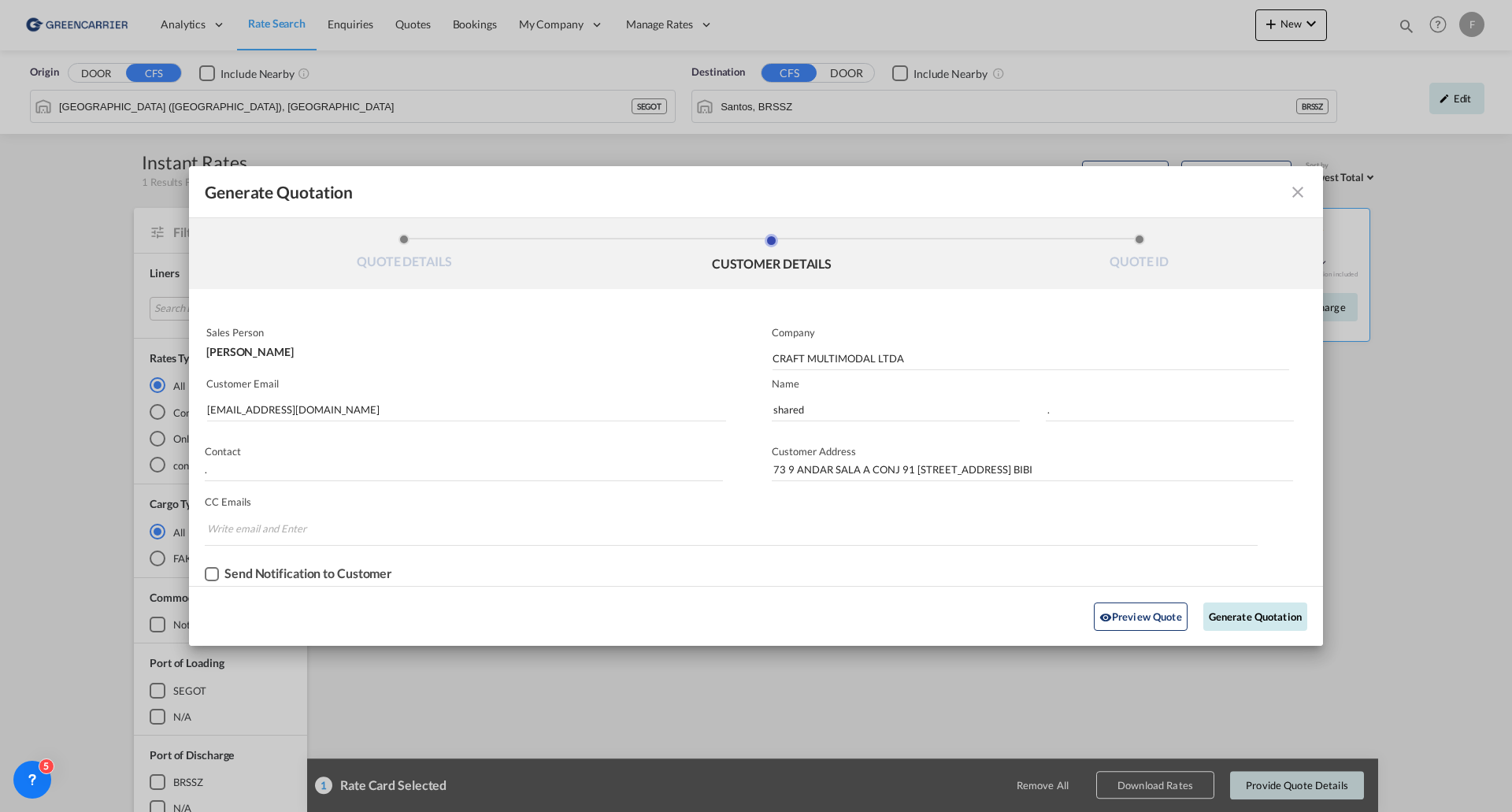
click at [1245, 620] on button "Generate Quotation" at bounding box center [1255, 616] width 104 height 29
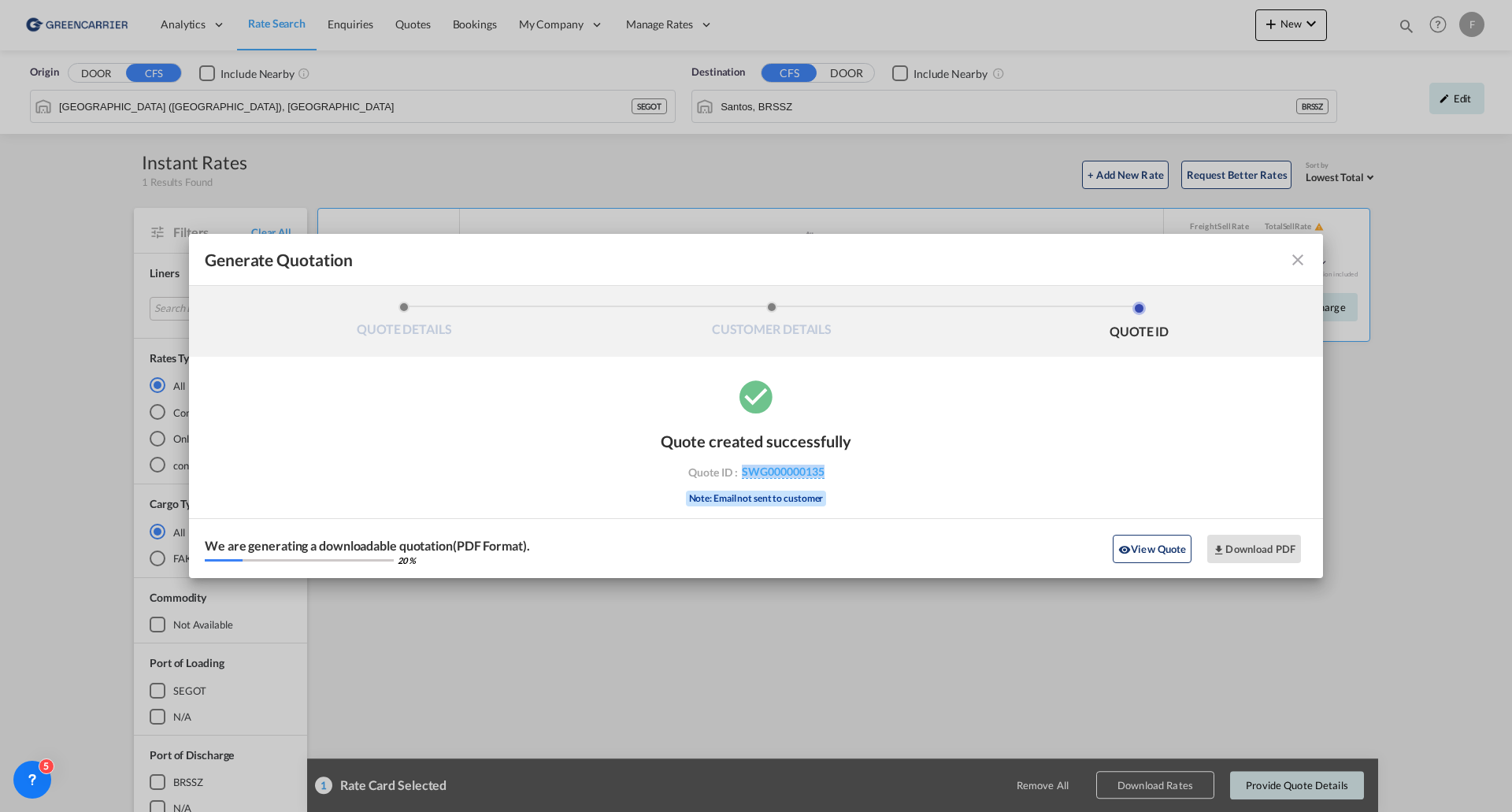
drag, startPoint x: 834, startPoint y: 475, endPoint x: 741, endPoint y: 482, distance: 93.3
click at [741, 482] on div "Quote created successfully Quote ID : SWG000000135 Note: Email not sent to cust…" at bounding box center [756, 466] width 190 height 102
copy span "SWG000000135"
click at [1247, 542] on button "Download PDF" at bounding box center [1254, 549] width 94 height 29
click at [1301, 260] on md-icon "icon-close fg-AAA8AD cursor m-0" at bounding box center [1298, 259] width 19 height 19
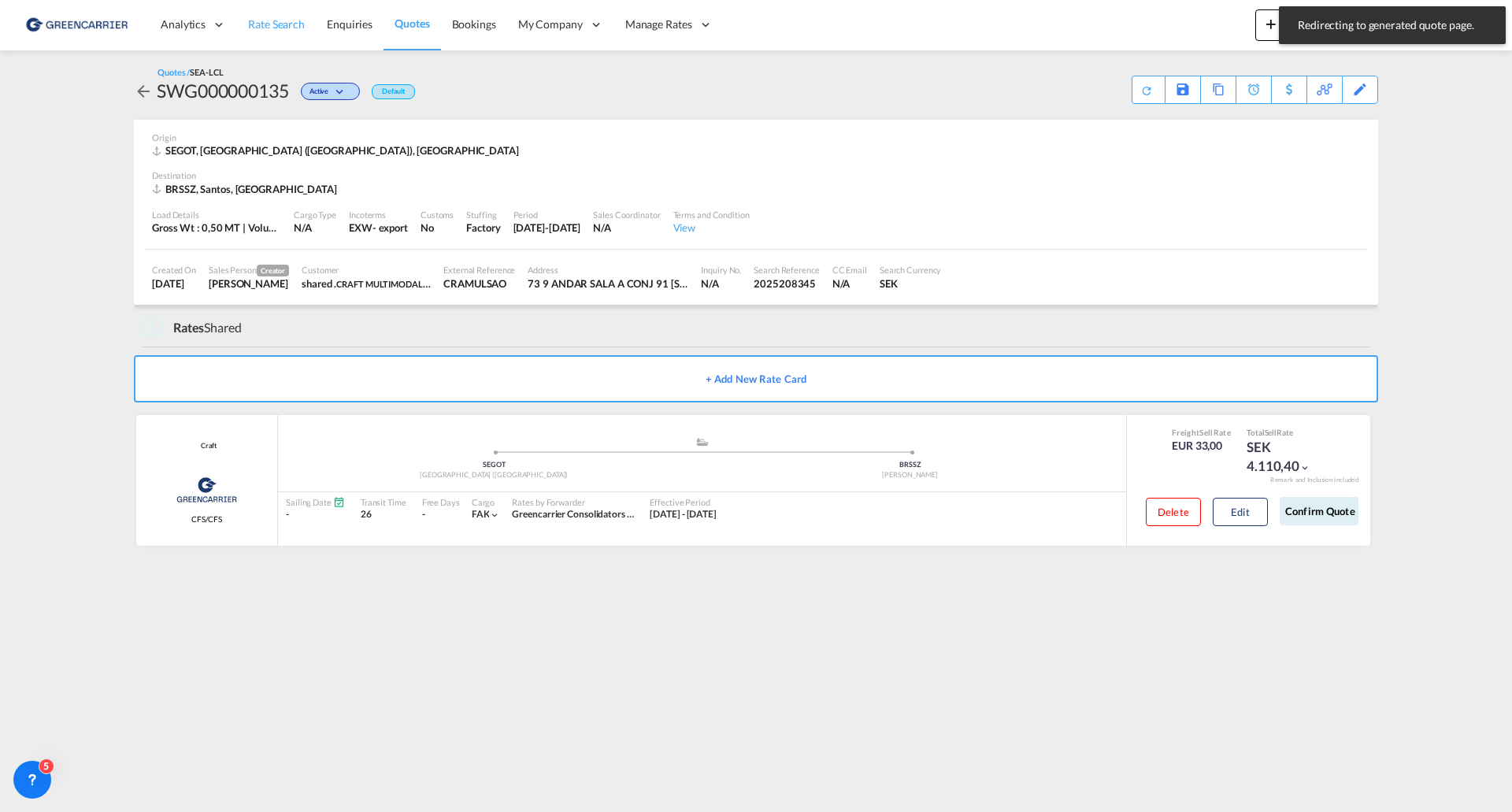
click at [267, 24] on span "Rate Search" at bounding box center [277, 24] width 57 height 14
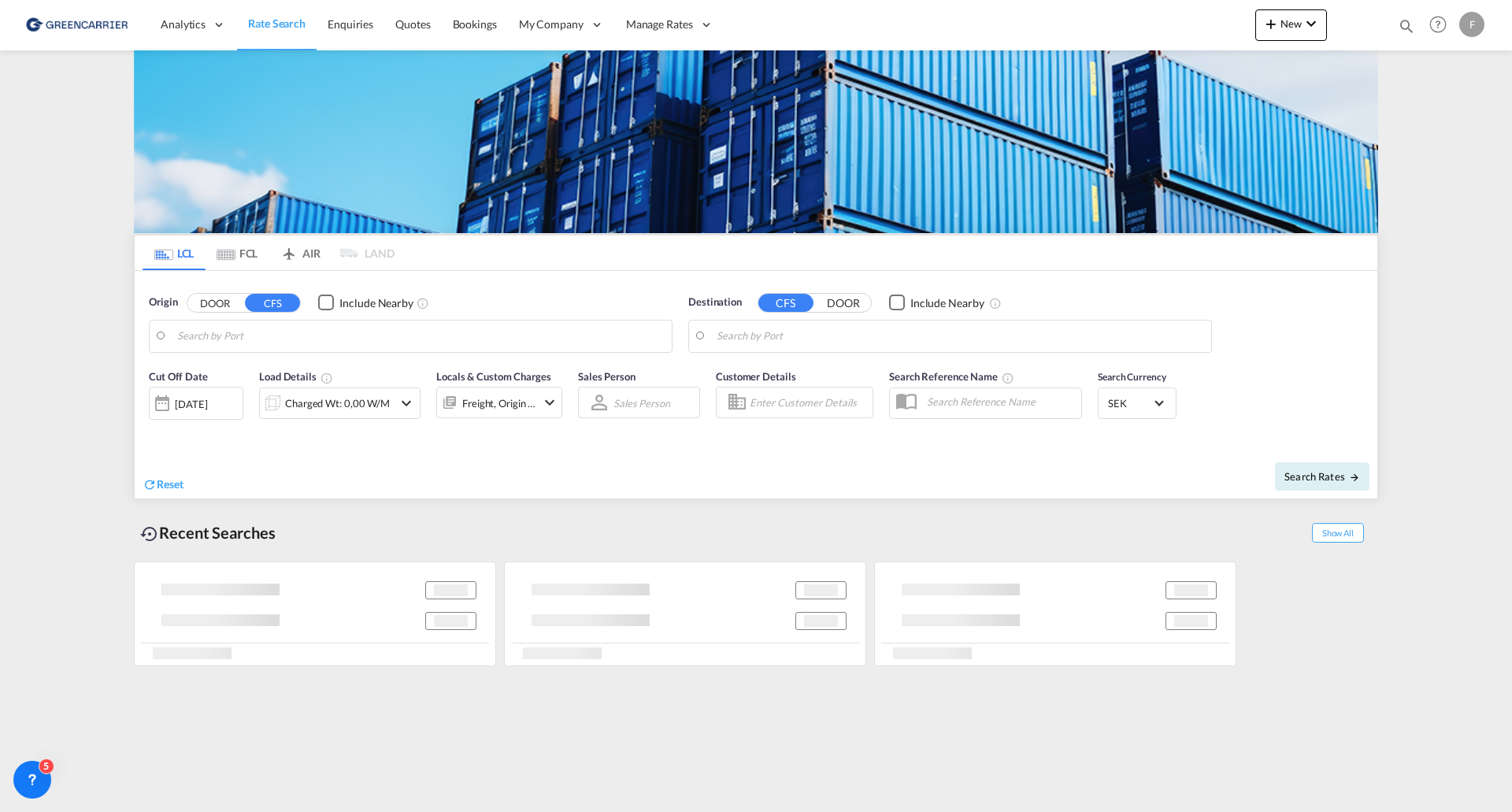
type input "[GEOGRAPHIC_DATA] ([GEOGRAPHIC_DATA]), [GEOGRAPHIC_DATA]"
type input "Santos, BRSSZ"
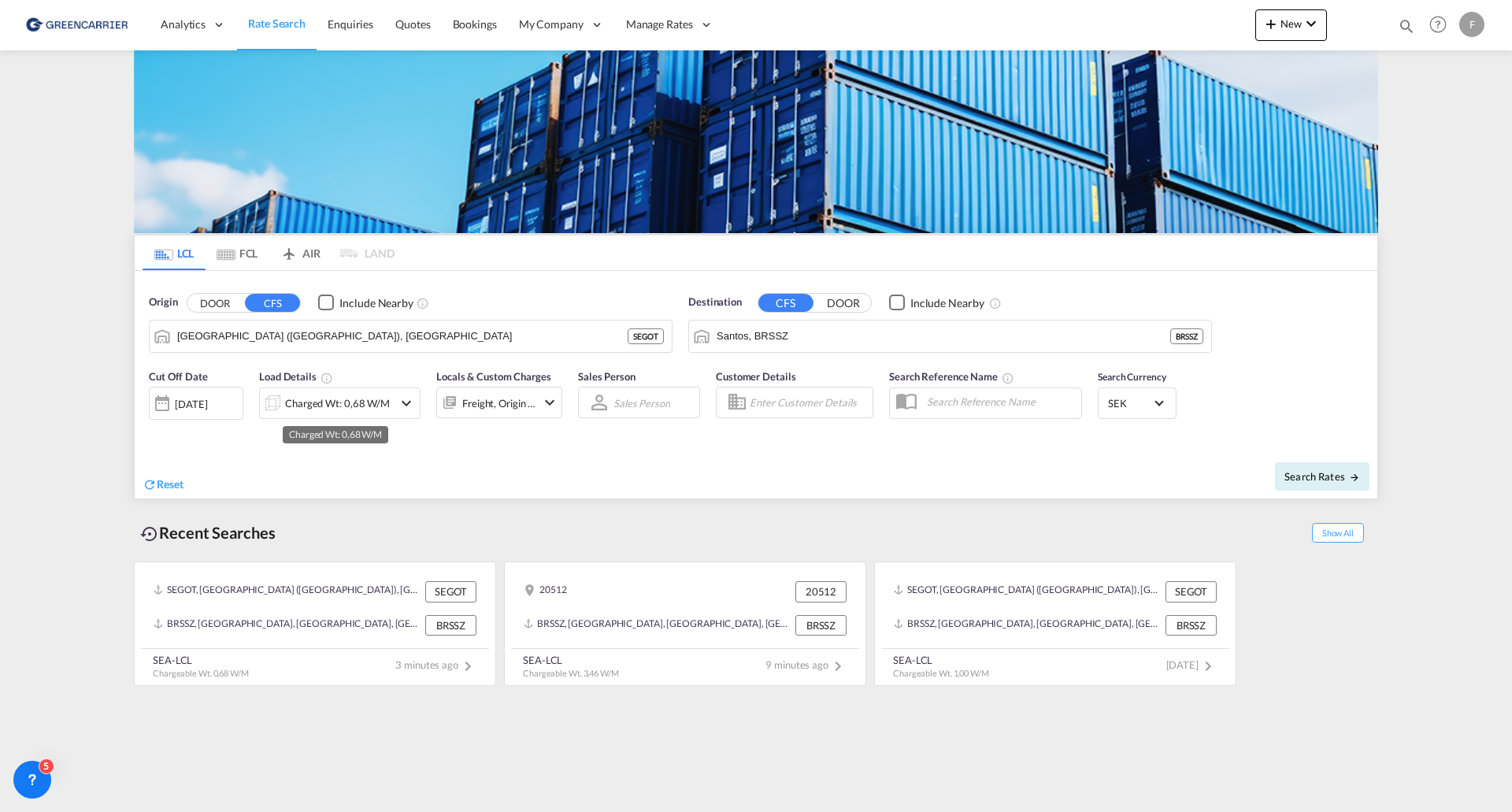
click at [296, 401] on div "Charged Wt: 0,68 W/M" at bounding box center [337, 404] width 105 height 22
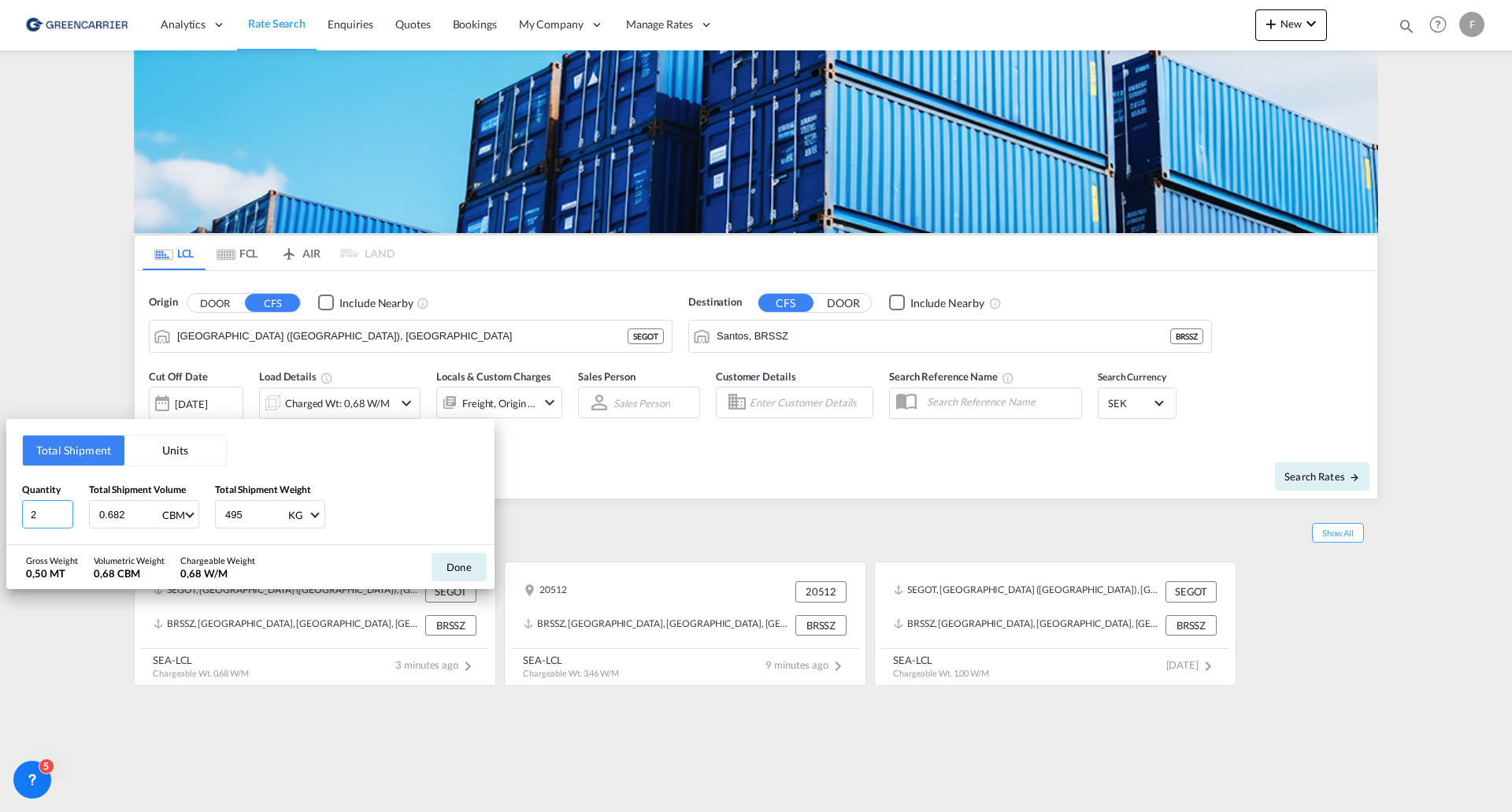
drag, startPoint x: 39, startPoint y: 509, endPoint x: -85, endPoint y: 497, distance: 124.6
click at [0, 497] on html "Analytics Reports Dashboard Rate Search Enquiries Quotes" at bounding box center [756, 406] width 1512 height 812
type input "3"
type input "3.967"
type input "2114.55"
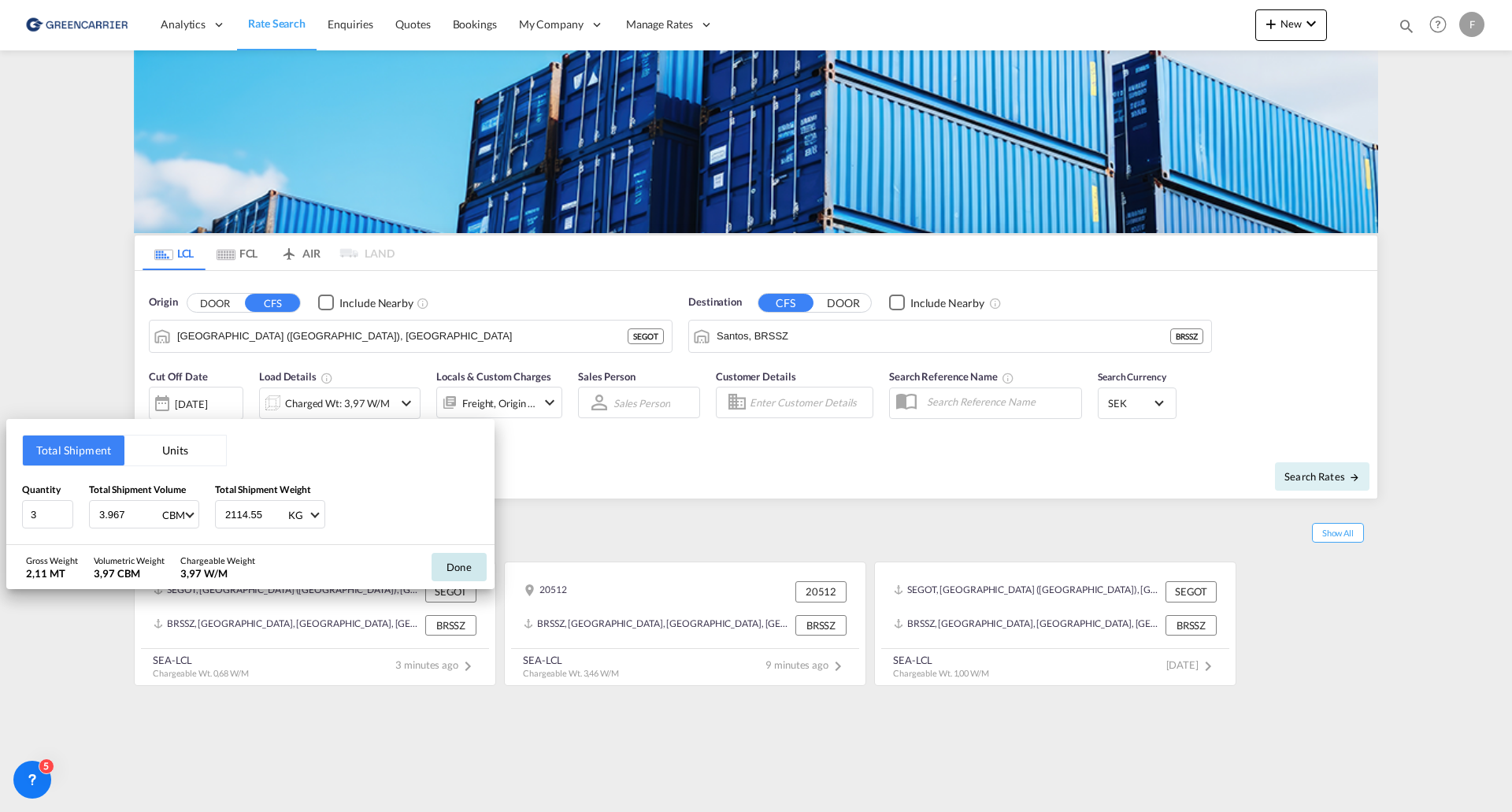
click at [458, 567] on button "Done" at bounding box center [460, 566] width 55 height 29
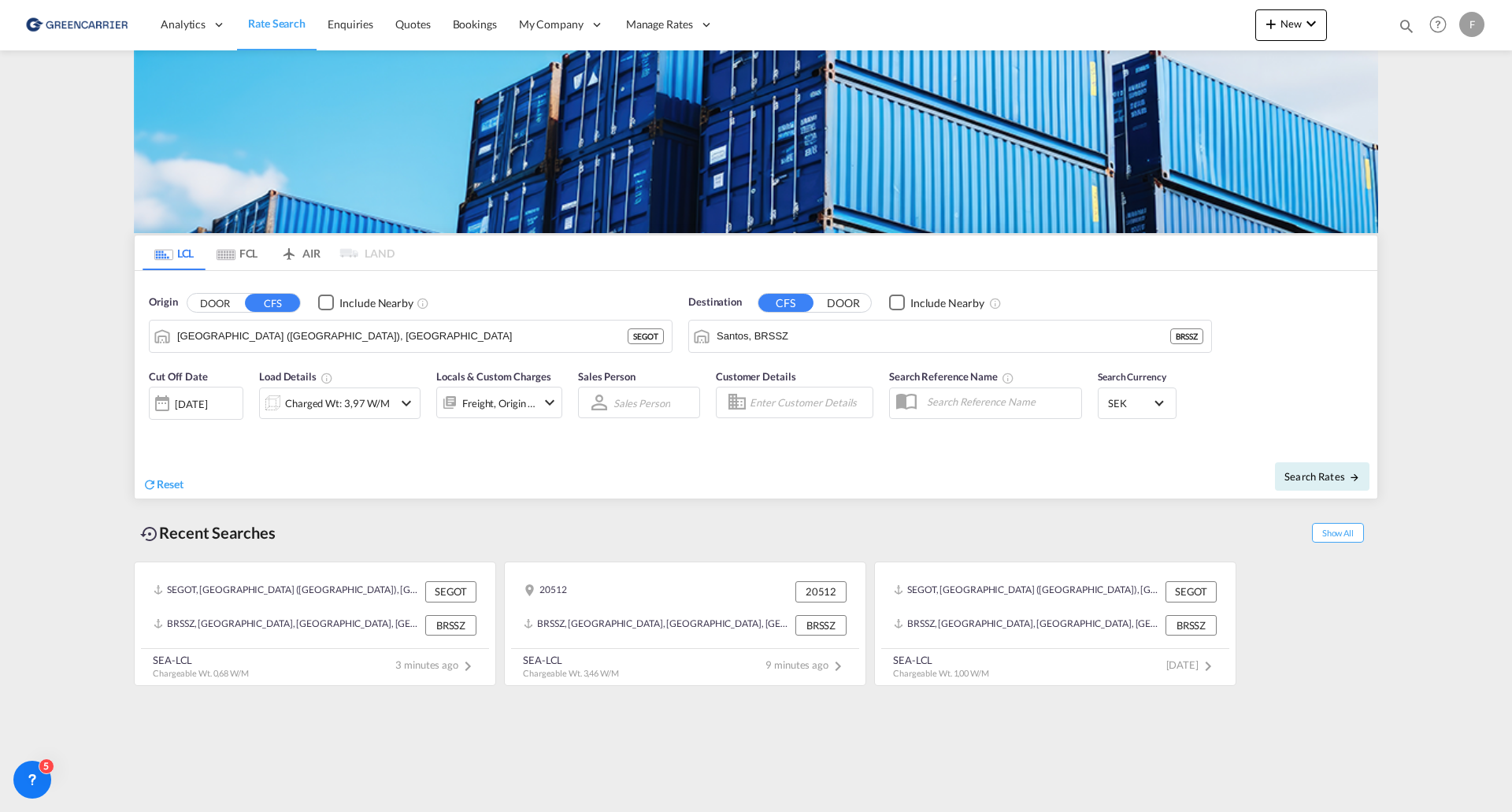
click at [824, 410] on input "Enter Customer Details" at bounding box center [809, 403] width 119 height 24
click at [807, 449] on div "shared . shared@ craft .com | CRAFT MULTIMODAL LTDA | CRAMULSAO" at bounding box center [892, 448] width 300 height 52
type input "CRAFT MULTIMODAL LTDA, shared ., [EMAIL_ADDRESS][DOMAIN_NAME]"
click at [972, 399] on input "text" at bounding box center [1000, 402] width 163 height 24
type input "2025208524"
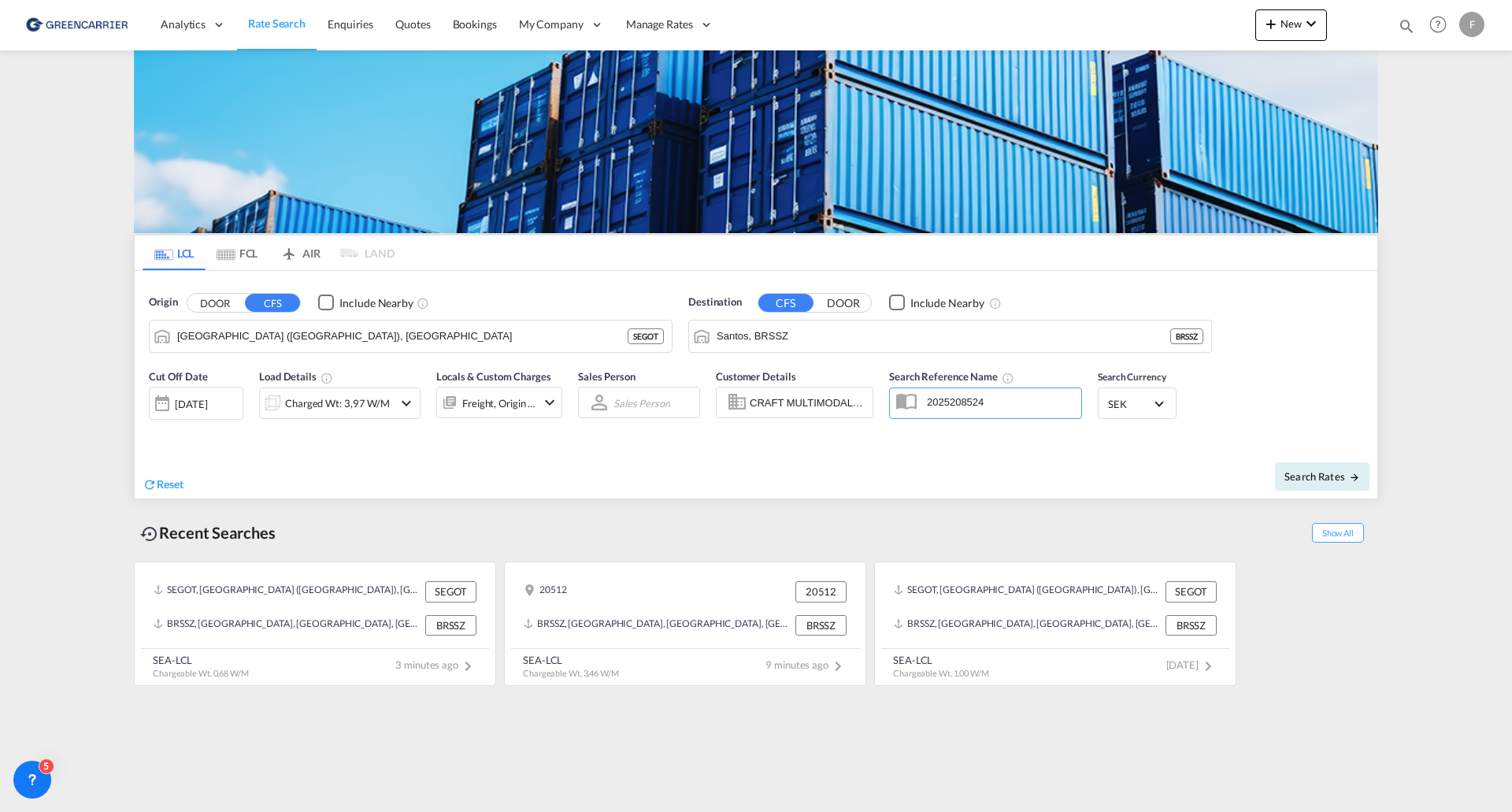
click at [1160, 405] on span "Select Currency: kr SEKSweden Krona" at bounding box center [1158, 402] width 8 height 8
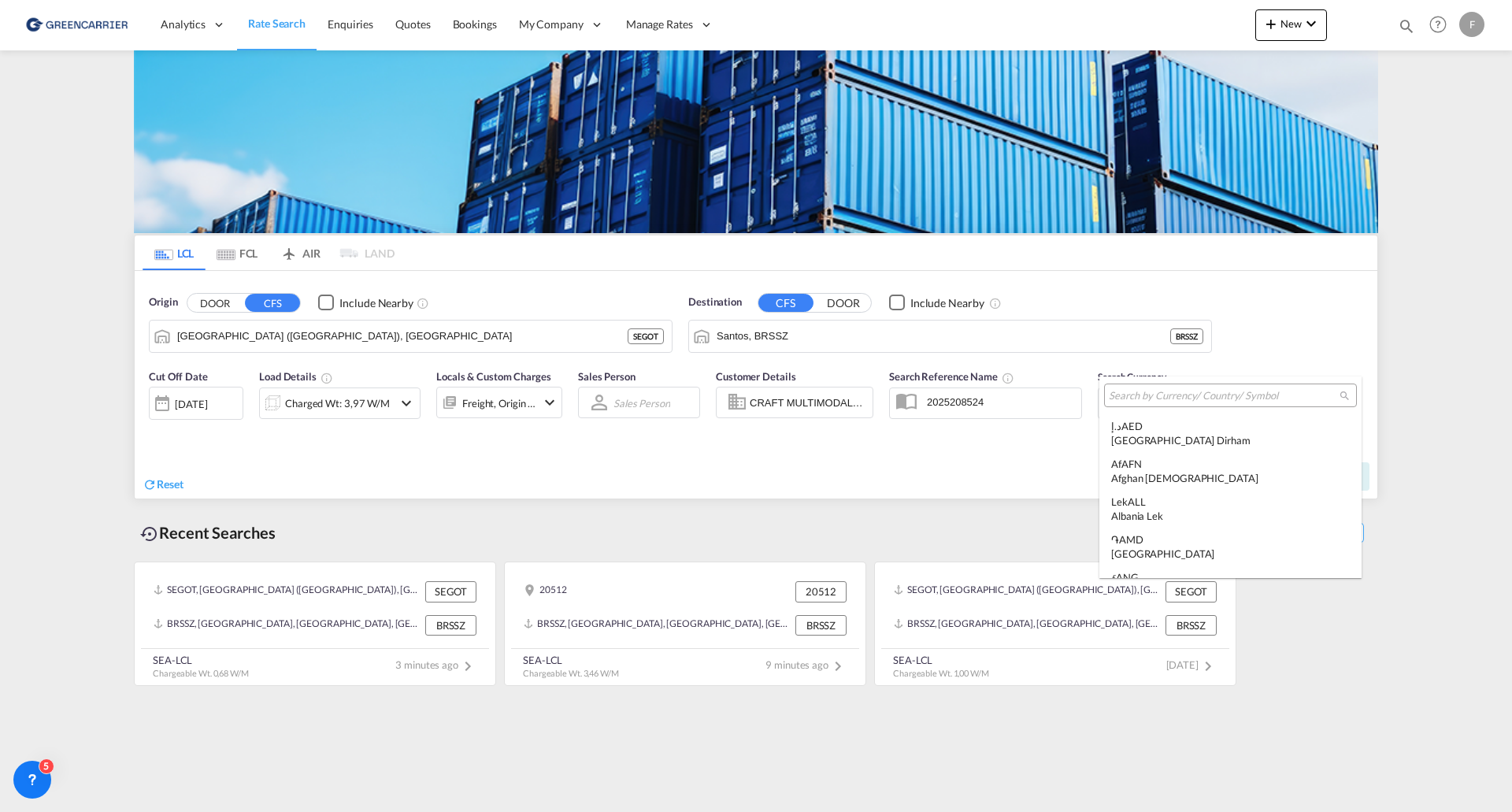
scroll to position [4608, 0]
click at [1029, 460] on md-backdrop at bounding box center [756, 406] width 1512 height 812
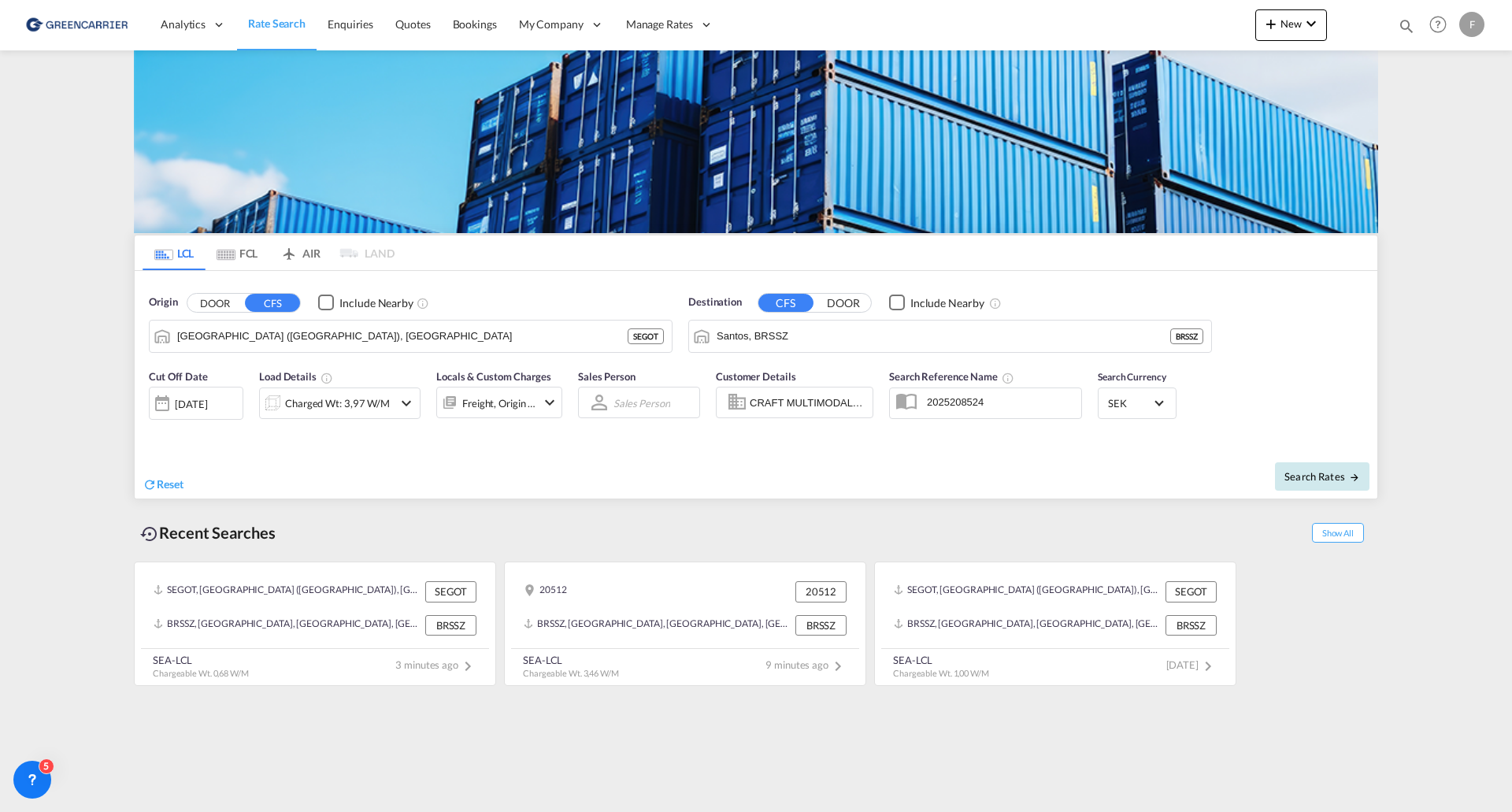
click at [1315, 487] on button "Search Rates" at bounding box center [1322, 476] width 95 height 29
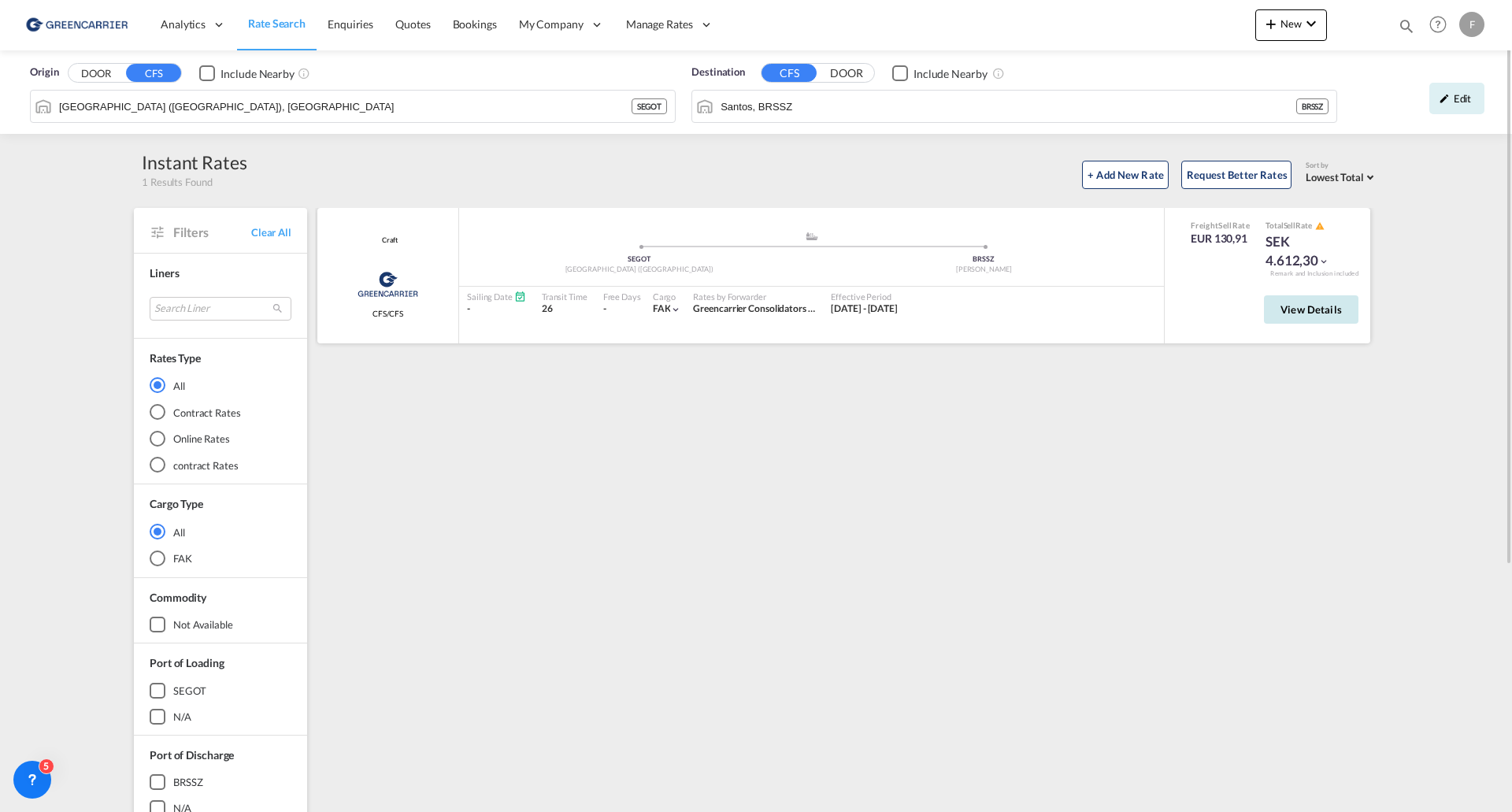
click at [1324, 311] on span "View Details" at bounding box center [1311, 310] width 62 height 13
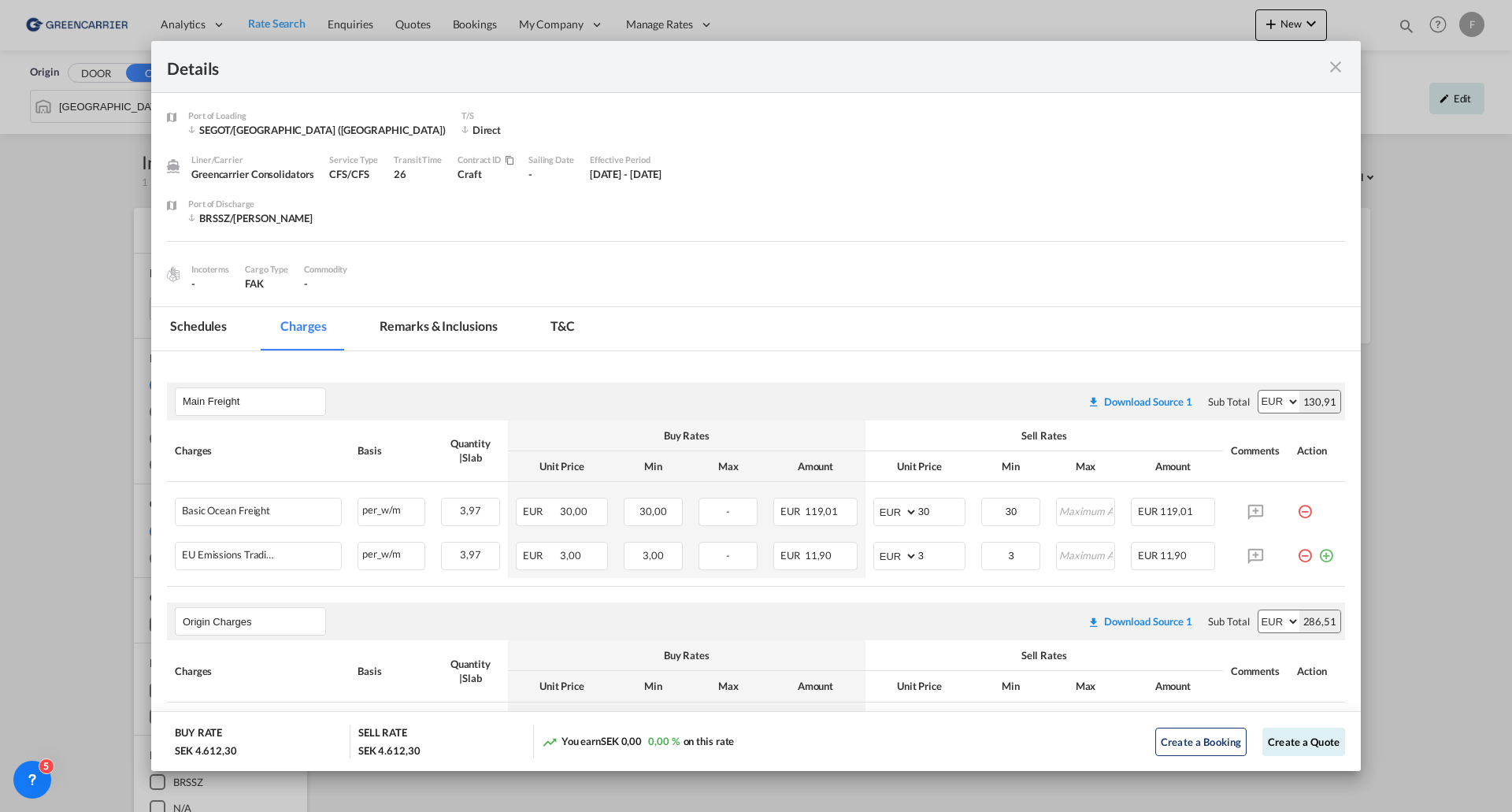
scroll to position [386, 0]
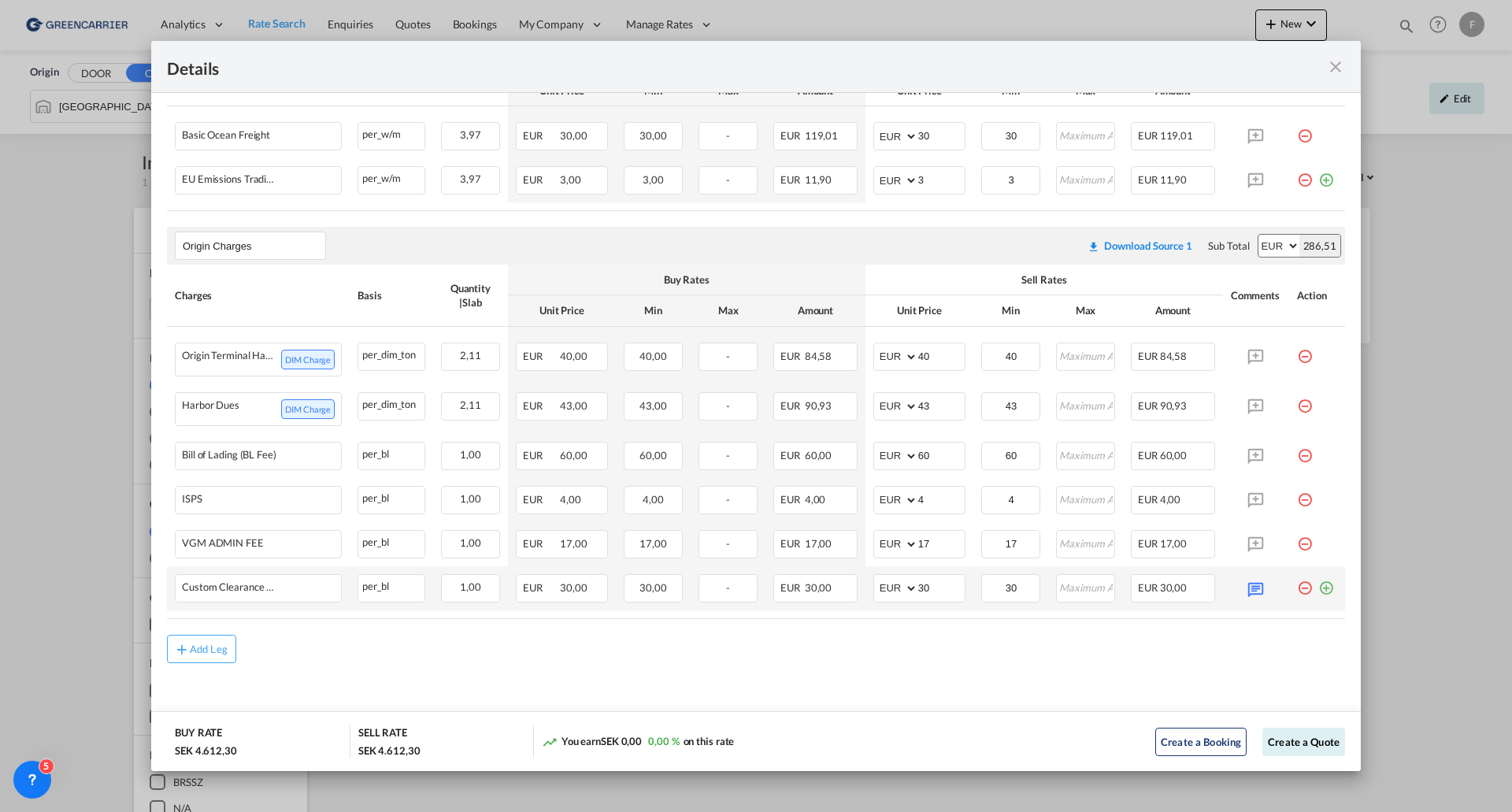
click at [1318, 590] on md-icon "icon-plus-circle-outline green-400-fg" at bounding box center [1325, 582] width 16 height 16
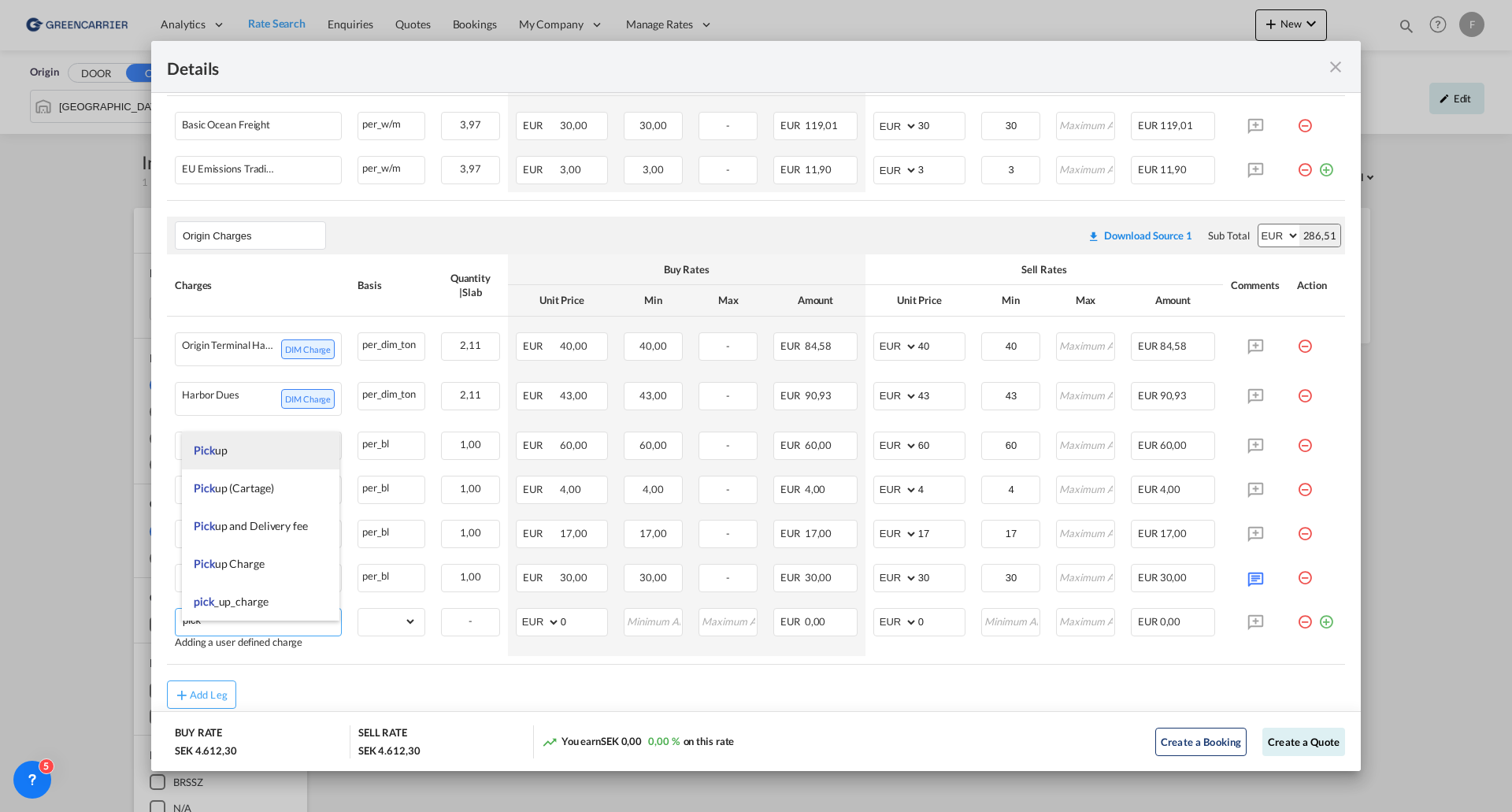
click at [244, 455] on li "Pick up" at bounding box center [260, 451] width 157 height 38
type input "Pick up"
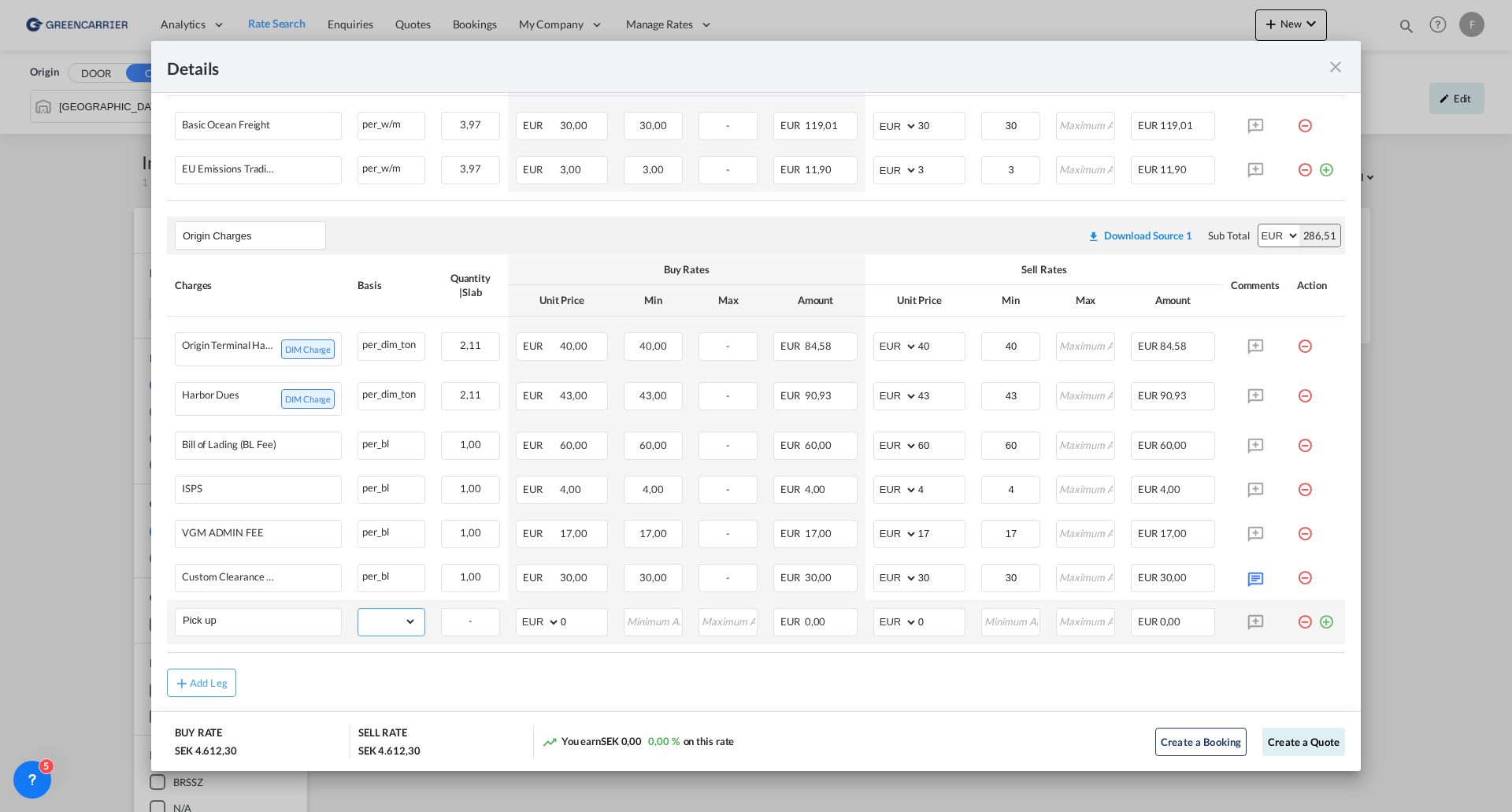
click at [399, 630] on select "gross_weight volumetric_weight per_shipment per_bl per_km per_hawb per_kg flat …" at bounding box center [387, 621] width 58 height 25
select select "per_shipment"
click at [358, 620] on select "gross_weight volumetric_weight per_shipment per_bl per_km per_hawb per_kg flat …" at bounding box center [387, 621] width 58 height 25
drag, startPoint x: 924, startPoint y: 635, endPoint x: 866, endPoint y: 627, distance: 58.5
click at [873, 627] on md-input-container "AED AFN ALL AMD ANG AOA ARS AUD AWG AZN BAM BBD BDT BGN BHD BIF BMD BND BOB BRL…" at bounding box center [919, 622] width 92 height 29
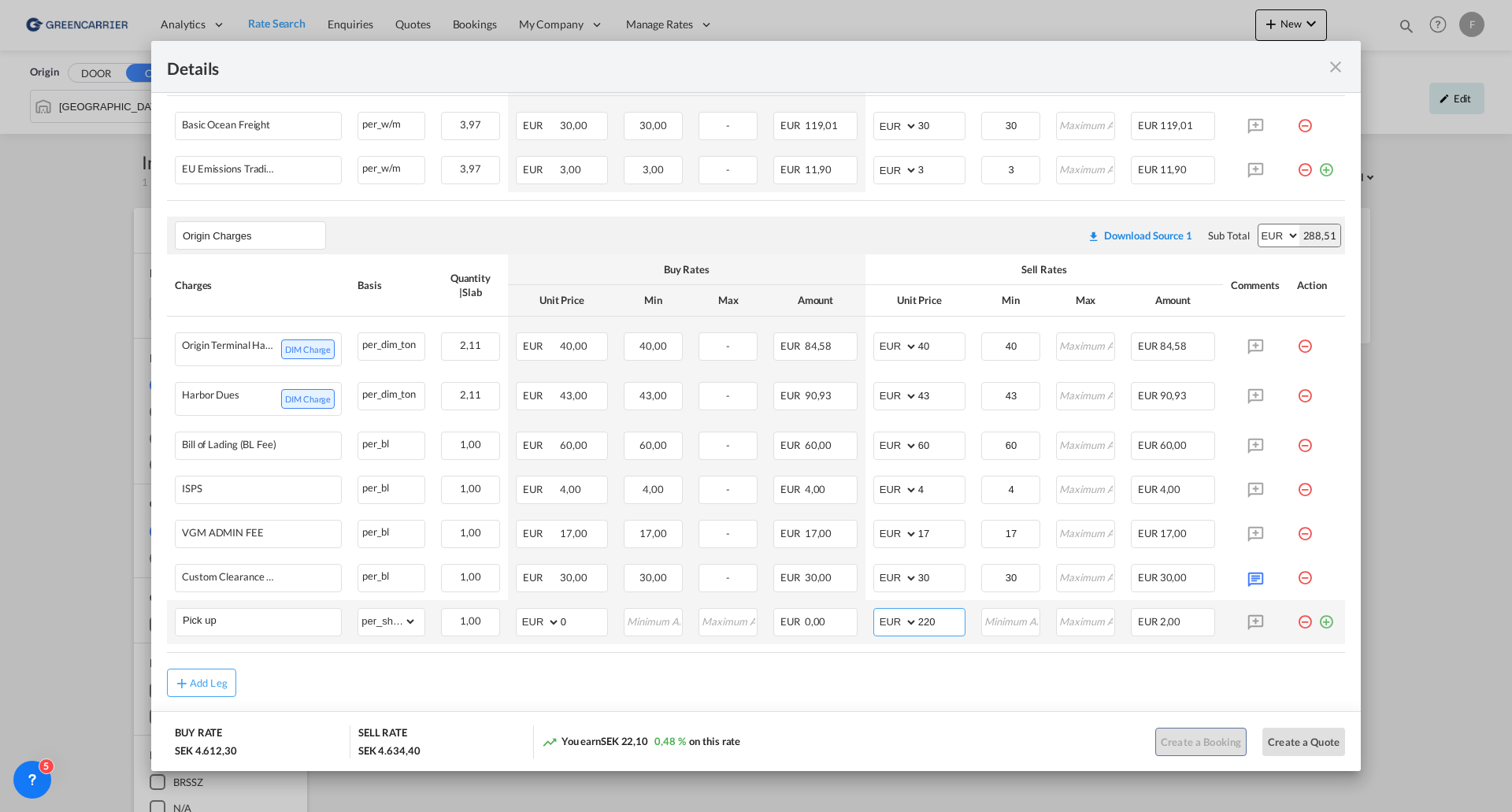
type input "220"
drag, startPoint x: 1312, startPoint y: 632, endPoint x: 729, endPoint y: 704, distance: 587.4
click at [1318, 624] on md-icon "icon-plus-circle-outline green-400-fg" at bounding box center [1325, 615] width 16 height 16
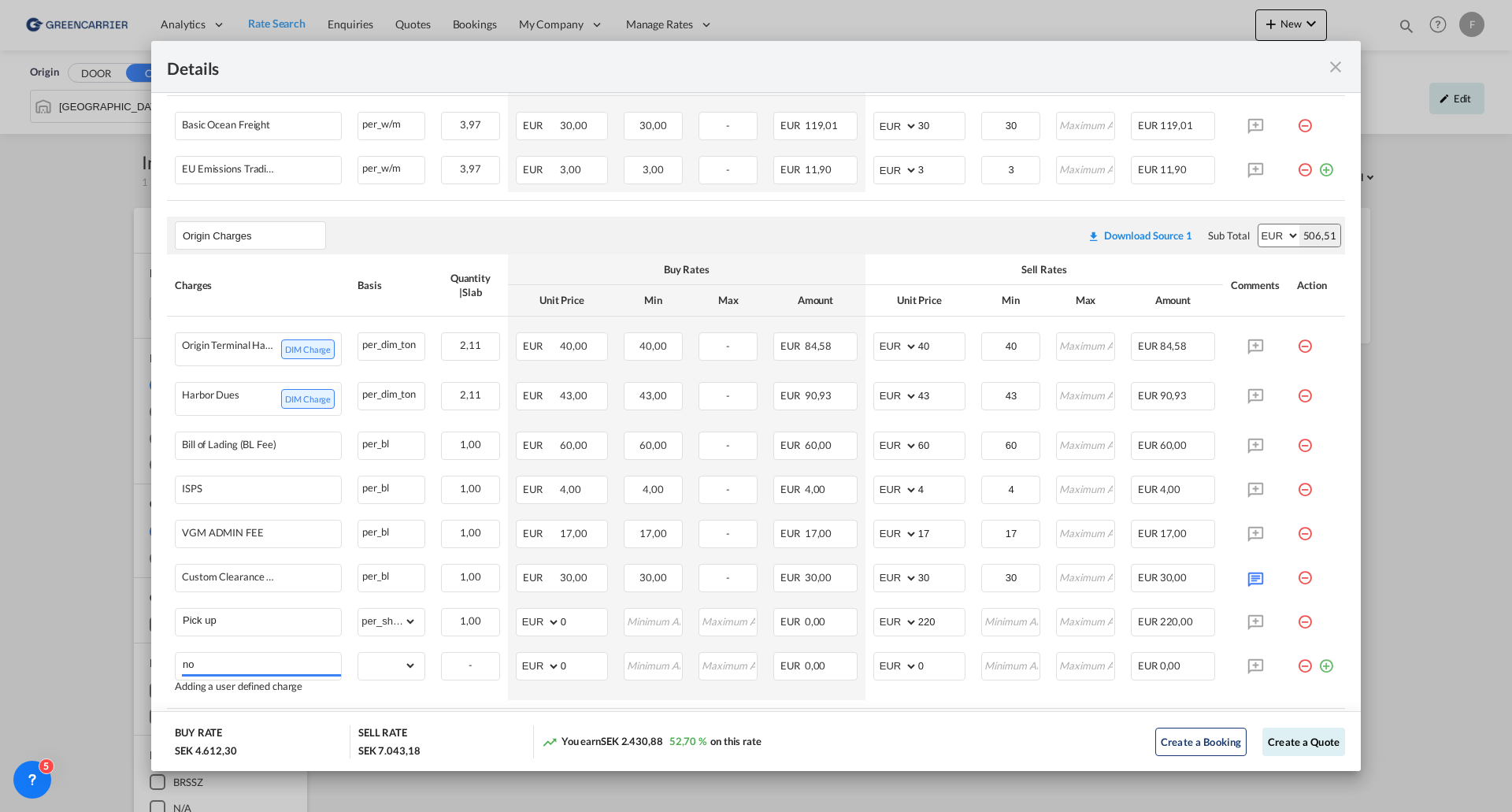
type input "n"
click at [224, 641] on span "Non Stackable" at bounding box center [228, 646] width 69 height 14
type input "Non Stackable"
click at [404, 679] on select "gross_weight volumetric_weight per_shipment per_bl per_km per_hawb per_kg flat …" at bounding box center [387, 665] width 58 height 25
select select "per_shipment"
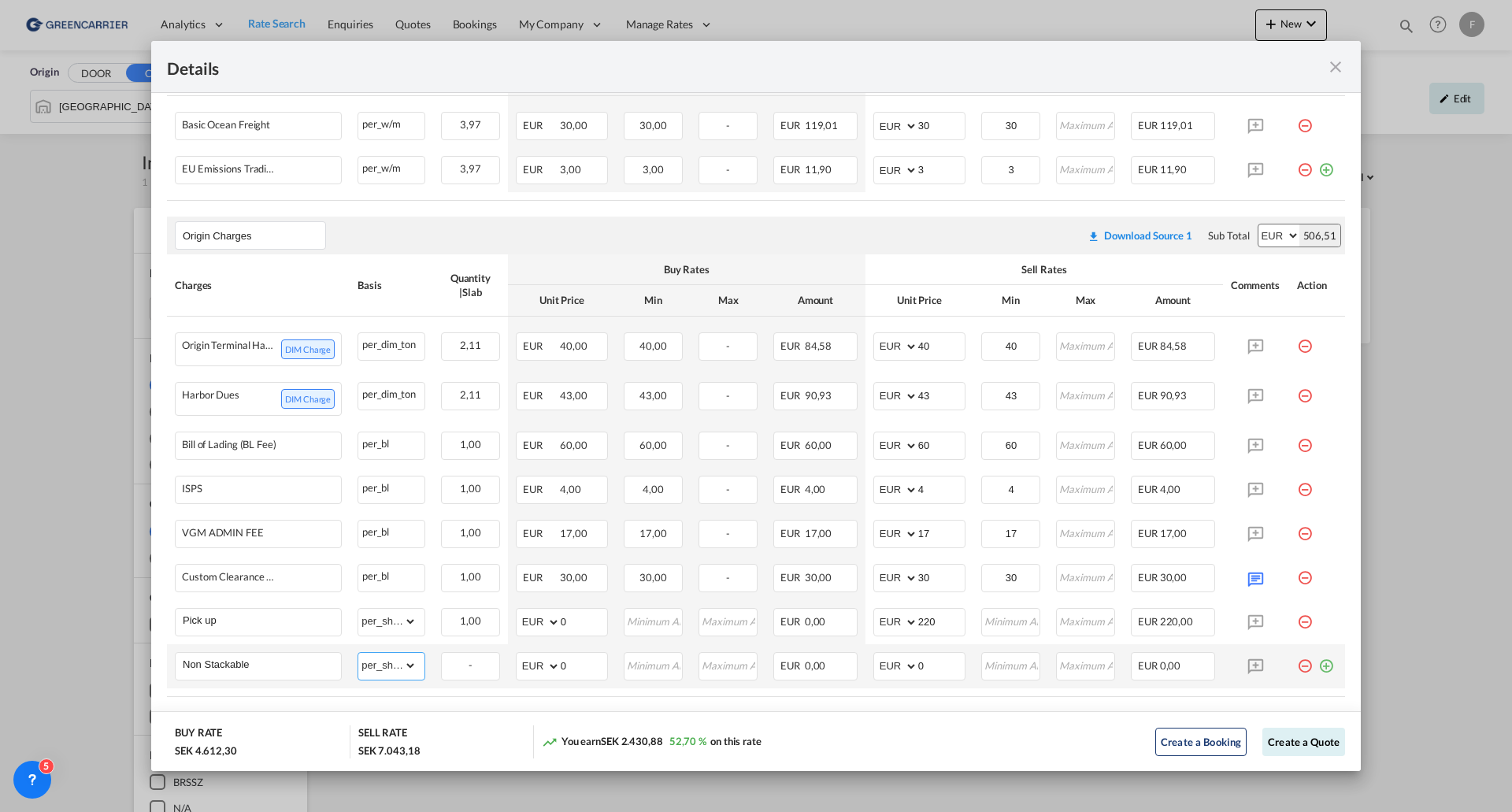
click at [358, 664] on select "gross_weight volumetric_weight per_shipment per_bl per_km per_hawb per_kg flat …" at bounding box center [387, 665] width 58 height 25
click at [918, 677] on input "0" at bounding box center [941, 665] width 47 height 24
drag, startPoint x: 936, startPoint y: 680, endPoint x: 842, endPoint y: 668, distance: 94.8
click at [842, 668] on tr "Non Stackable Please Enter Already Exists gross_weight volumetric_weight per_sh…" at bounding box center [756, 667] width 1178 height 44
type input "100"
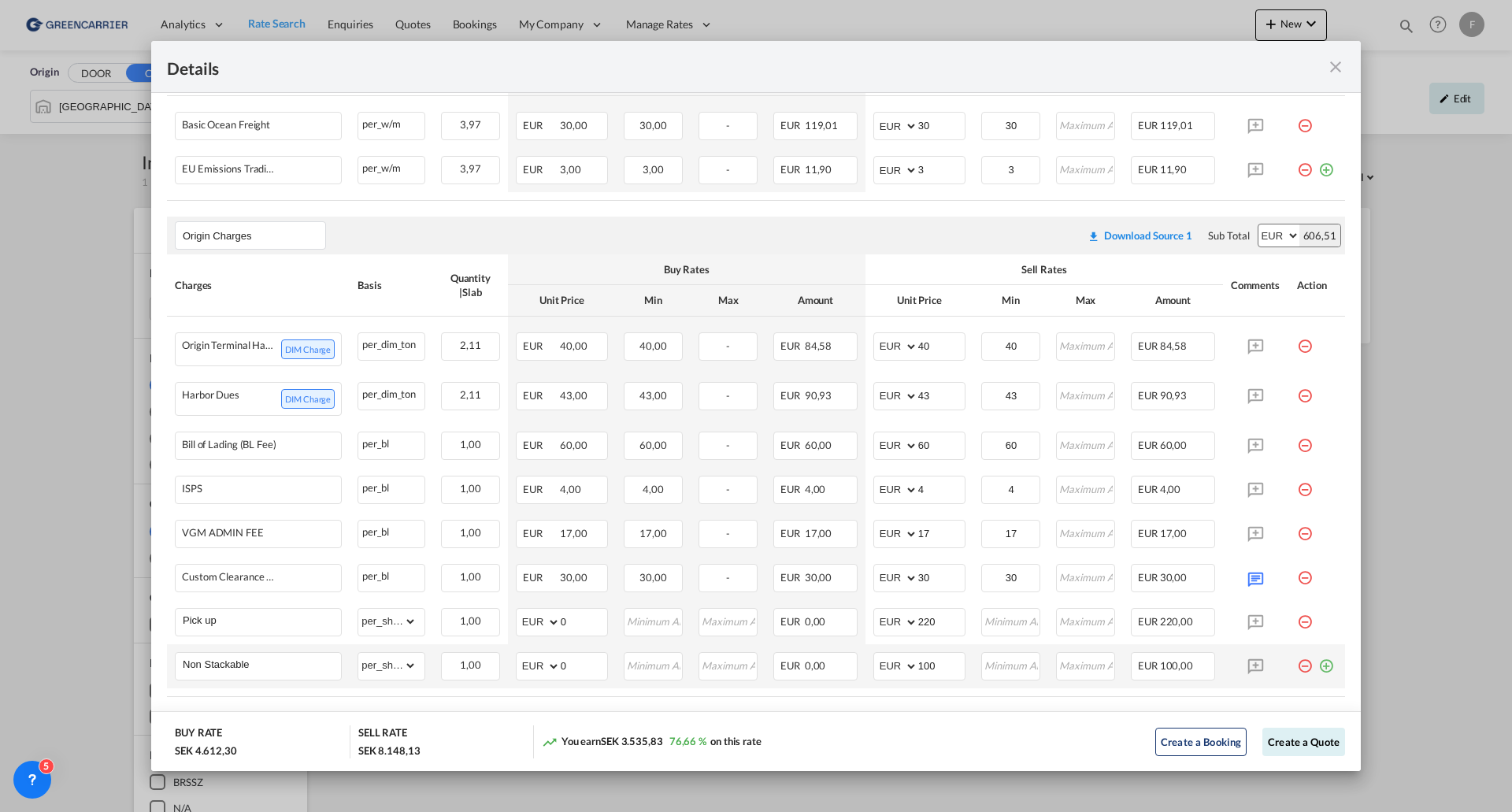
drag, startPoint x: 1303, startPoint y: 735, endPoint x: 1254, endPoint y: 698, distance: 61.4
click at [1303, 735] on button "Create a Quote" at bounding box center [1303, 742] width 83 height 29
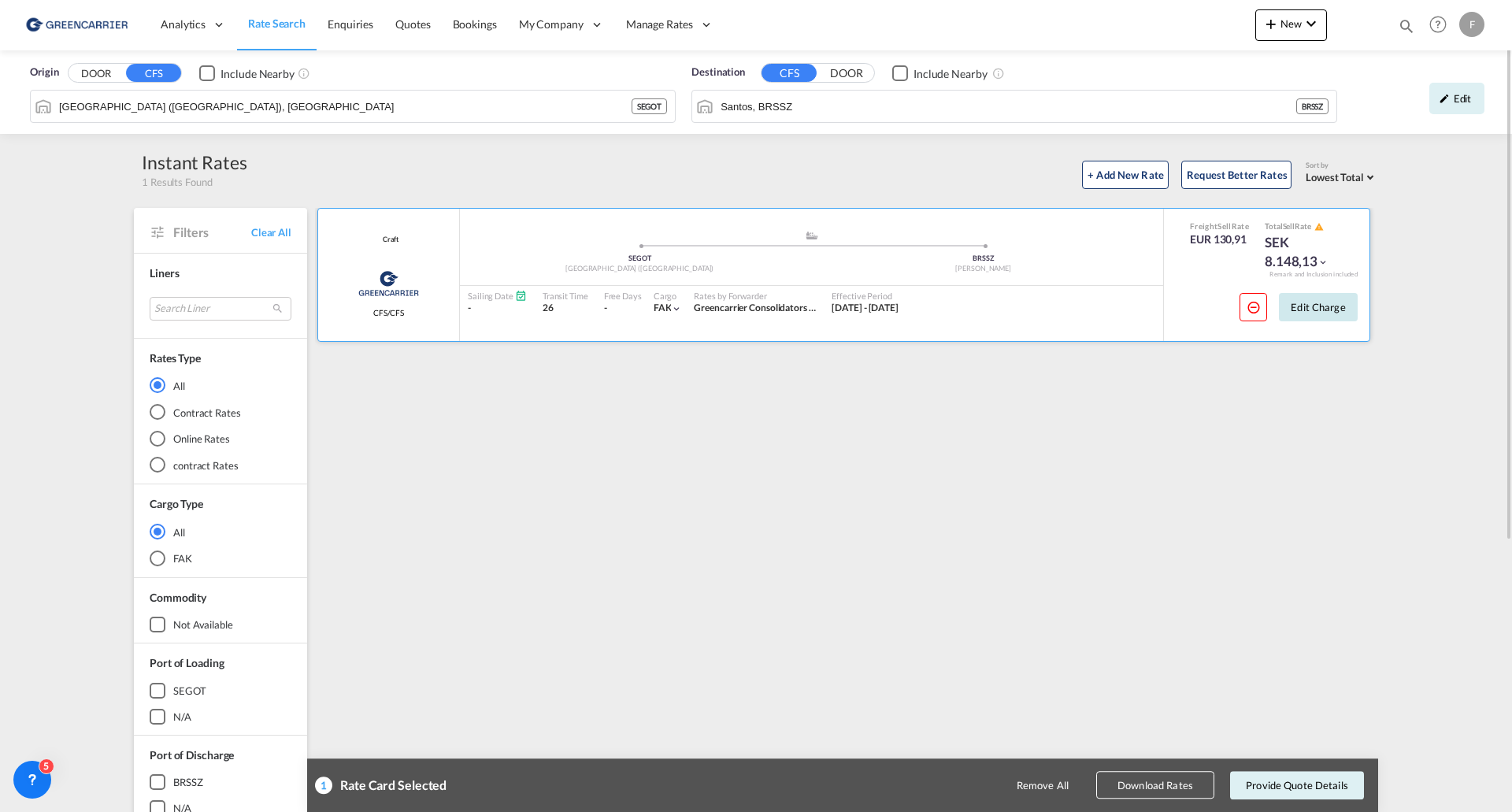
click at [1317, 307] on button "Edit Charge" at bounding box center [1318, 307] width 79 height 29
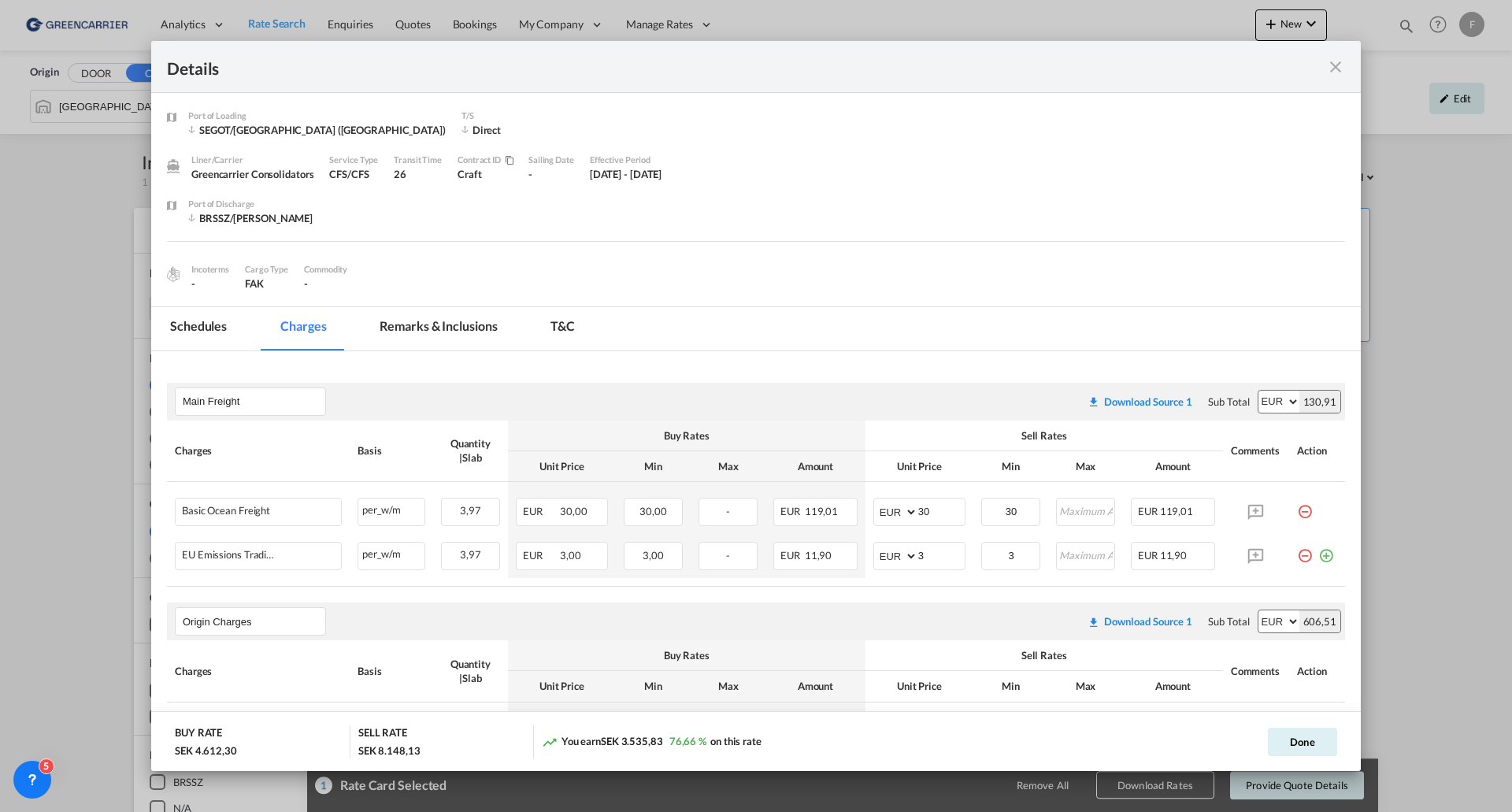
scroll to position [475, 0]
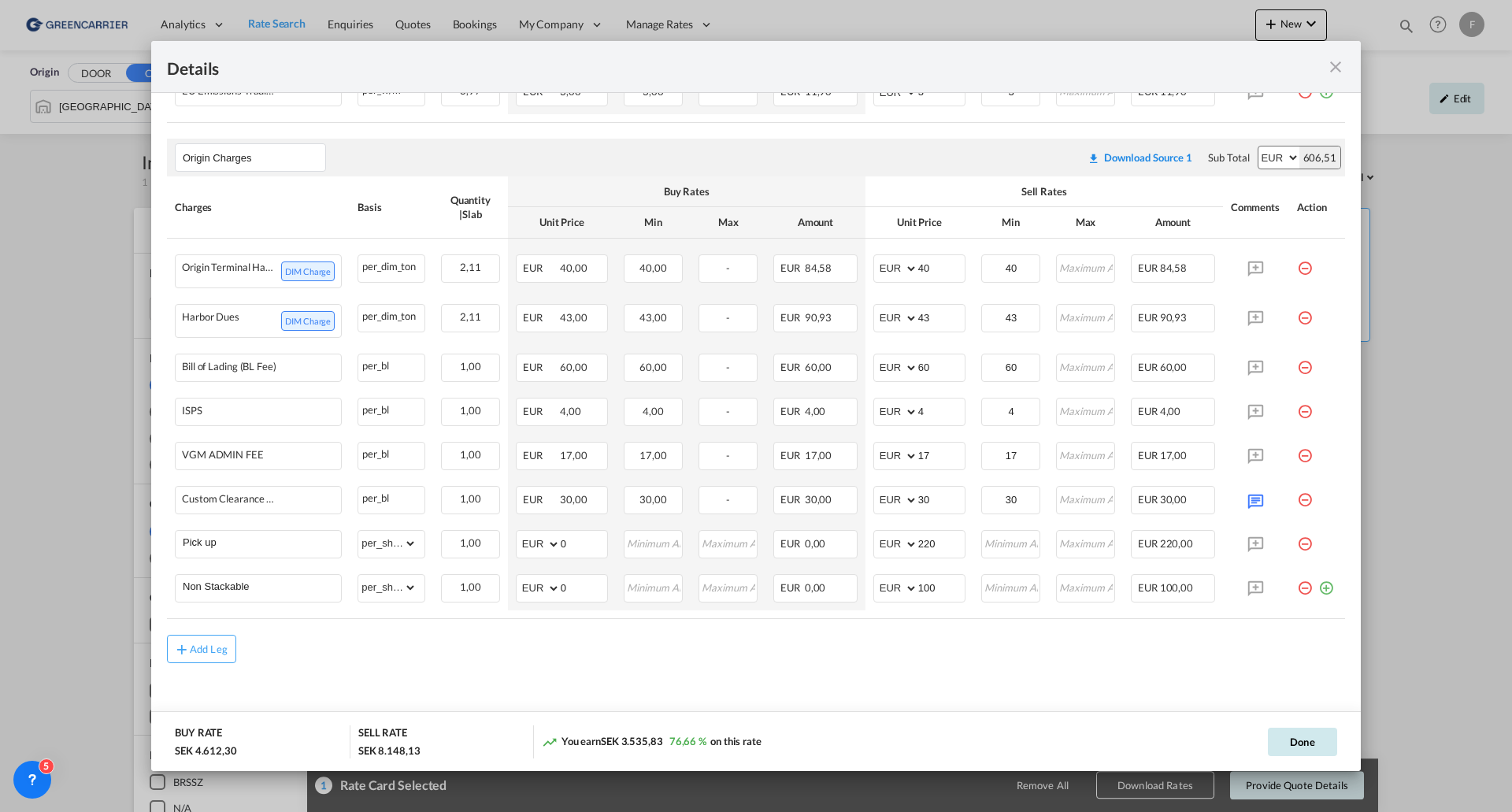
click at [1296, 738] on button "Done" at bounding box center [1302, 742] width 69 height 29
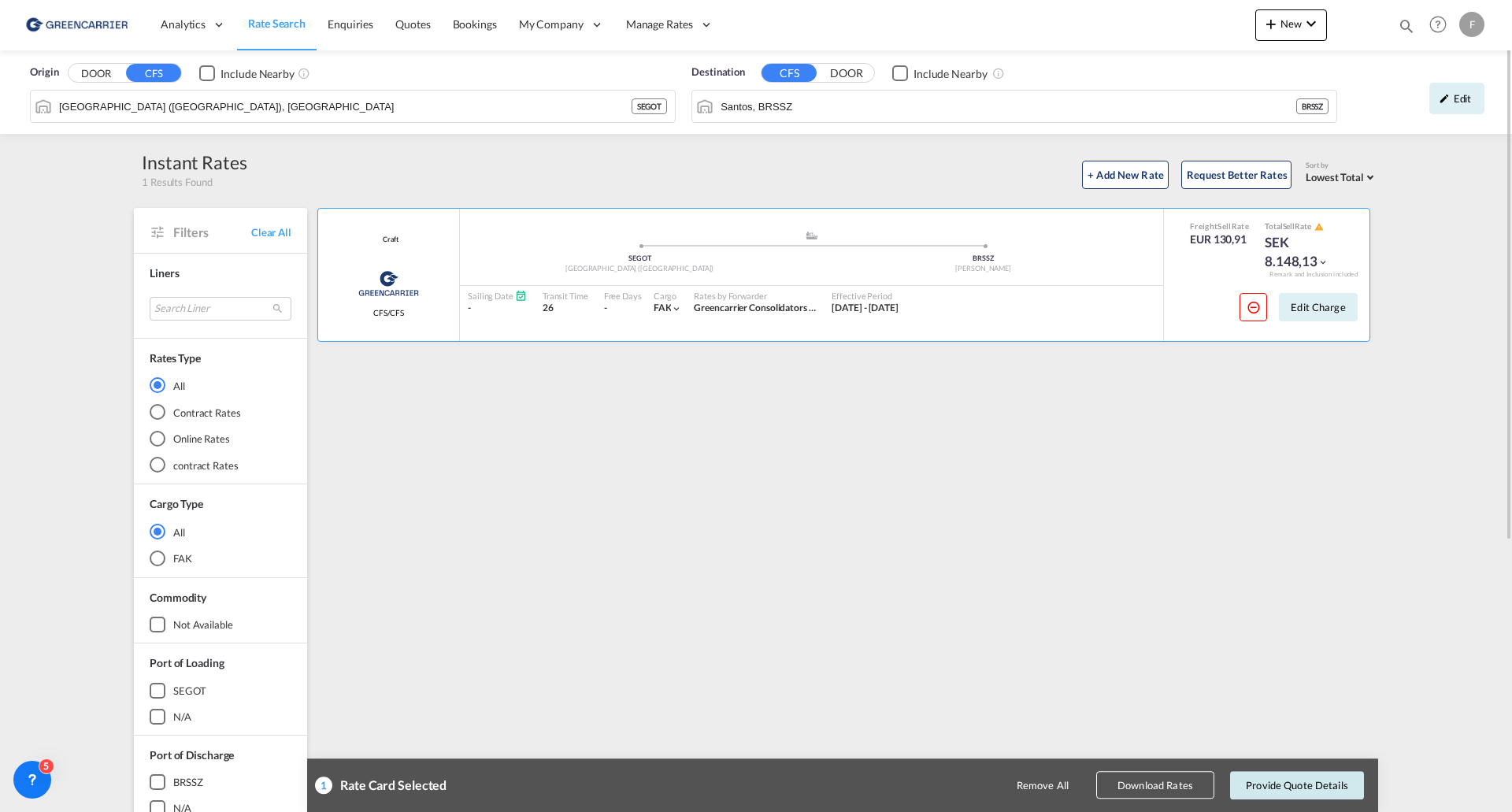
click at [1313, 786] on button "Provide Quote Details" at bounding box center [1297, 785] width 134 height 29
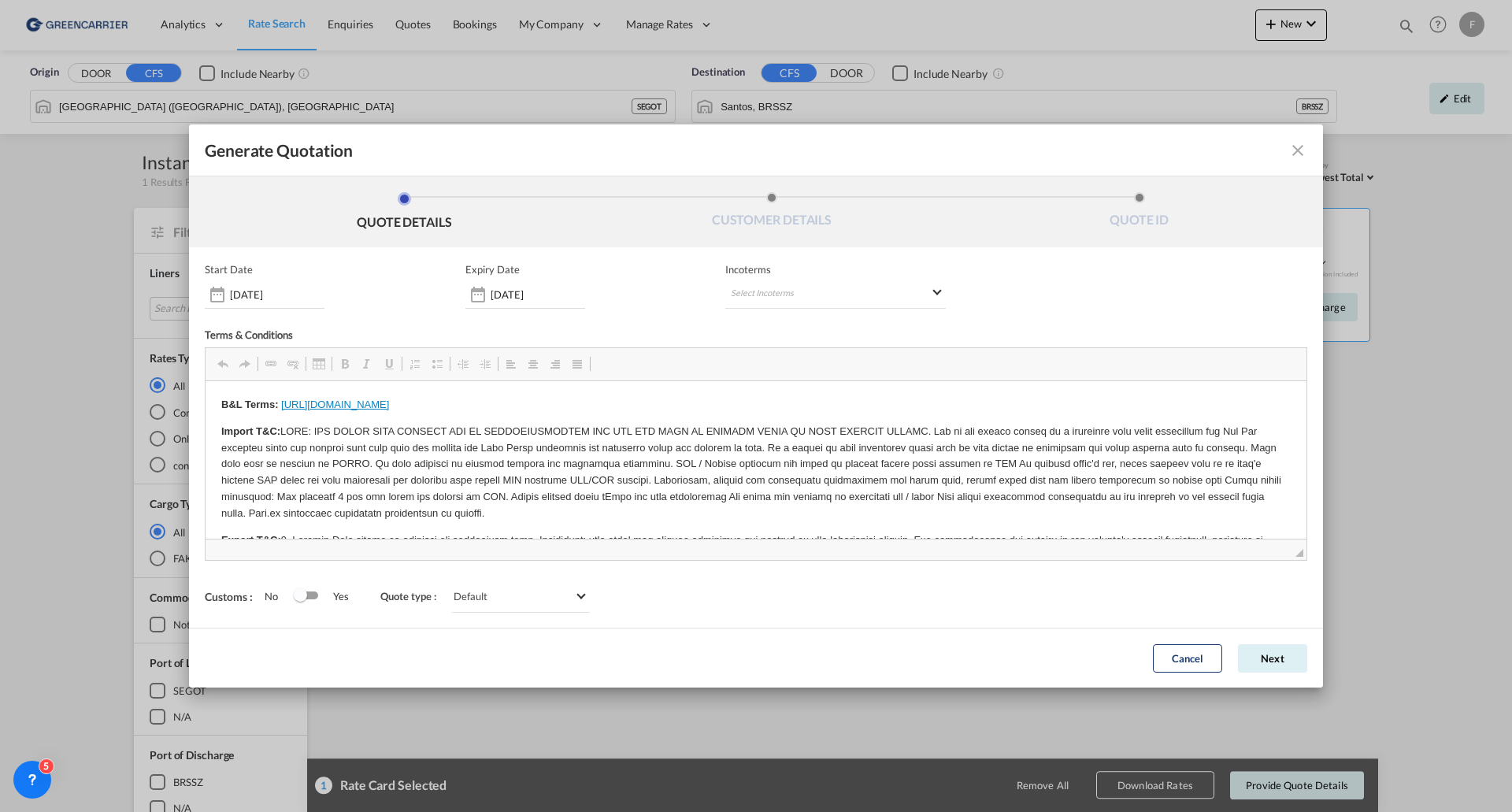
scroll to position [0, 0]
click at [779, 282] on md-select "Select Incoterms CFR - export Cost and Freight CPT - import Carrier Paid to DDP…" at bounding box center [836, 294] width 221 height 29
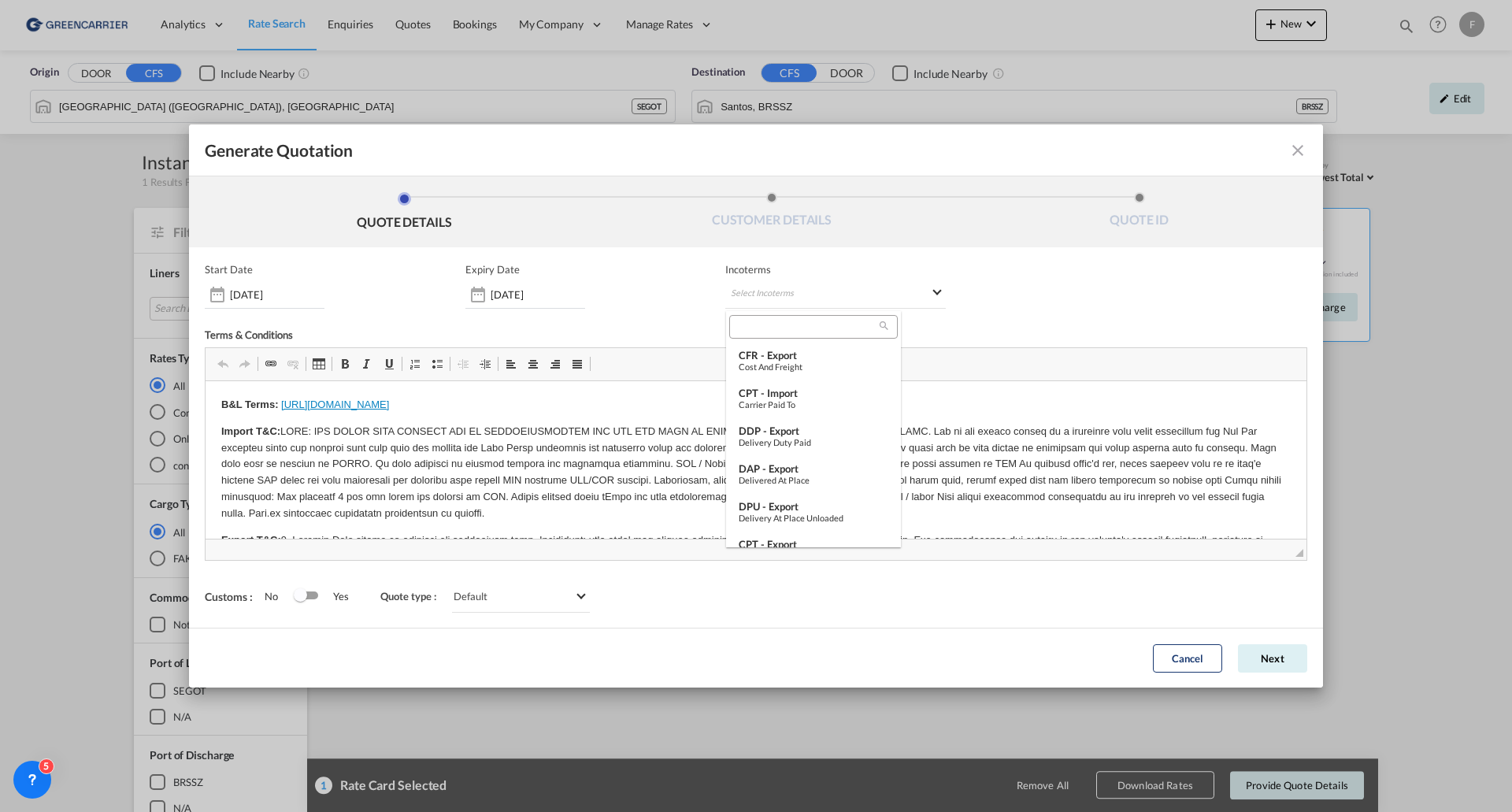
click at [757, 322] on input "search" at bounding box center [807, 326] width 146 height 14
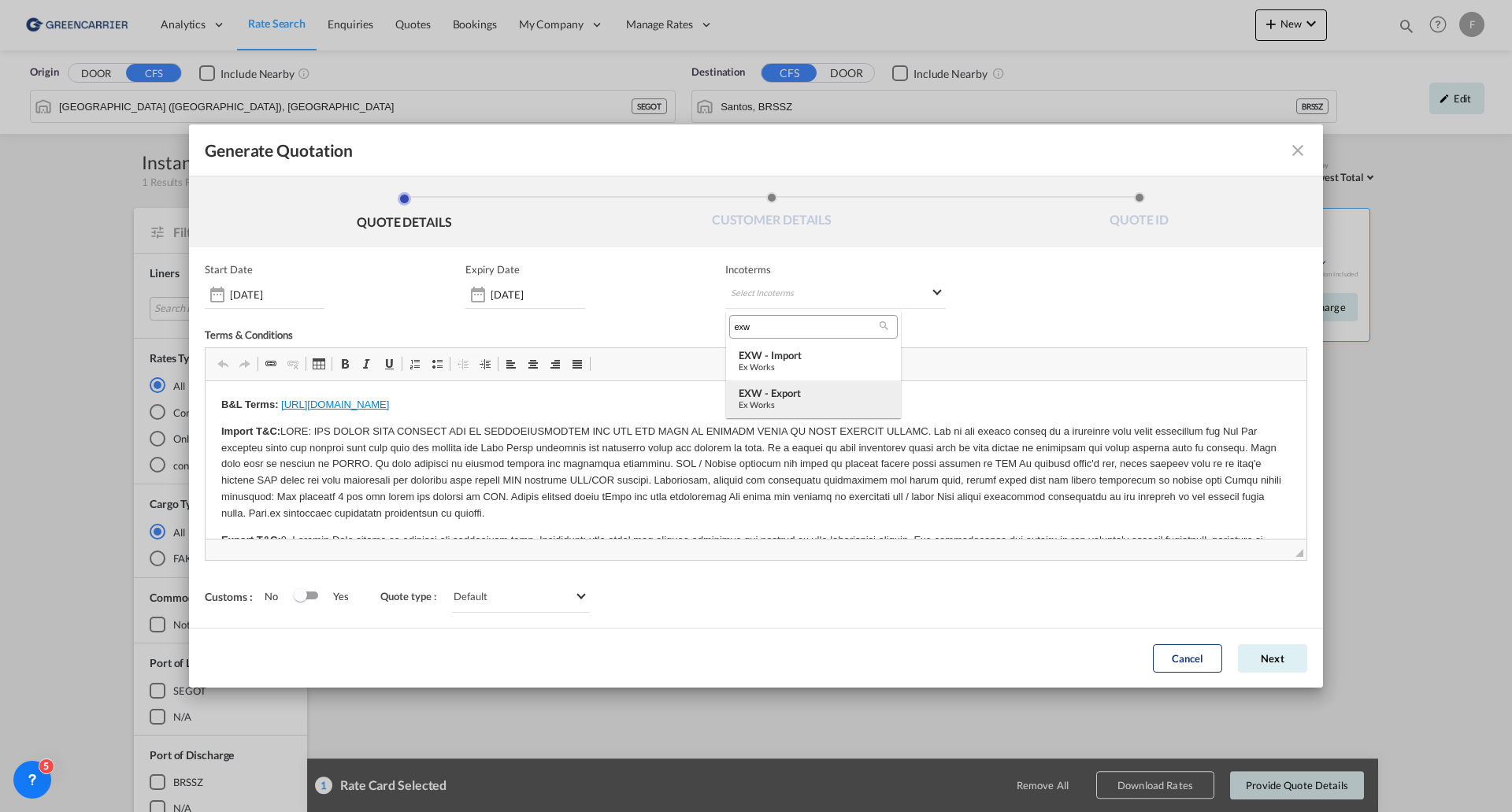
type input "exw"
click at [756, 398] on div "EXW - export" at bounding box center [813, 394] width 150 height 13
click at [1288, 662] on button "Next" at bounding box center [1272, 658] width 69 height 29
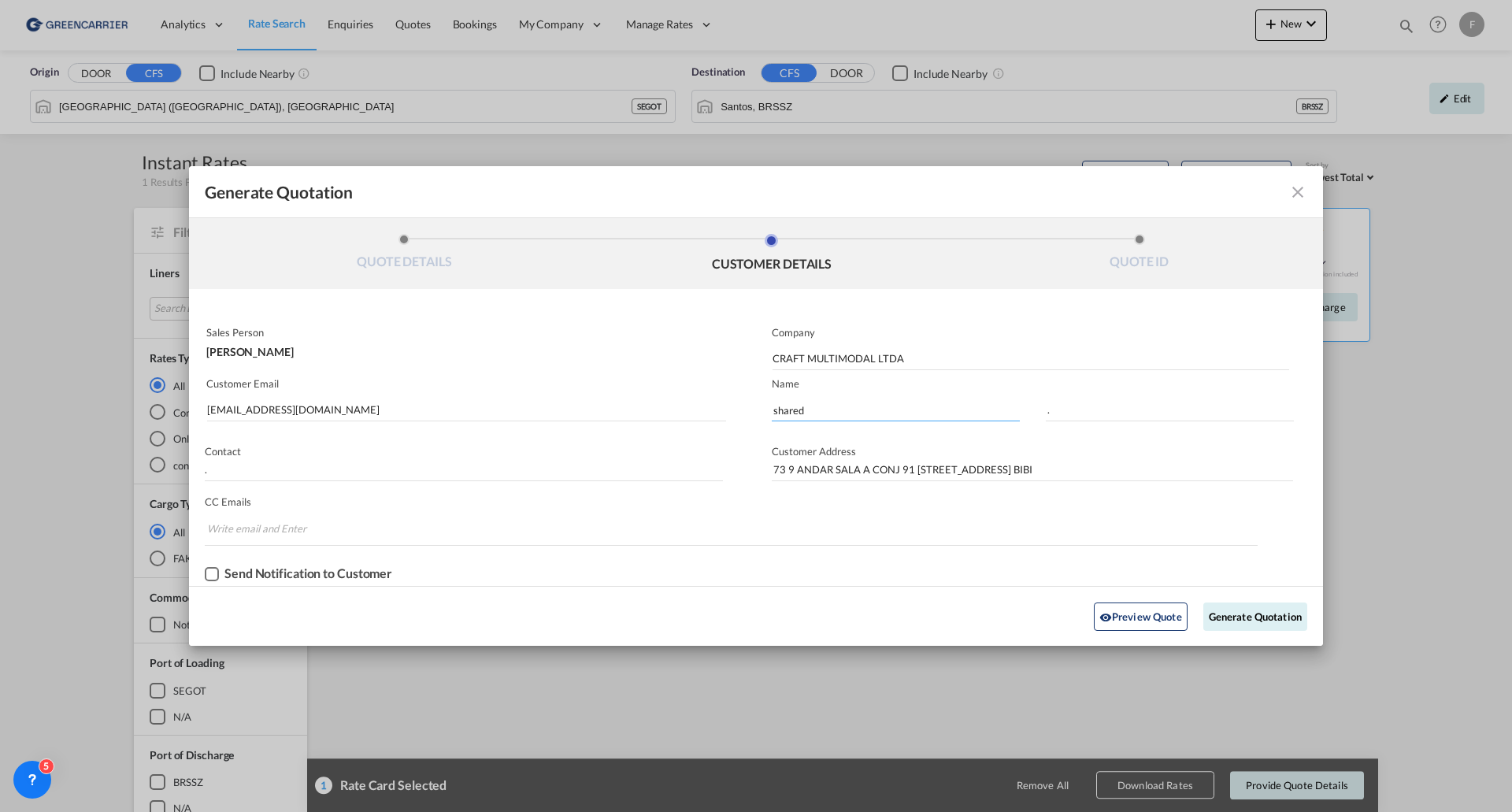
drag, startPoint x: 808, startPoint y: 406, endPoint x: 736, endPoint y: 401, distance: 72.2
click at [736, 401] on div "Sales Person [PERSON_NAME] Company CRAFT MULTIMODAL LTDA Customer Email [EMAIL_…" at bounding box center [756, 453] width 1134 height 266
type input "2025208524"
click at [1268, 617] on button "Generate Quotation" at bounding box center [1255, 616] width 104 height 29
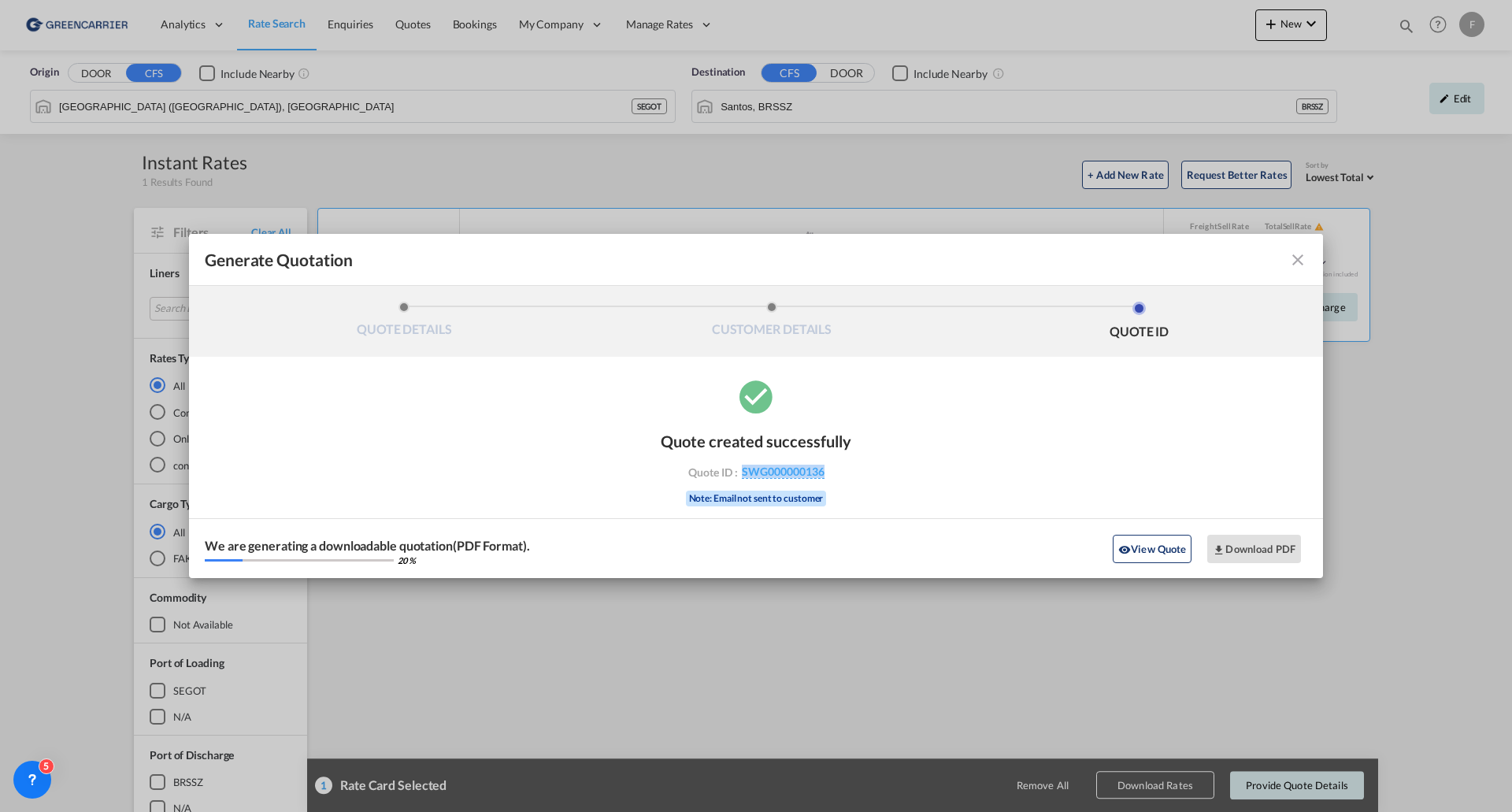
drag, startPoint x: 849, startPoint y: 471, endPoint x: 740, endPoint y: 476, distance: 109.1
click at [740, 476] on div "Quote created successfully Quote ID : SWG000000136 Note: Email not sent to cust…" at bounding box center [756, 466] width 190 height 102
copy span "SWG000000136"
click at [1239, 549] on button "Download PDF" at bounding box center [1254, 549] width 94 height 29
click at [1292, 261] on md-icon "icon-close fg-AAA8AD cursor m-0" at bounding box center [1298, 259] width 19 height 19
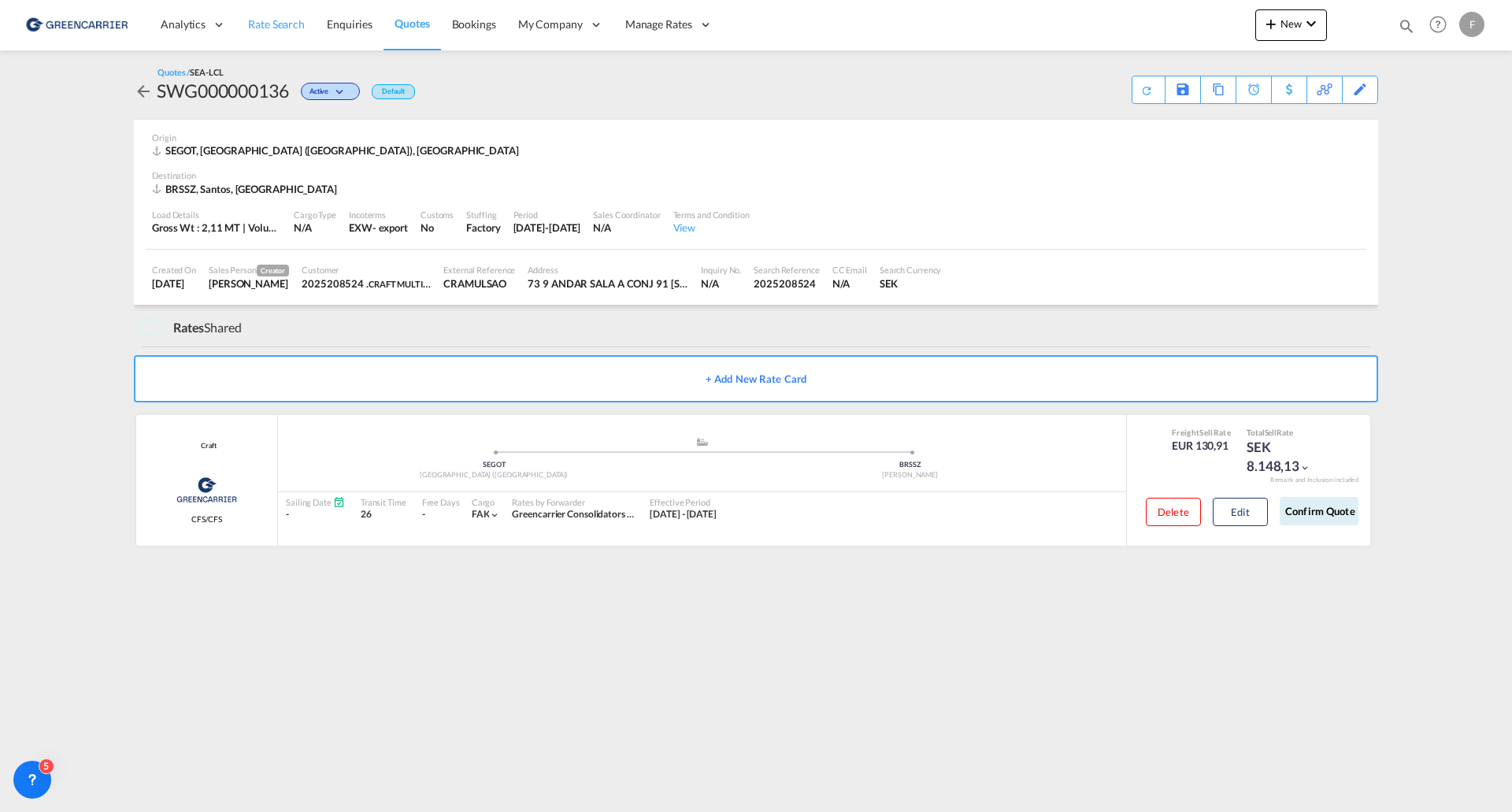
click at [272, 32] on link "Rate Search" at bounding box center [277, 25] width 79 height 51
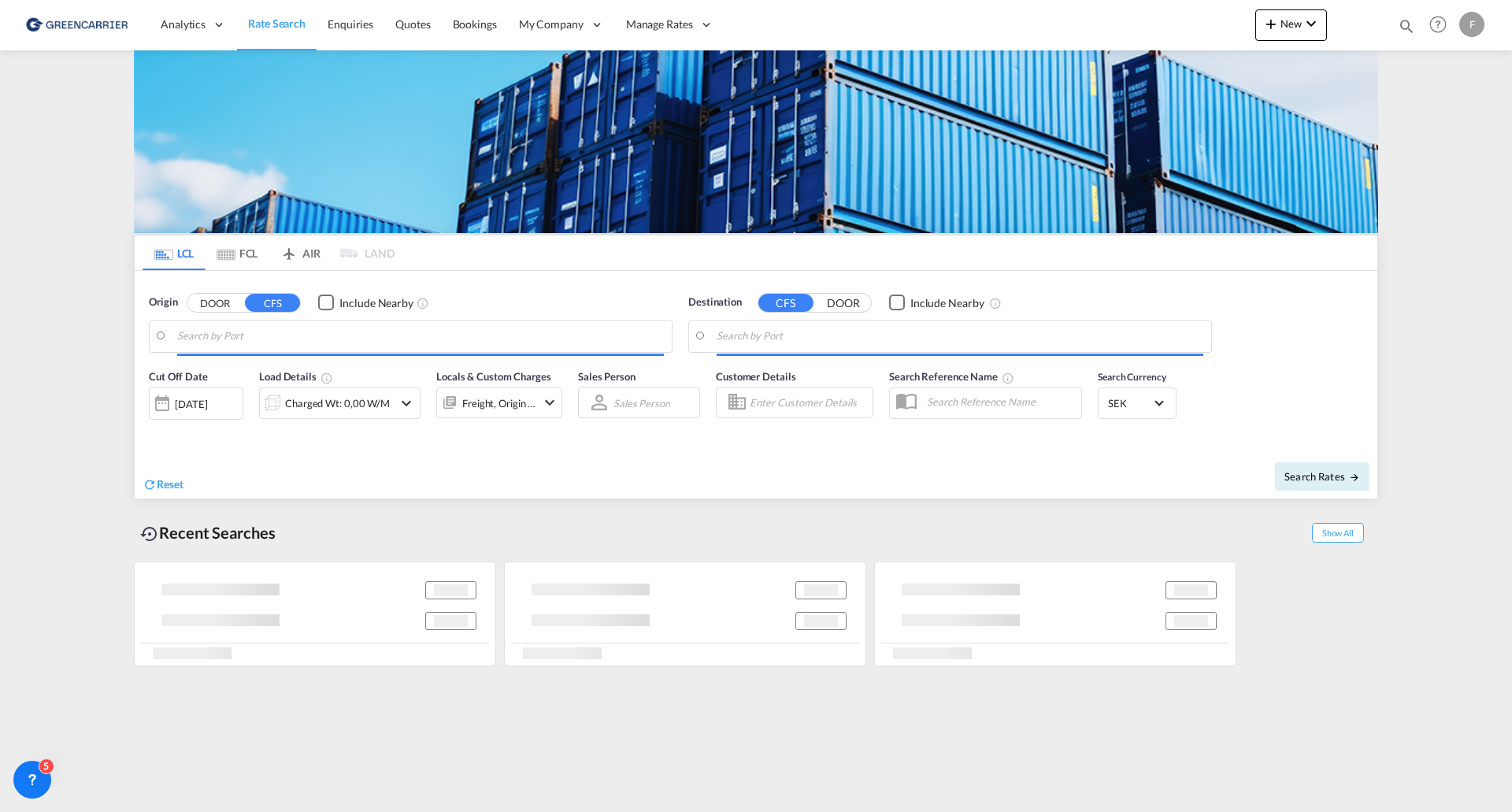
type input "[GEOGRAPHIC_DATA] ([GEOGRAPHIC_DATA]), [GEOGRAPHIC_DATA]"
type input "Santos, BRSSZ"
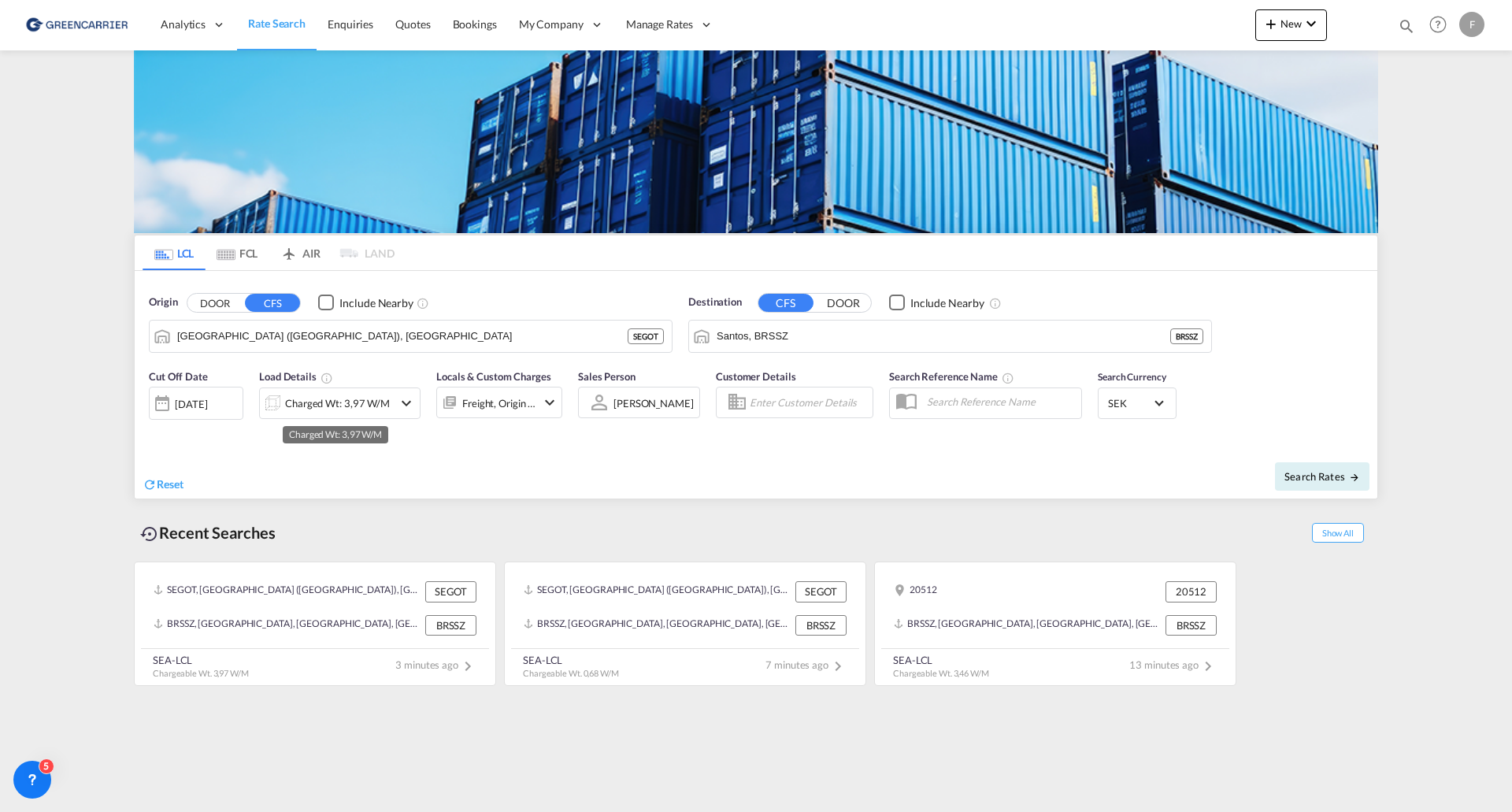
click at [346, 409] on div "Charged Wt: 3,97 W/M" at bounding box center [337, 404] width 105 height 22
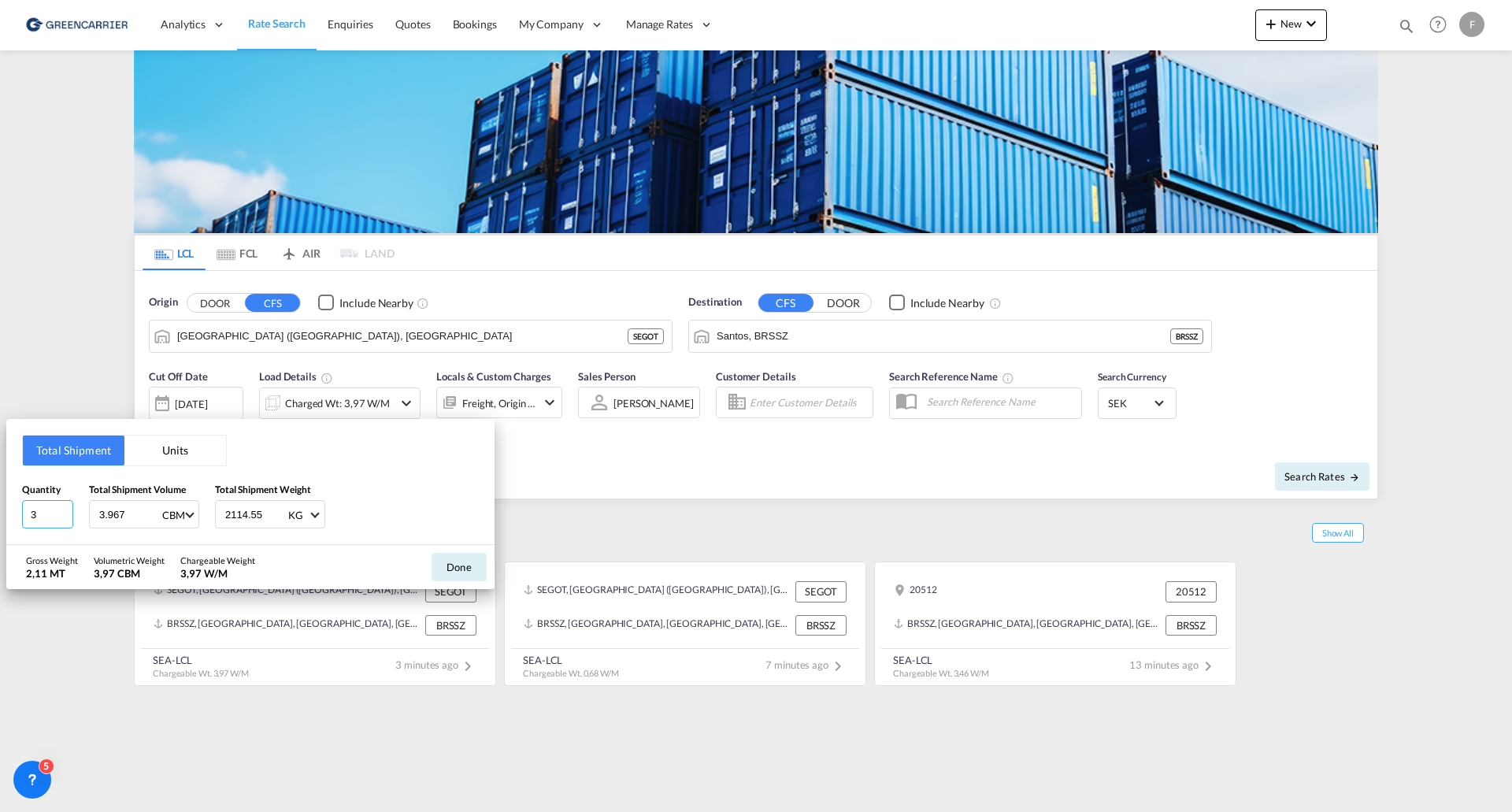
drag, startPoint x: 28, startPoint y: 509, endPoint x: 48, endPoint y: 518, distance: 21.9
click at [48, 518] on input "3" at bounding box center [48, 514] width 51 height 29
type input "1"
type input "0.173"
type input "165"
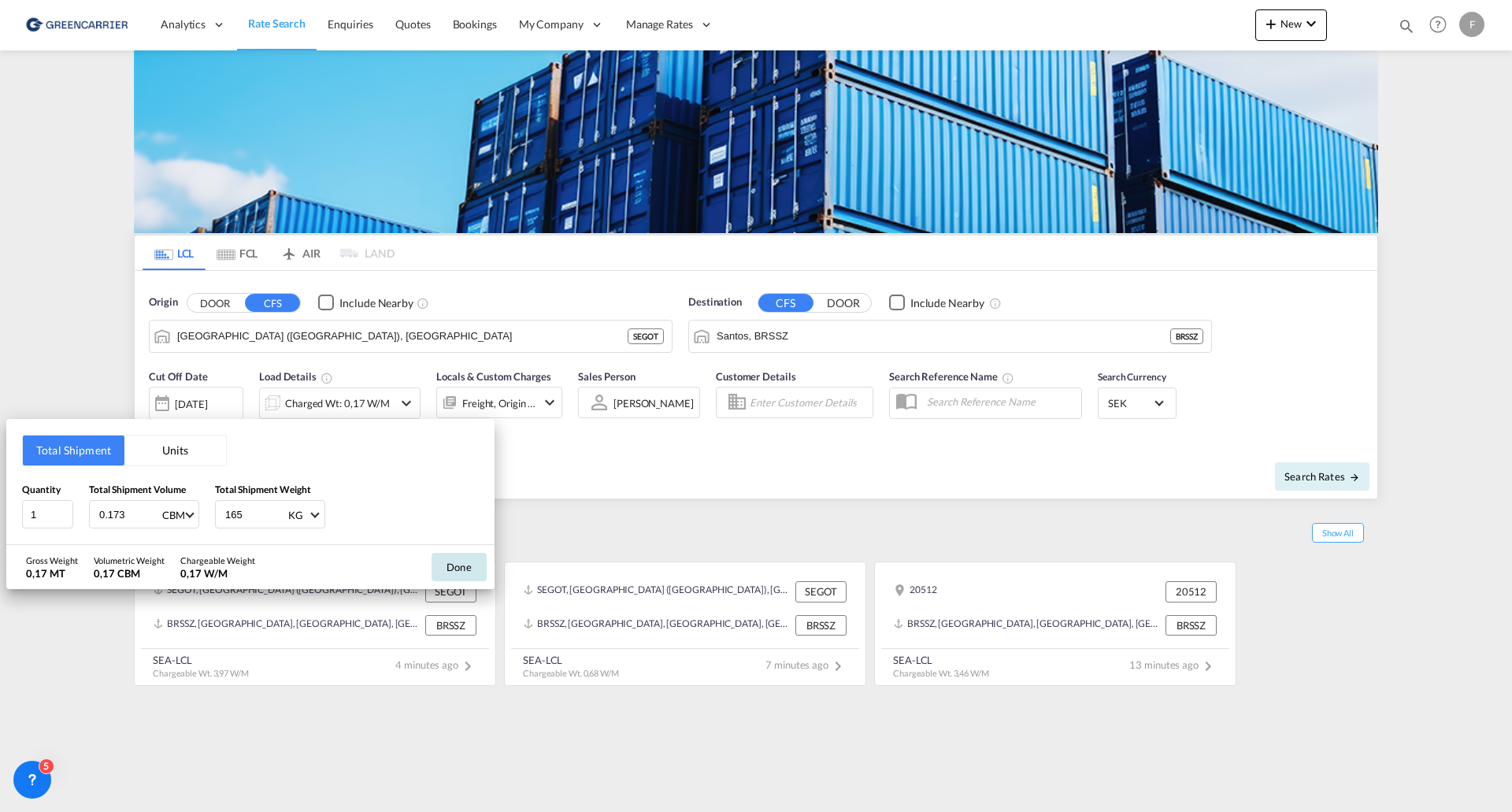
click at [459, 566] on button "Done" at bounding box center [460, 566] width 55 height 29
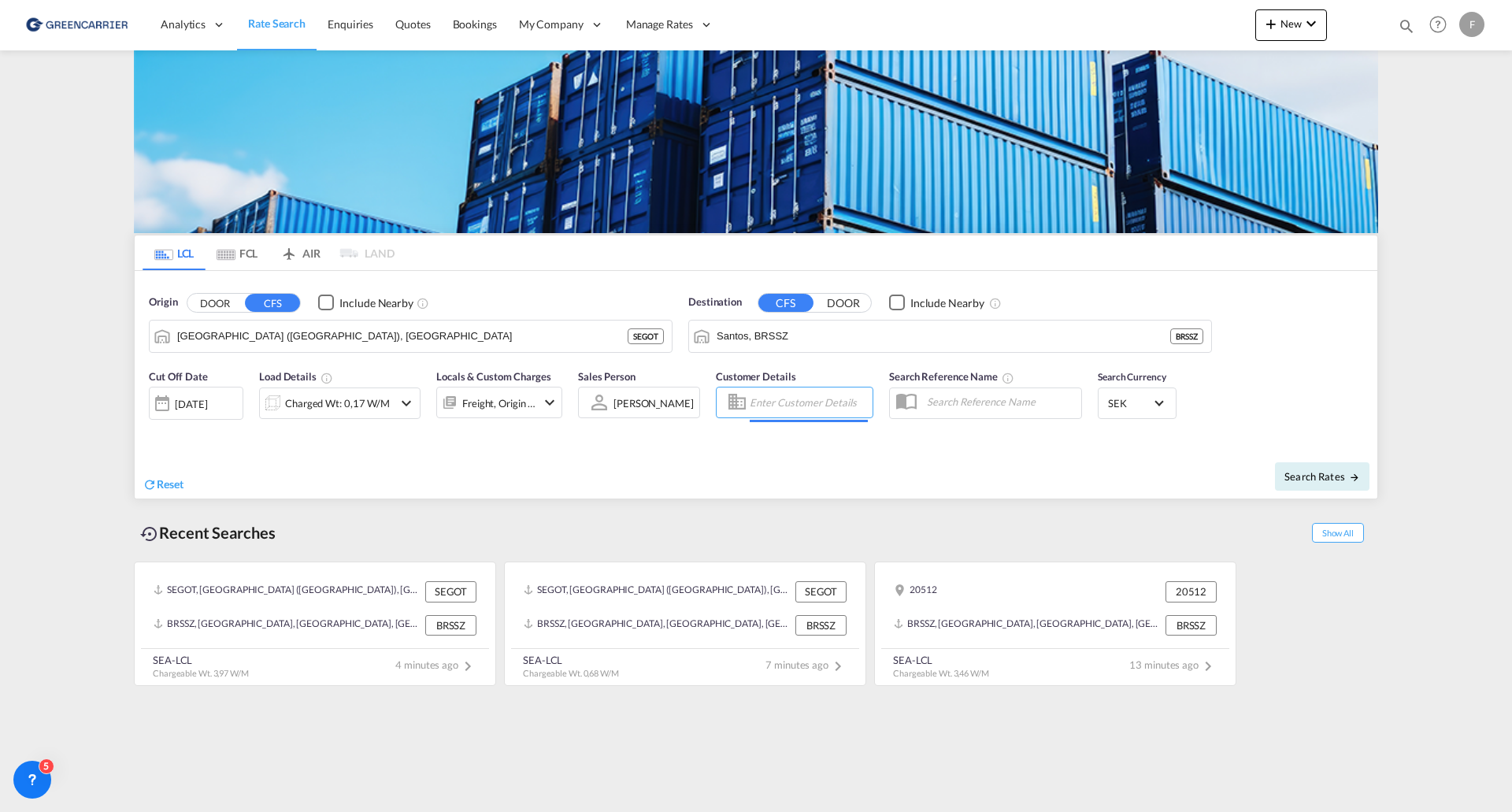
click at [810, 403] on input "Enter Customer Details" at bounding box center [809, 403] width 119 height 24
click at [825, 448] on div "2025208524 . shared@ craf [DOMAIN_NAME] | CRAF T MULTIMODAL LTDA | CRAMULSAO" at bounding box center [892, 448] width 300 height 52
type input "CRAFT MULTIMODAL LTDA, 2025208524 ., [EMAIL_ADDRESS][DOMAIN_NAME]"
click at [1335, 480] on span "Search Rates" at bounding box center [1322, 477] width 75 height 13
type input "SEGOT to BRSSZ / [DATE]"
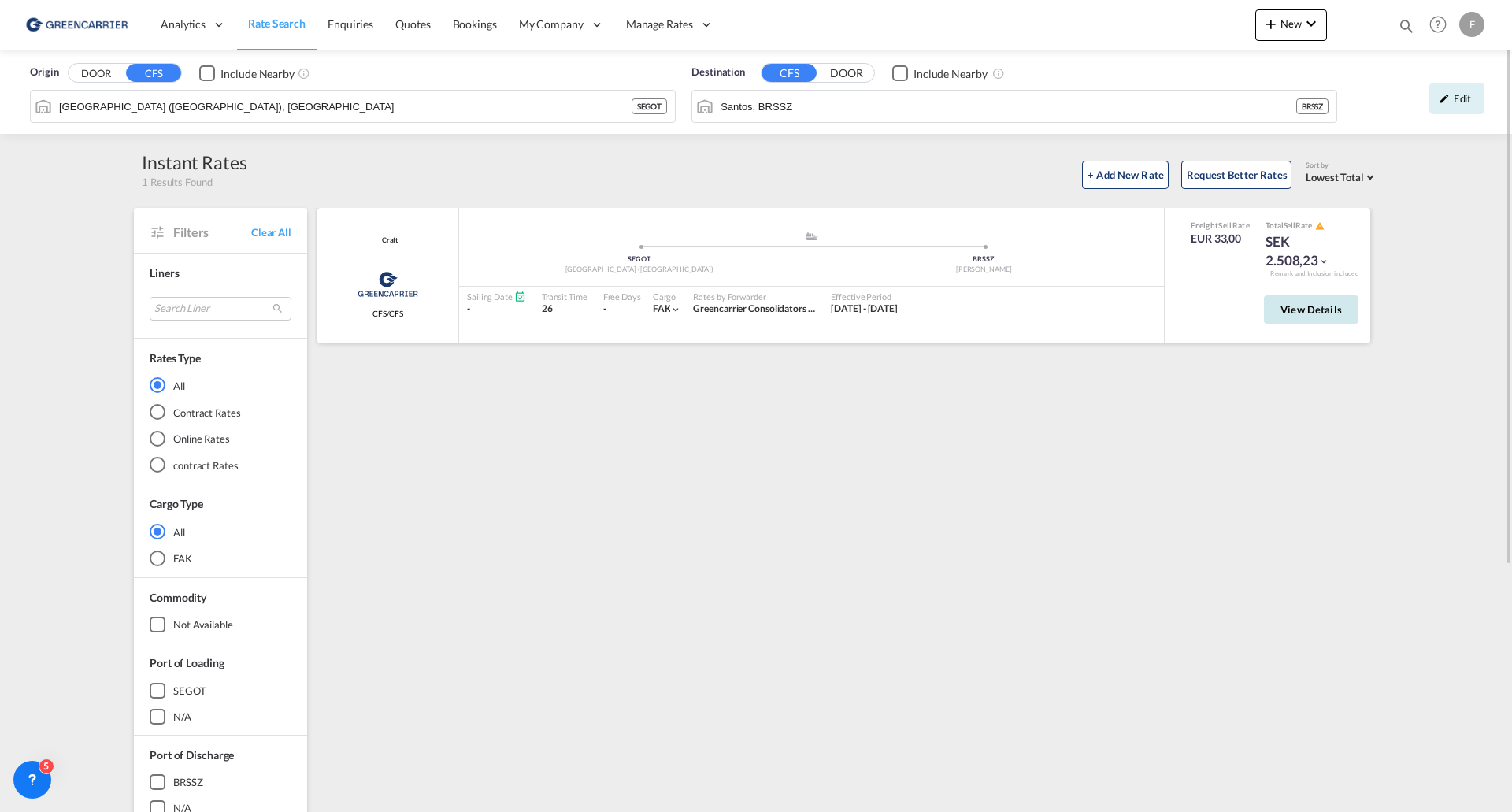
click at [1326, 319] on button "View Details" at bounding box center [1311, 309] width 95 height 29
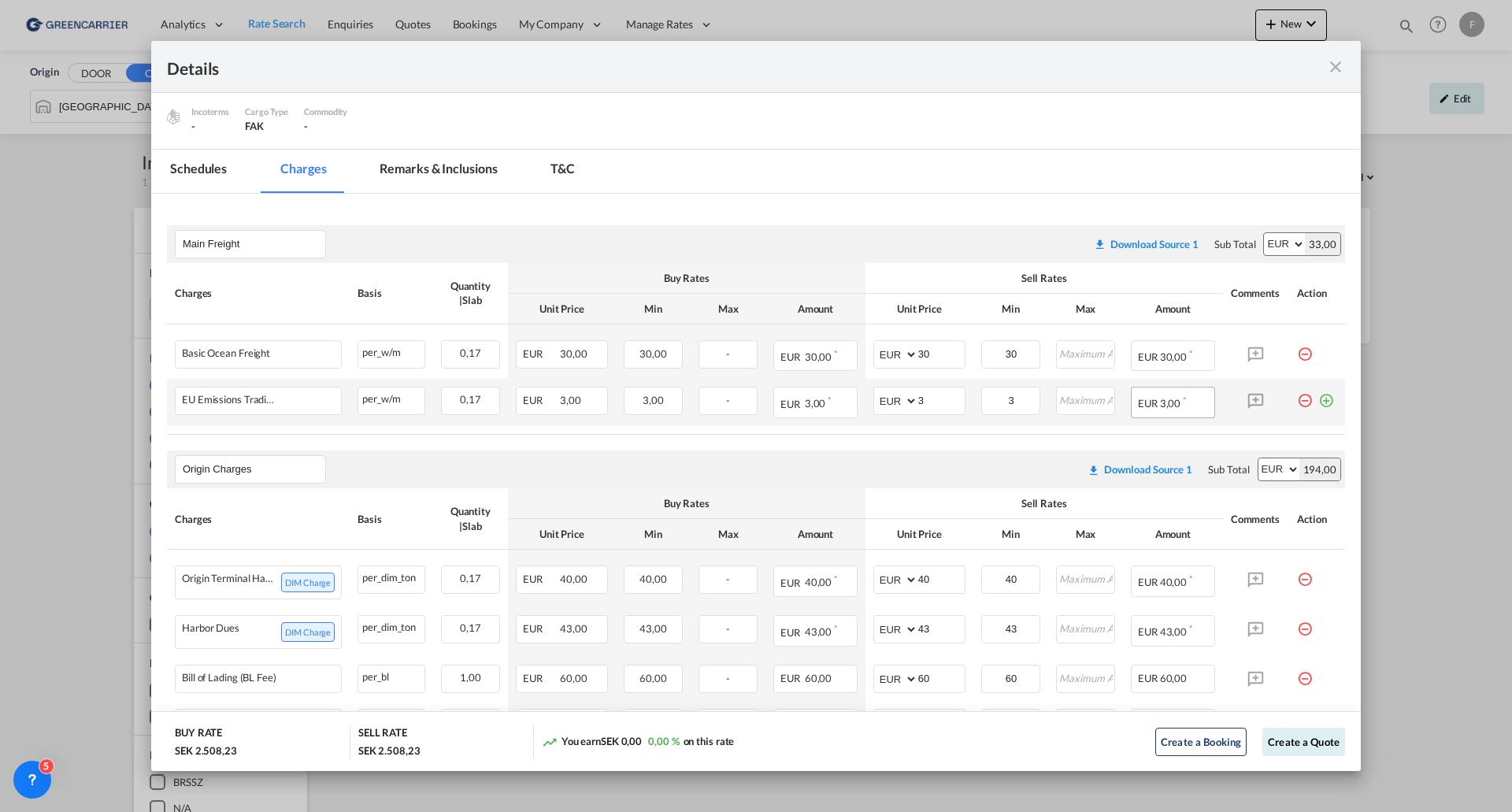
scroll to position [392, 0]
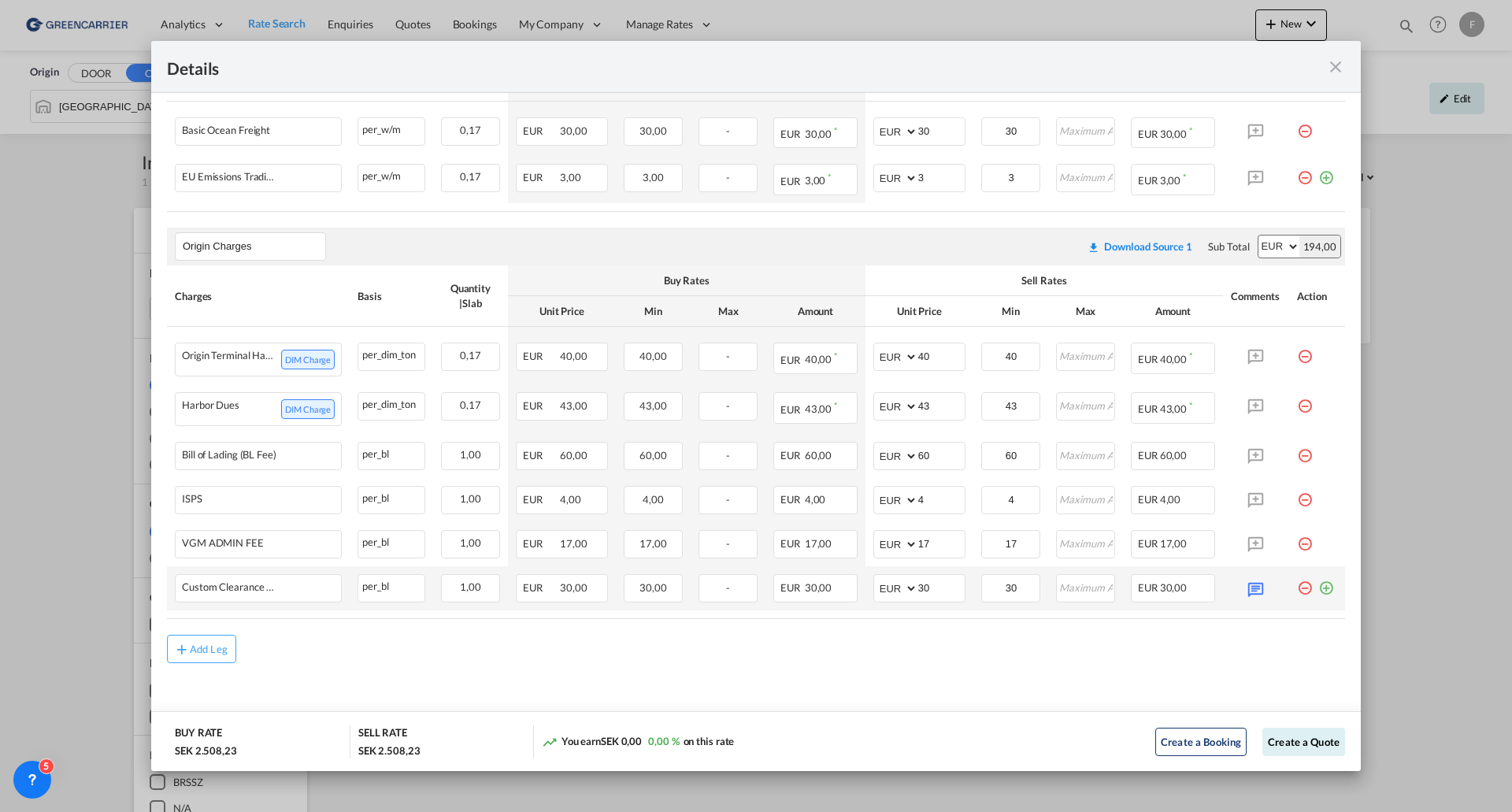
click at [1321, 597] on td "Port of ..." at bounding box center [1317, 589] width 56 height 44
click at [1318, 590] on md-icon "icon-plus-circle-outline green-400-fg" at bounding box center [1325, 582] width 16 height 16
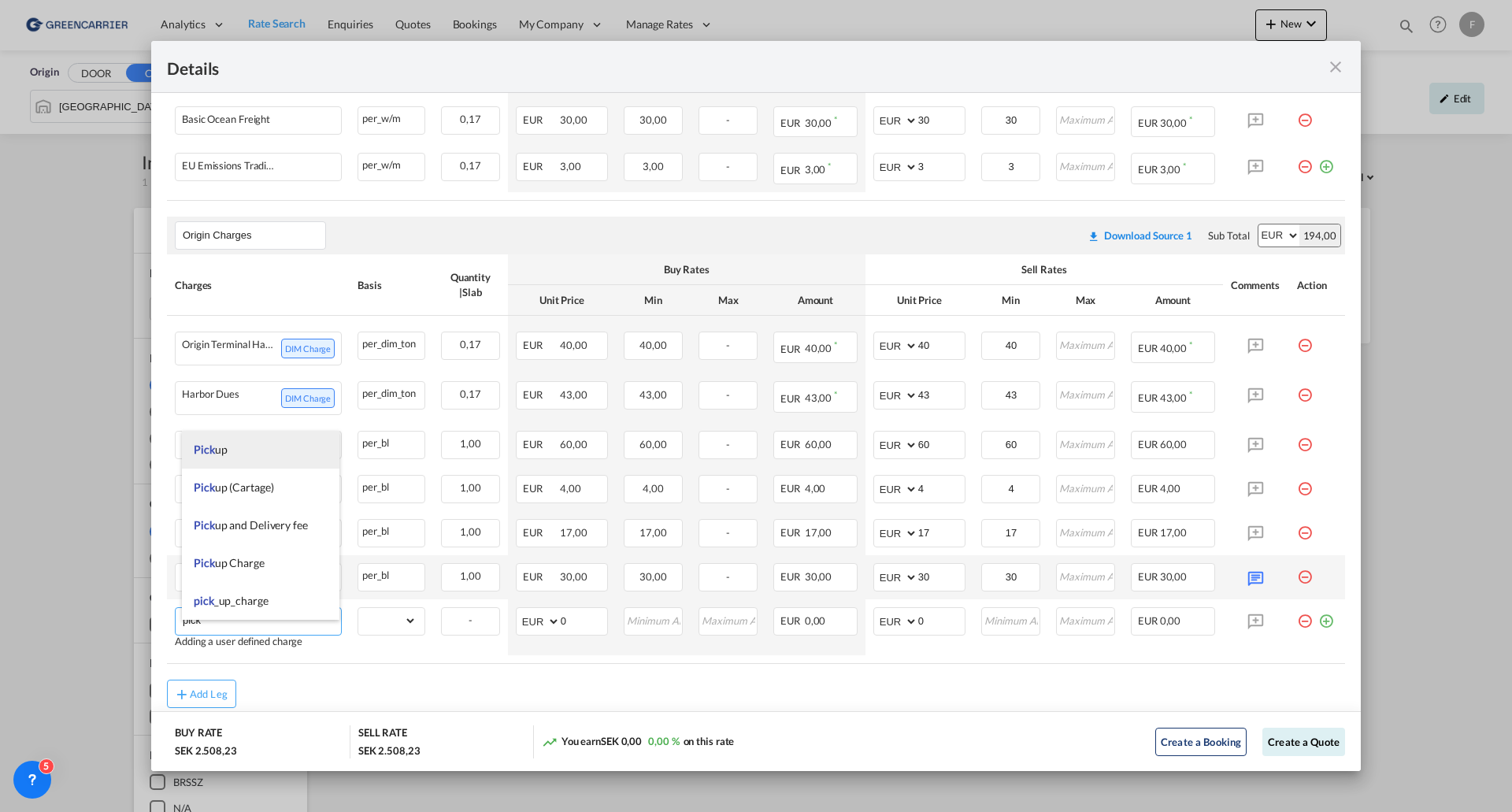
click at [227, 450] on span "Pick up" at bounding box center [210, 450] width 33 height 14
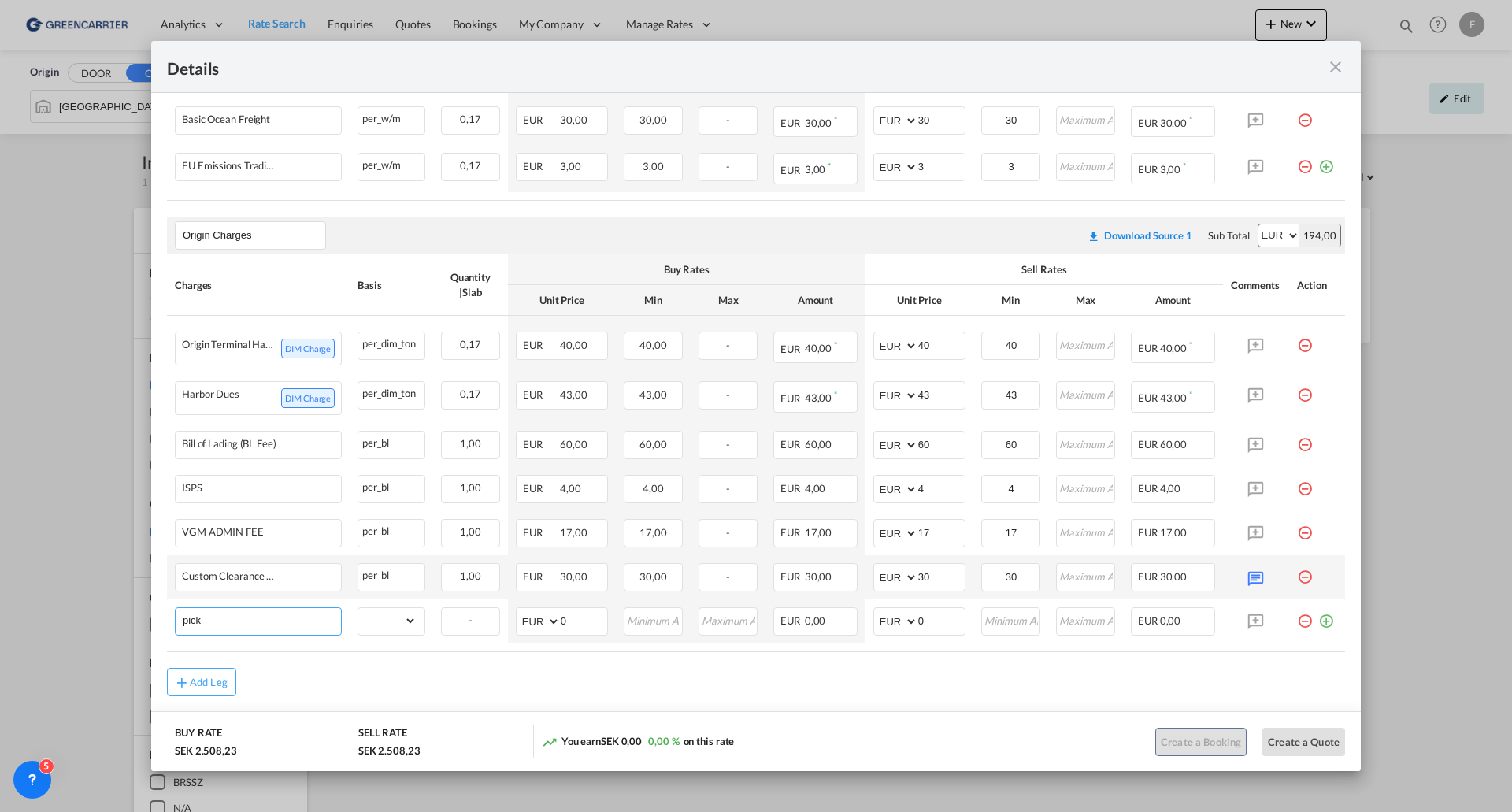
type input "Pick up"
click at [388, 634] on select "gross_weight volumetric_weight per_shipment per_bl per_km per_hawb per_kg flat …" at bounding box center [387, 620] width 58 height 25
select select "per_shipment"
click at [358, 620] on select "gross_weight volumetric_weight per_shipment per_bl per_km per_hawb per_kg flat …" at bounding box center [387, 620] width 58 height 25
click at [928, 630] on input "0" at bounding box center [941, 620] width 47 height 24
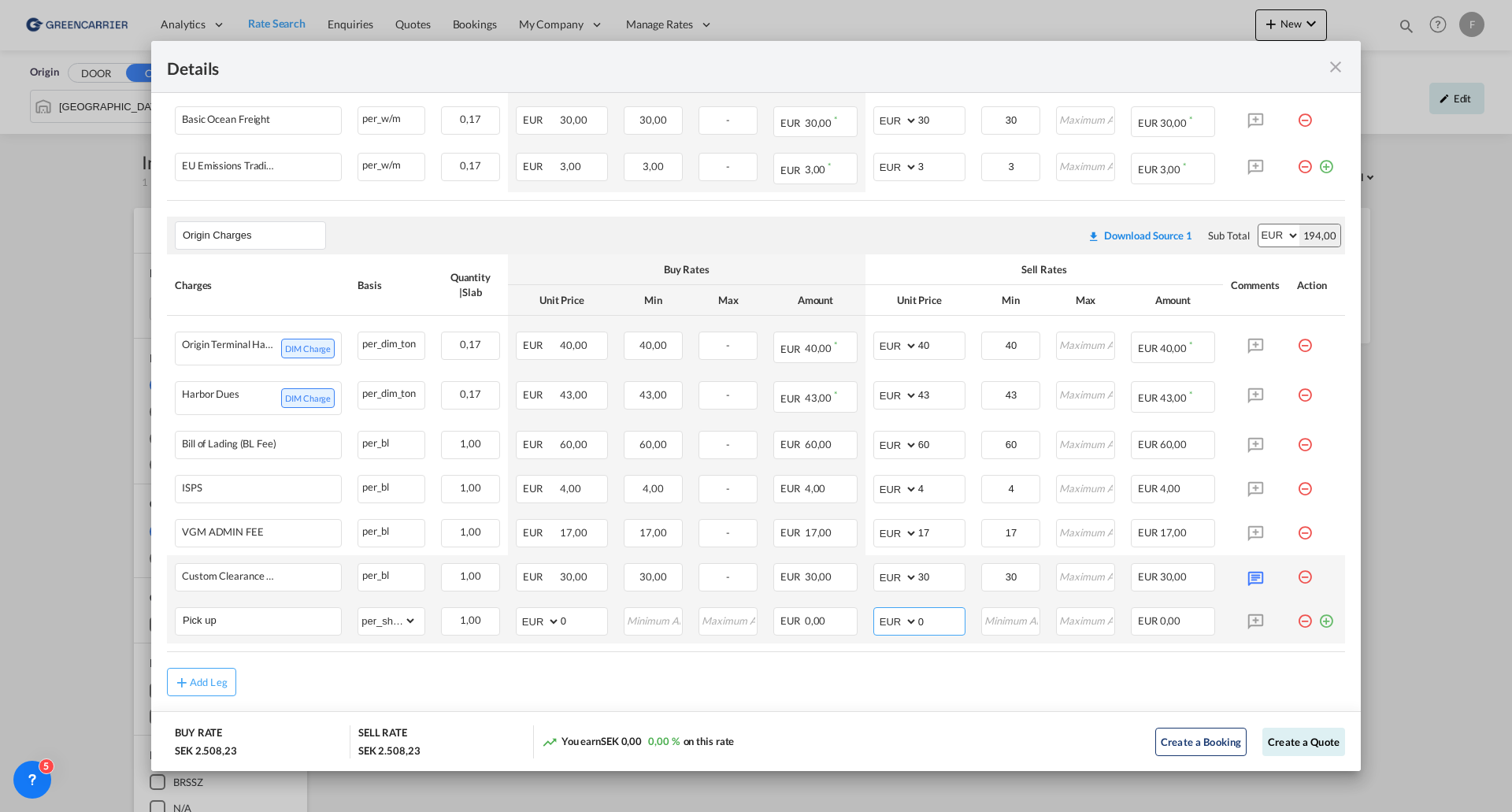
drag, startPoint x: 900, startPoint y: 627, endPoint x: 888, endPoint y: 628, distance: 12.0
click at [888, 628] on md-input-container "AED AFN ALL AMD ANG AOA ARS AUD AWG AZN BAM BBD BDT BGN BHD BIF BMD BND BOB BRL…" at bounding box center [919, 622] width 92 height 29
type input "95"
click at [1294, 749] on button "Create a Quote" at bounding box center [1303, 742] width 83 height 29
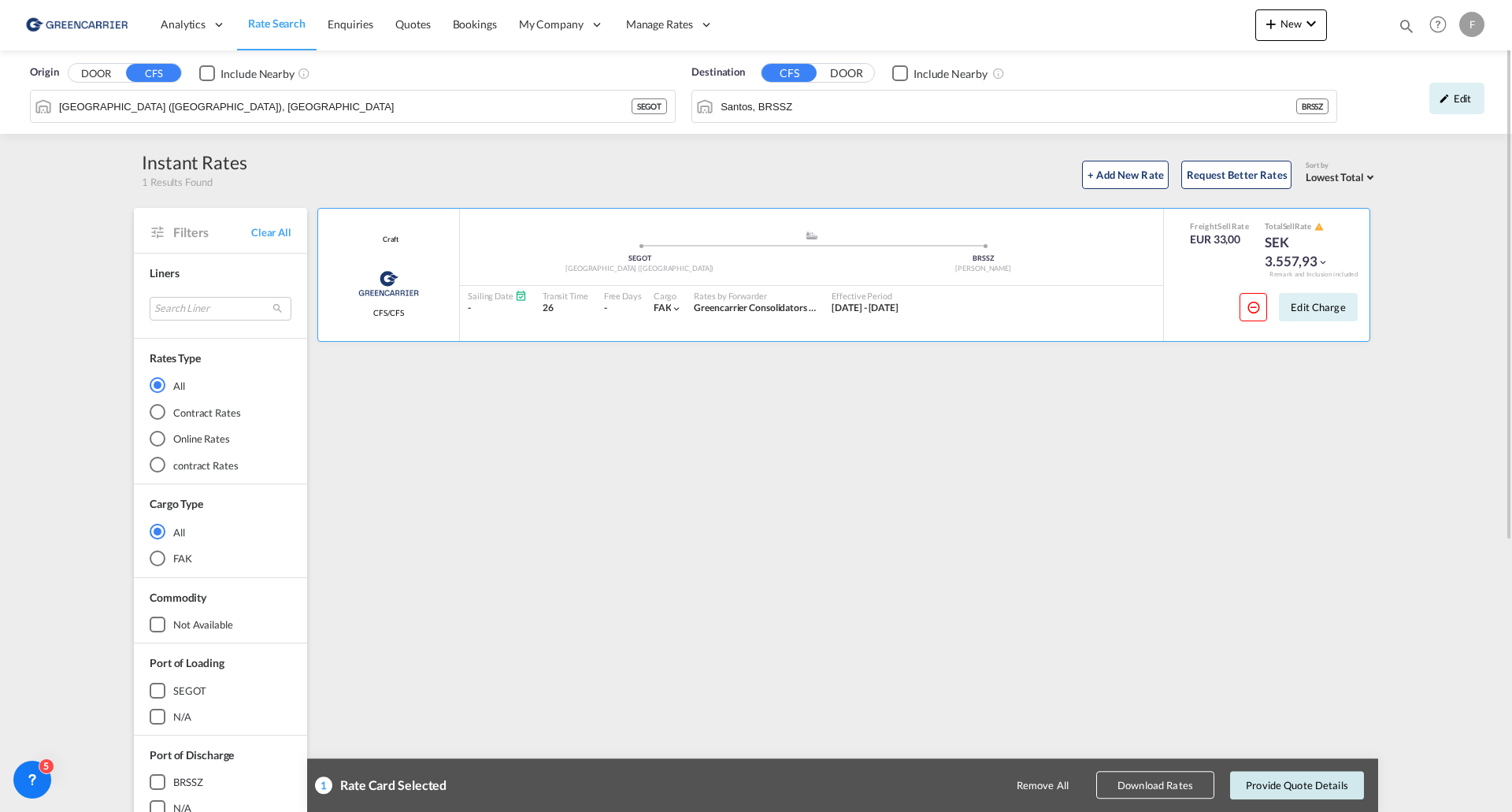
click at [1294, 780] on button "Provide Quote Details" at bounding box center [1297, 785] width 134 height 29
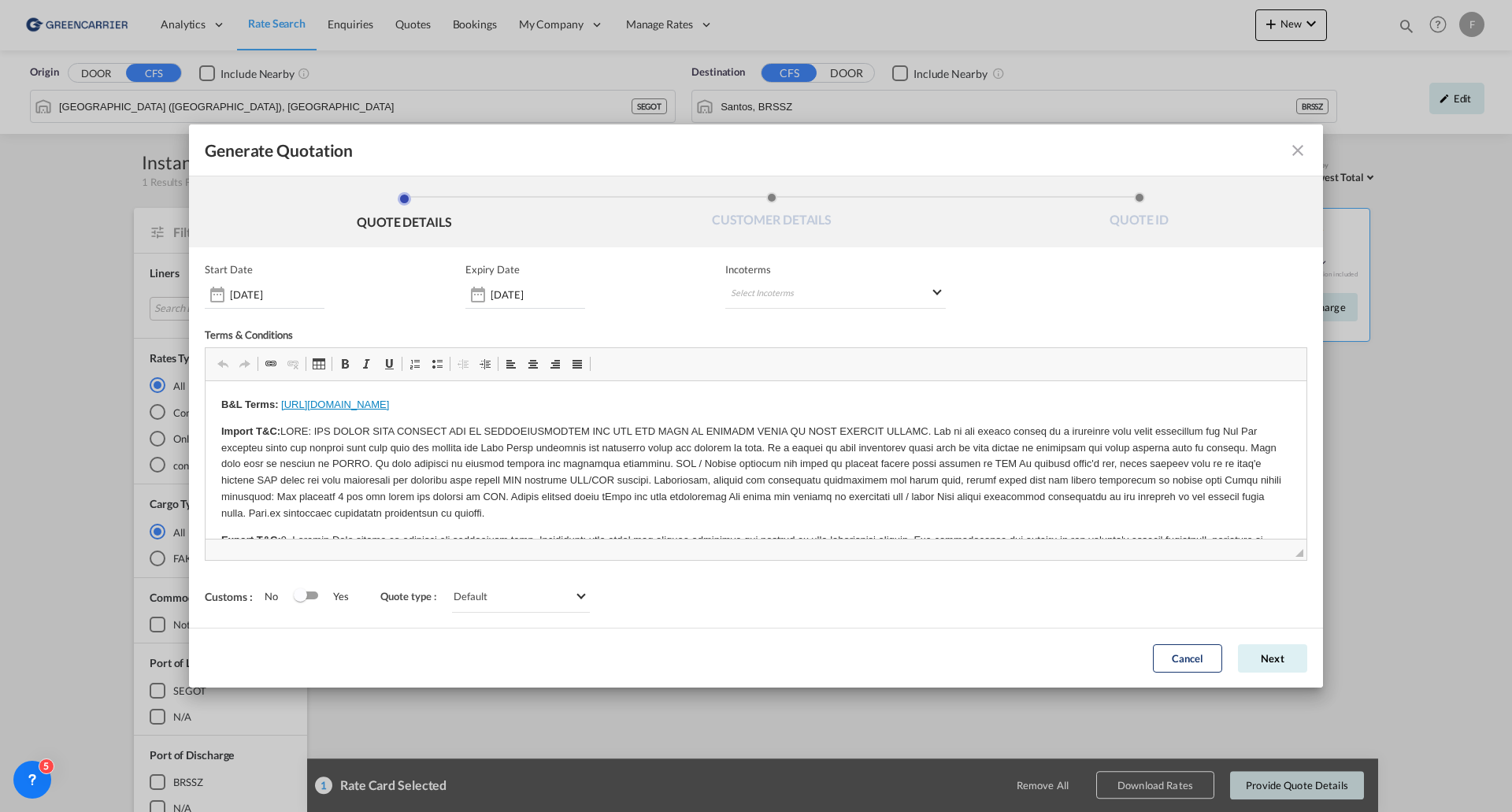
scroll to position [0, 0]
click at [820, 294] on md-select "Select Incoterms CFR - export Cost and Freight CPT - import Carrier Paid to DDP…" at bounding box center [836, 294] width 221 height 29
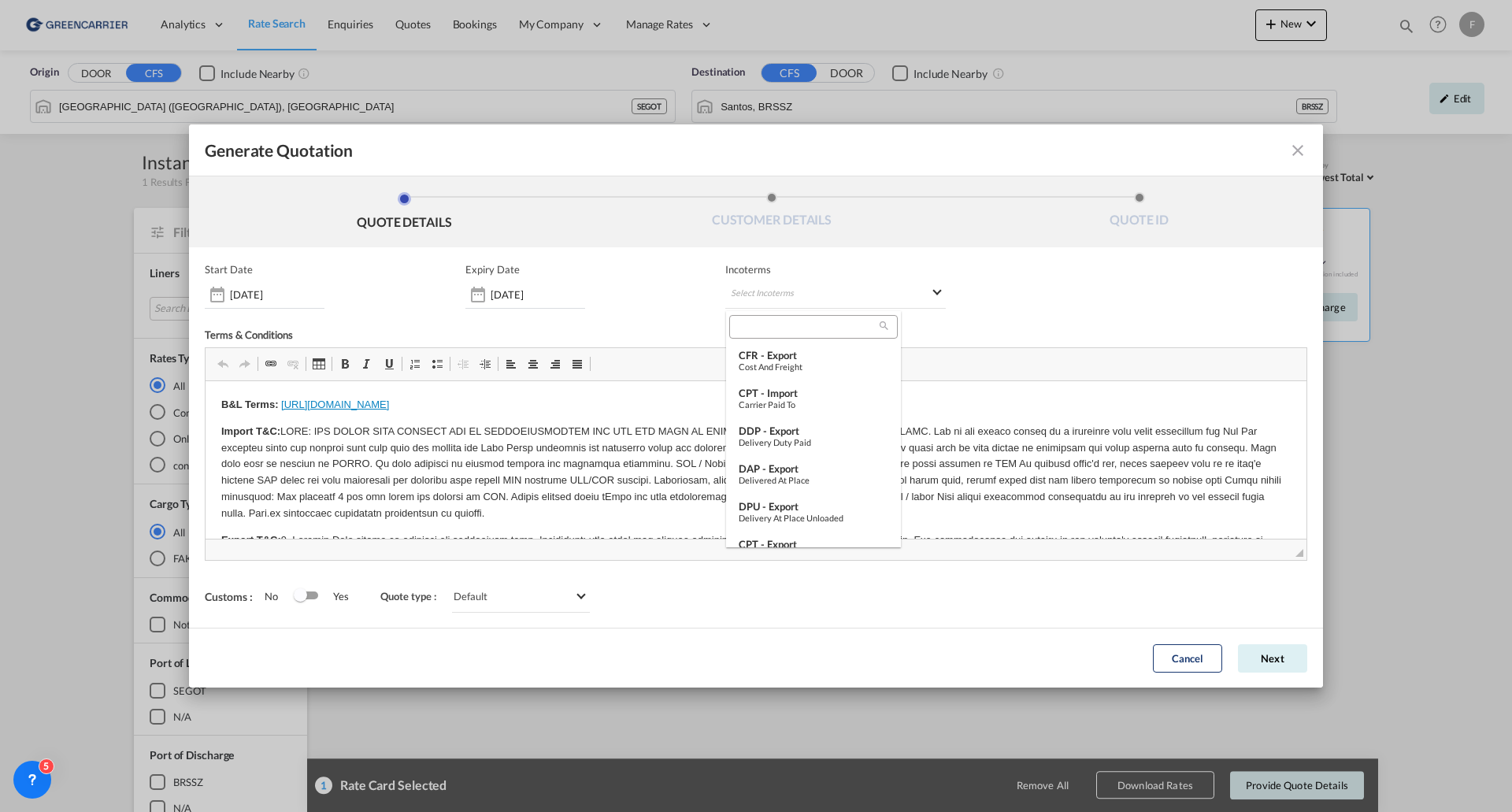
click at [790, 330] on input "search" at bounding box center [807, 326] width 146 height 14
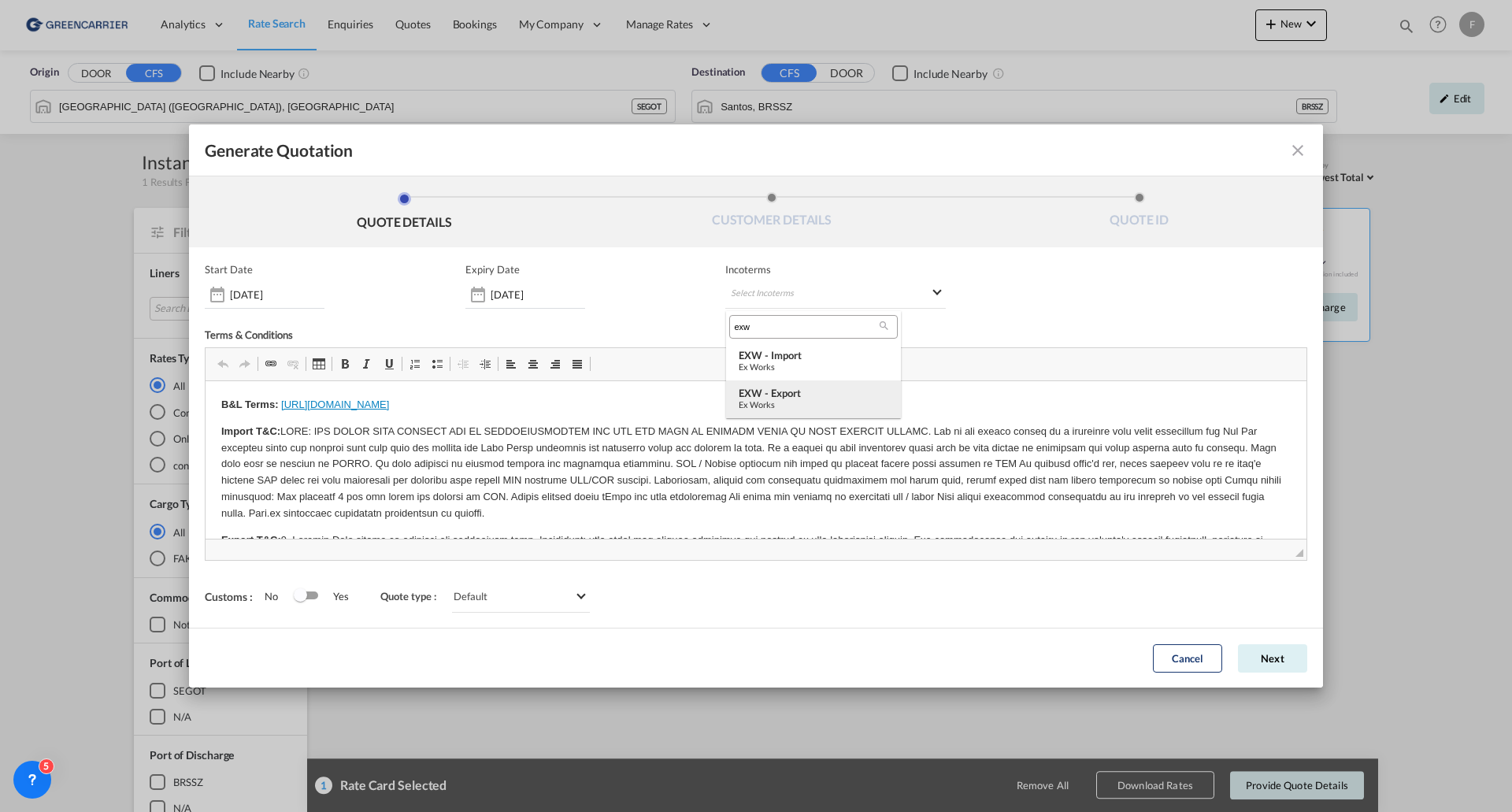
type input "exw"
click at [770, 395] on div "EXW - export" at bounding box center [813, 394] width 150 height 13
click at [1279, 657] on button "Next" at bounding box center [1272, 658] width 69 height 29
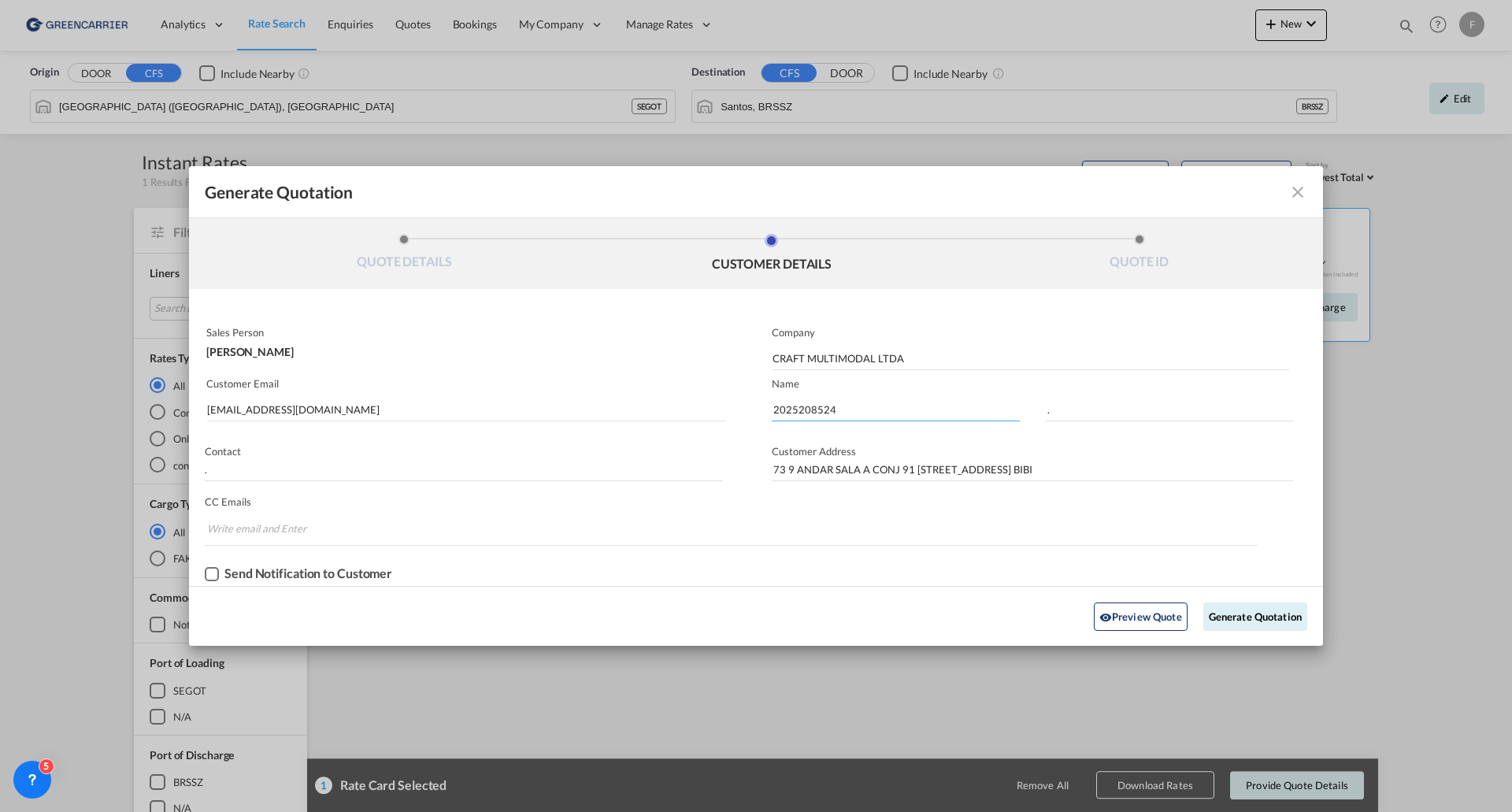
click at [818, 409] on input "2025208524" at bounding box center [896, 410] width 248 height 24
type input "2025208759"
click at [1244, 613] on button "Generate Quotation" at bounding box center [1255, 616] width 104 height 29
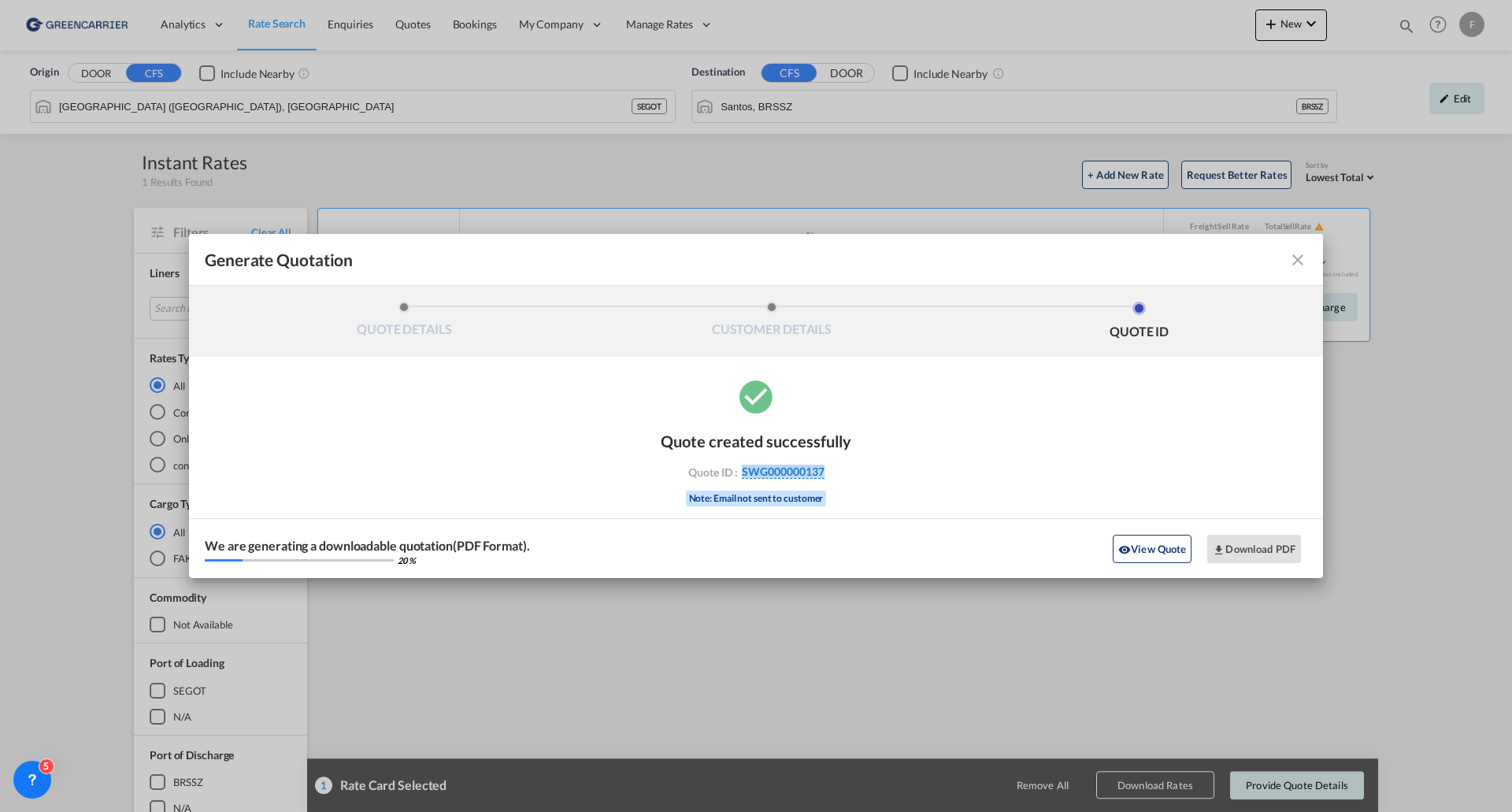
drag, startPoint x: 832, startPoint y: 467, endPoint x: 742, endPoint y: 468, distance: 90.0
click at [742, 468] on div "Quote ID : SWG000000137" at bounding box center [756, 472] width 183 height 14
copy span "SWG000000137"
click at [1269, 547] on button "Download PDF" at bounding box center [1254, 549] width 94 height 29
click at [1291, 255] on md-icon "icon-close fg-AAA8AD cursor m-0" at bounding box center [1298, 259] width 19 height 19
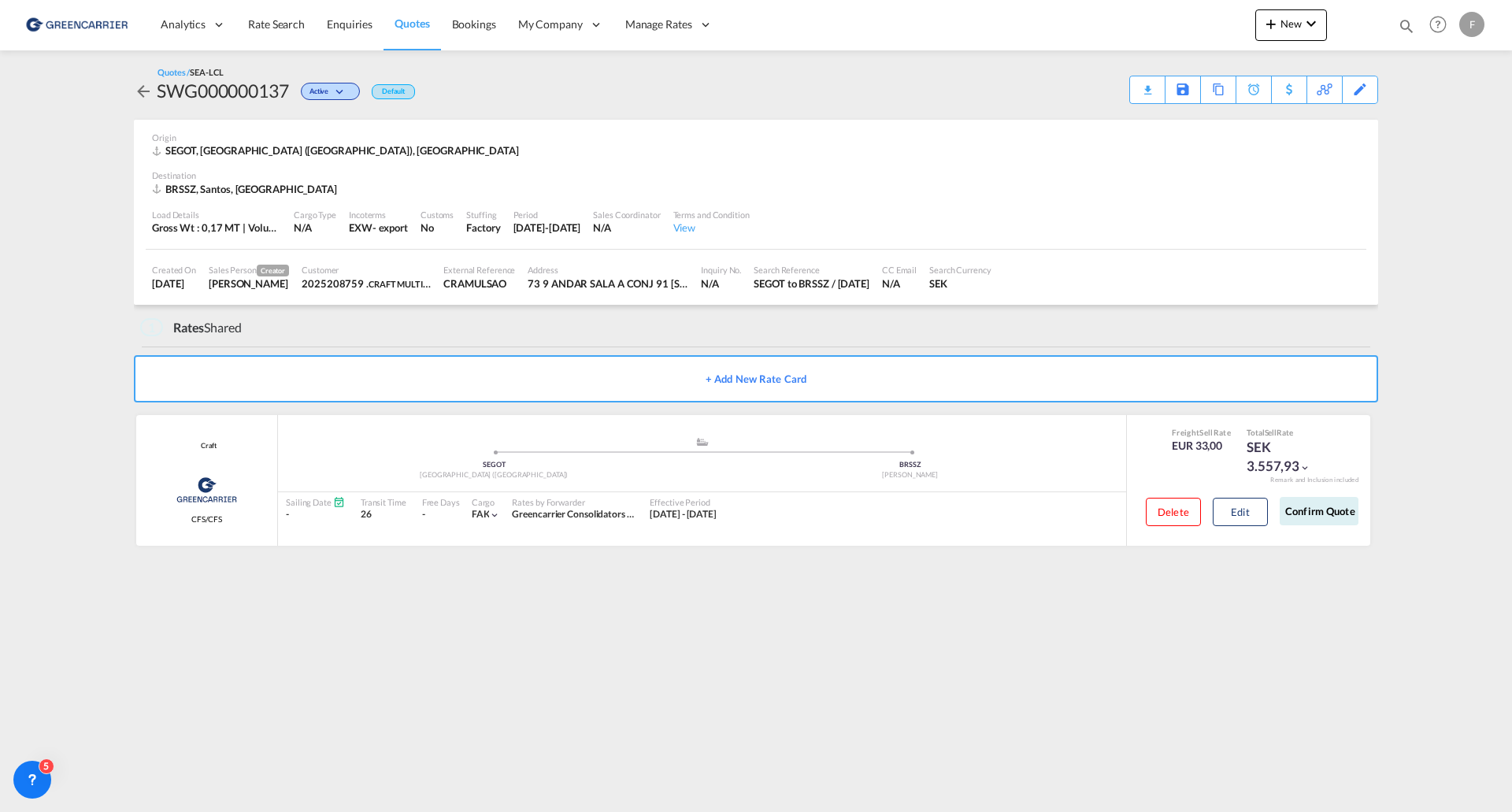
drag, startPoint x: 297, startPoint y: 25, endPoint x: 41, endPoint y: 122, distance: 273.8
click at [297, 24] on span "Rate Search" at bounding box center [277, 24] width 57 height 14
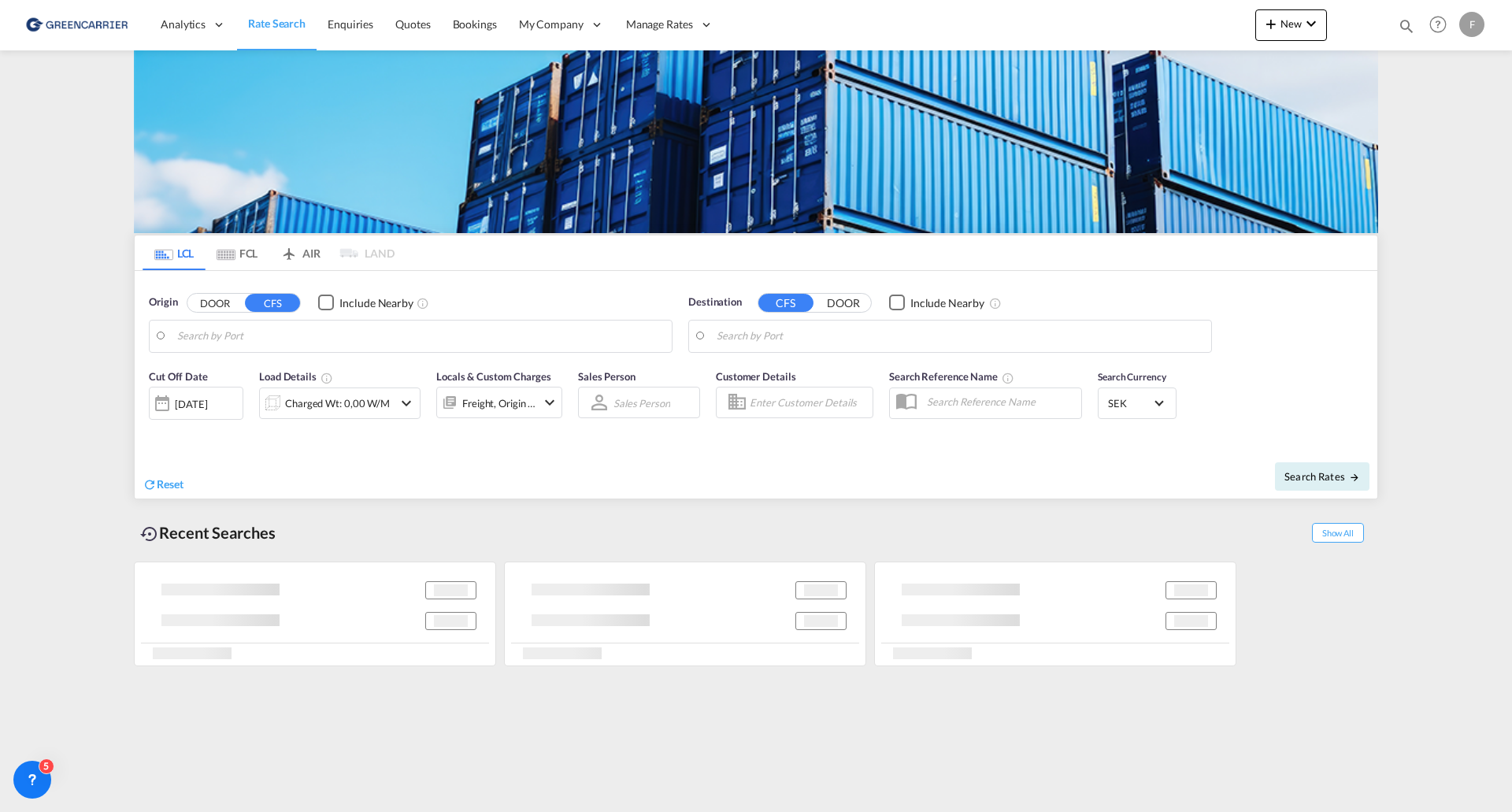
type input "[GEOGRAPHIC_DATA] ([GEOGRAPHIC_DATA]), [GEOGRAPHIC_DATA]"
type input "Santos, BRSSZ"
